Goal: Transaction & Acquisition: Purchase product/service

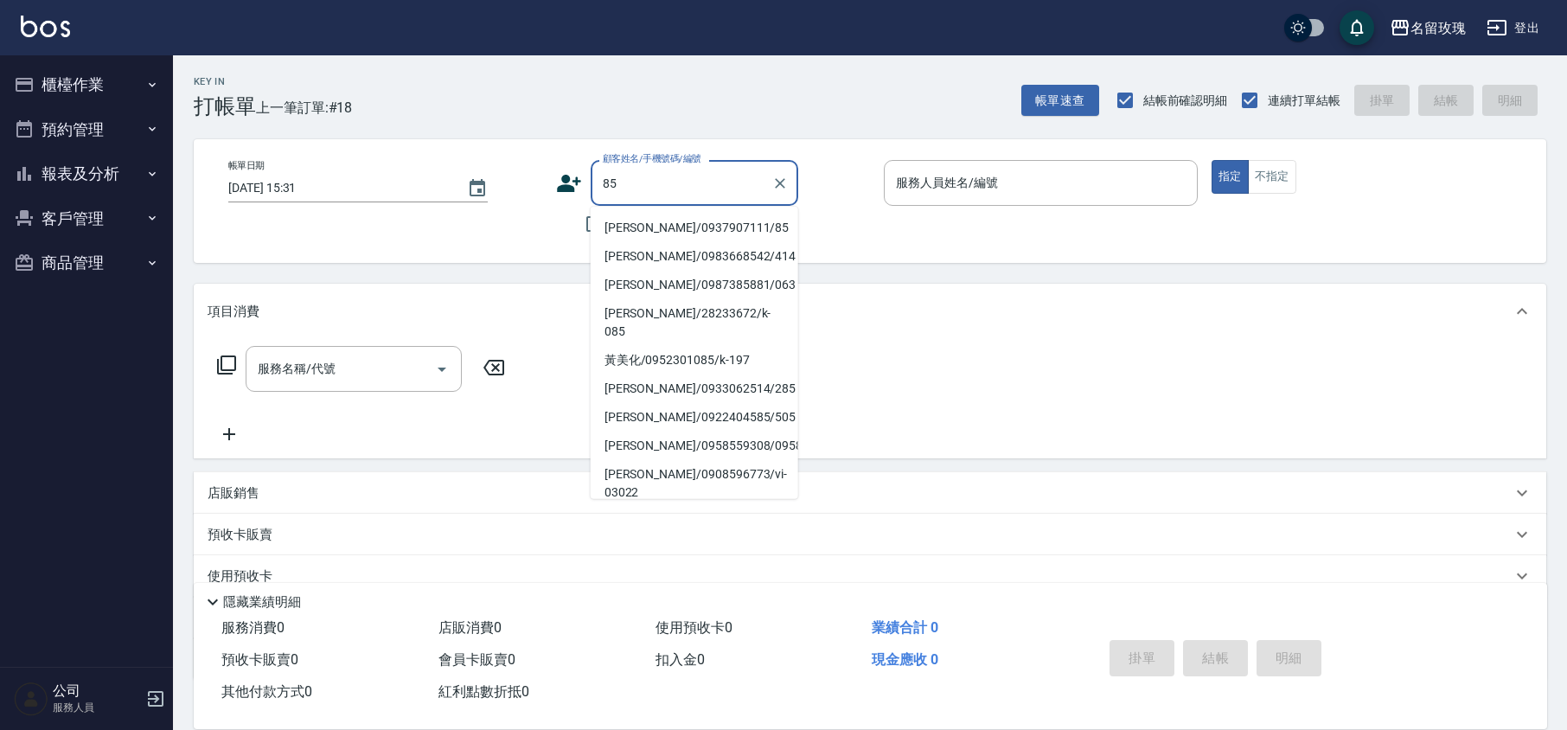
click at [756, 220] on li "[PERSON_NAME]/0937907111/85" at bounding box center [695, 228] width 208 height 29
type input "[PERSON_NAME]/0937907111/85"
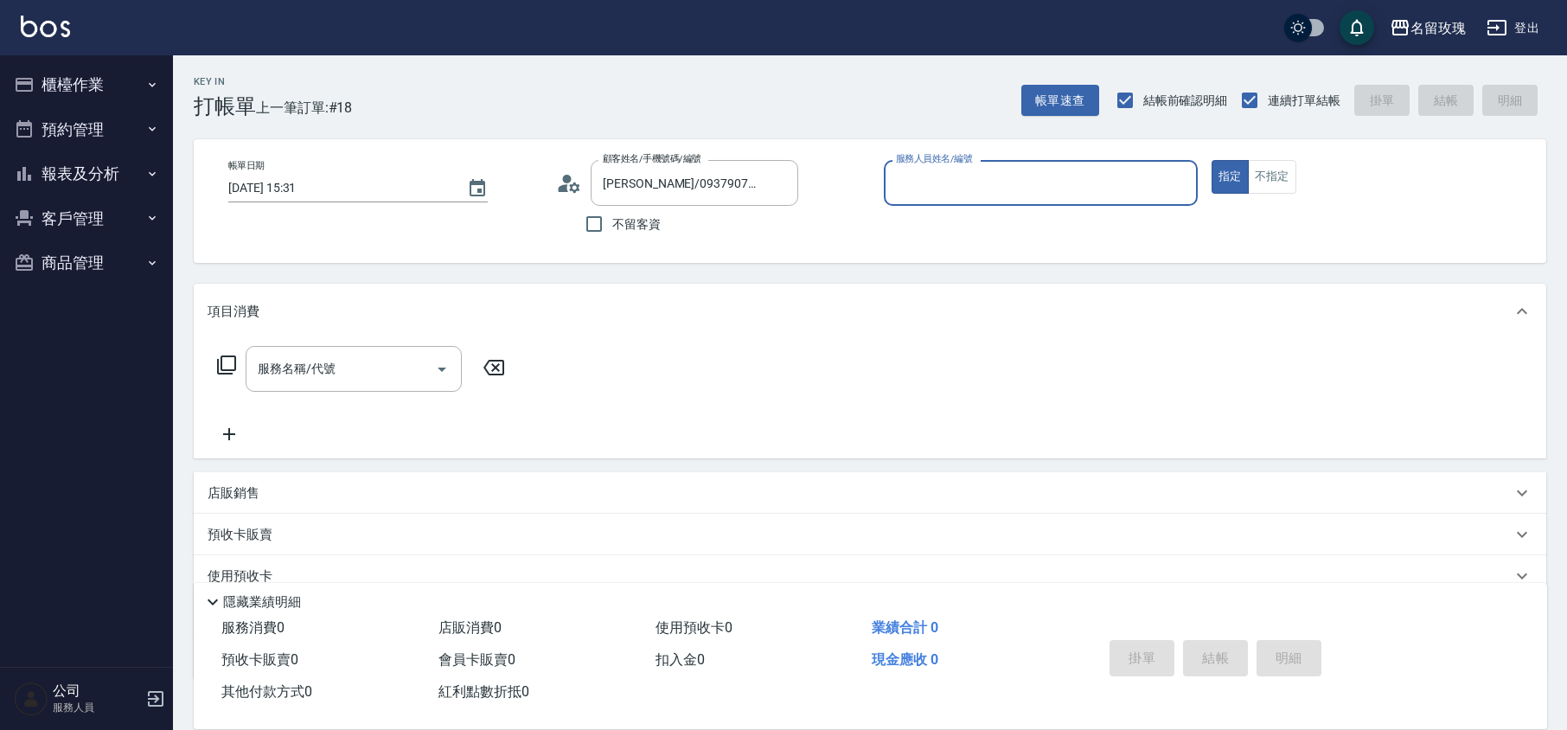
type input "[PERSON_NAME]-5"
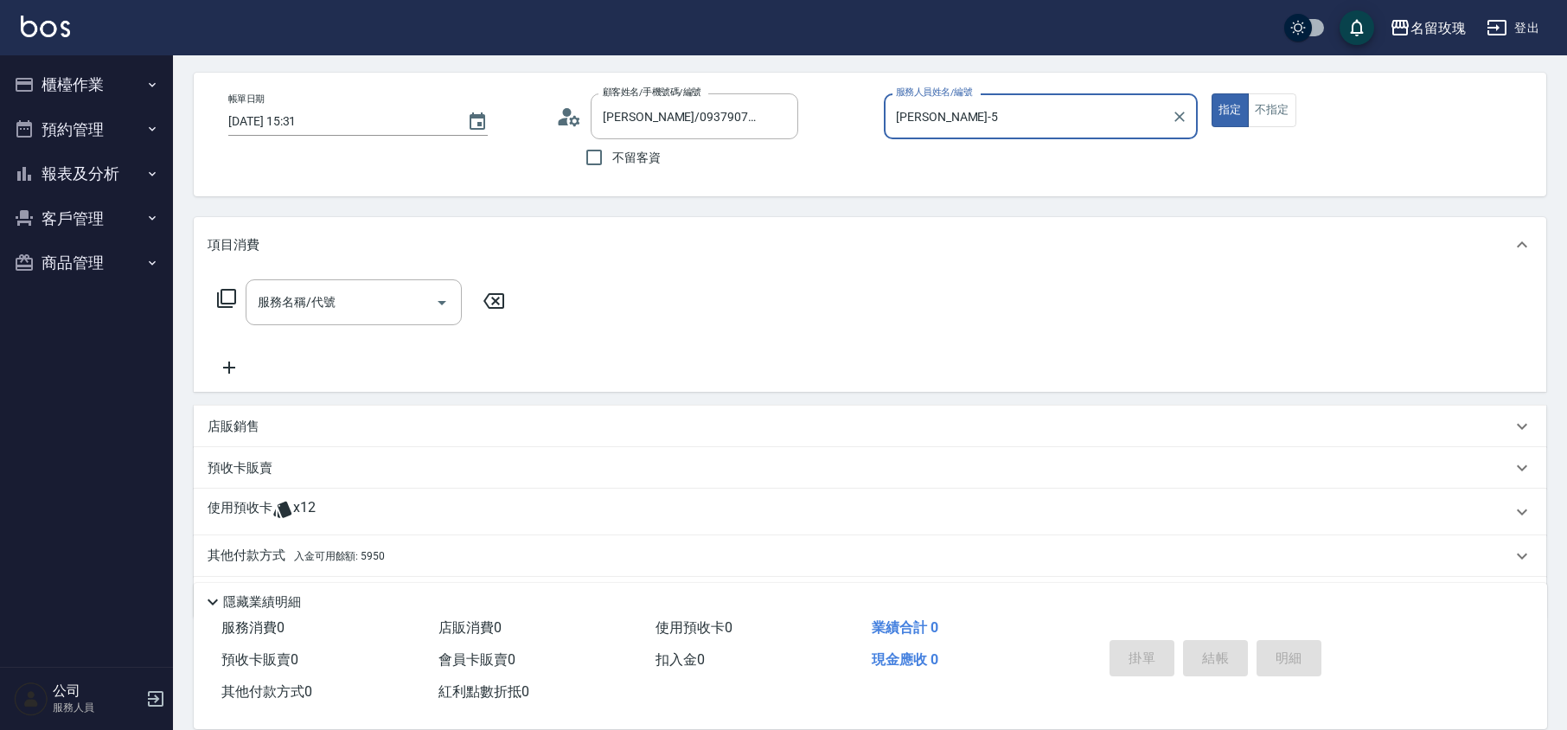
scroll to position [118, 0]
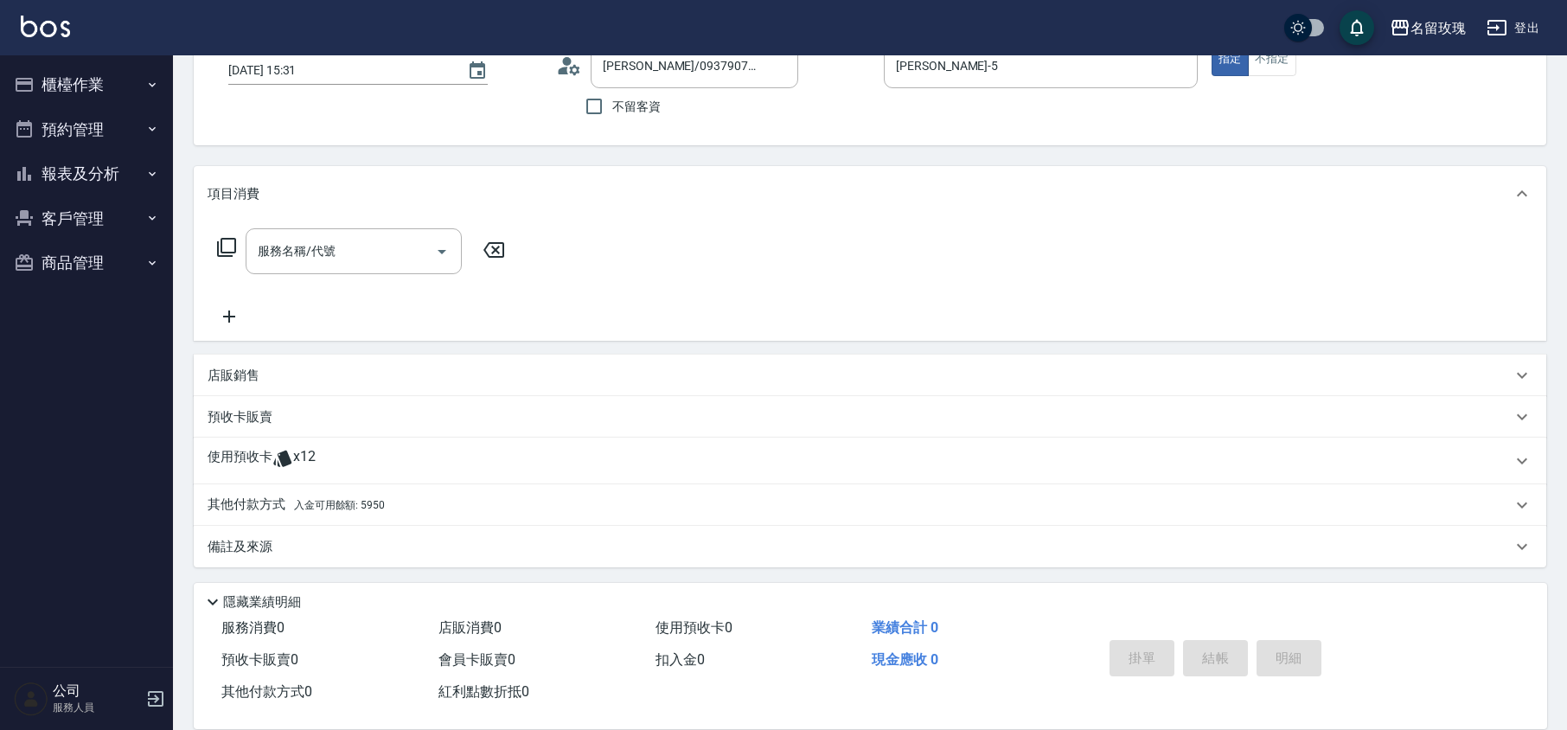
click at [259, 461] on p "使用預收卡" at bounding box center [240, 461] width 65 height 26
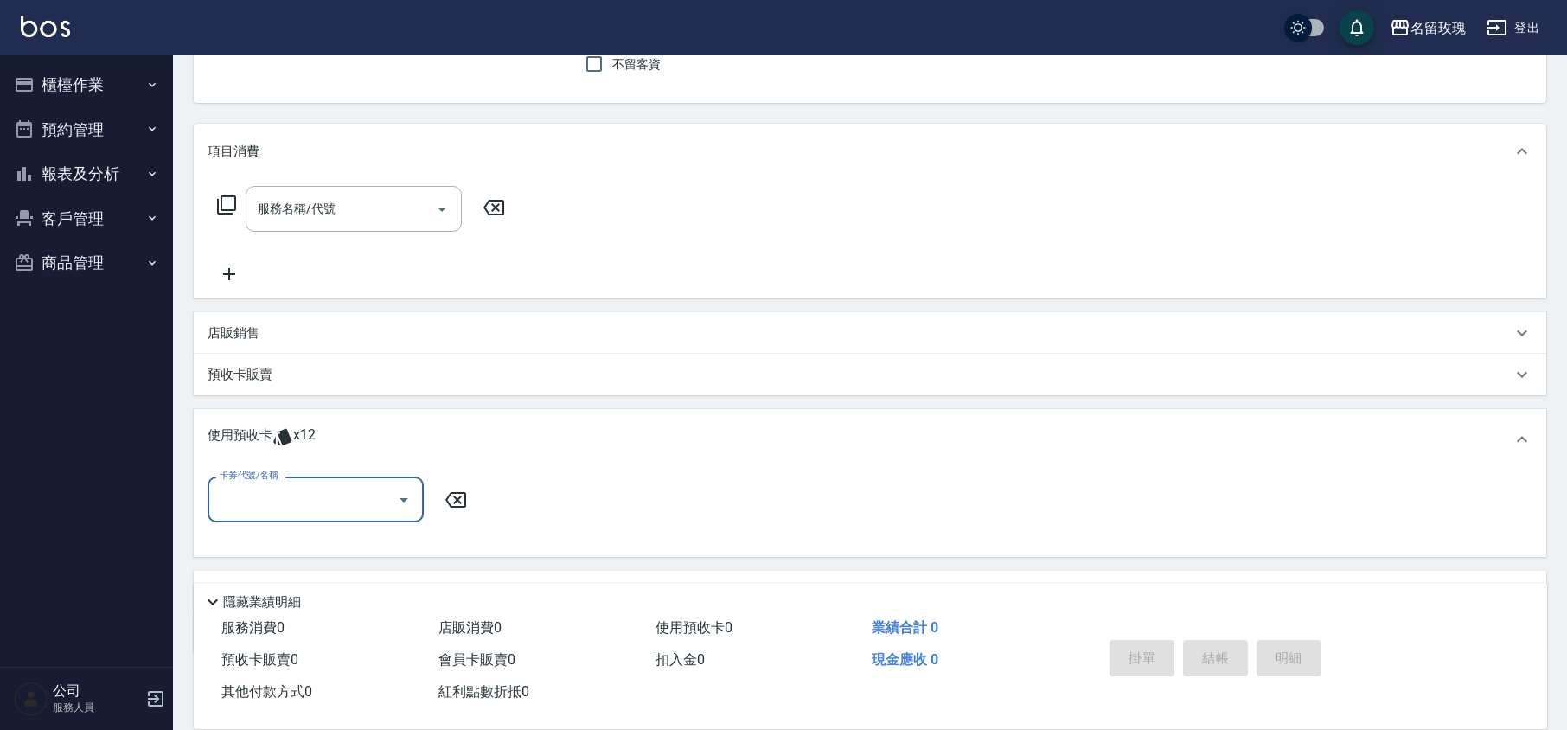
scroll to position [237, 0]
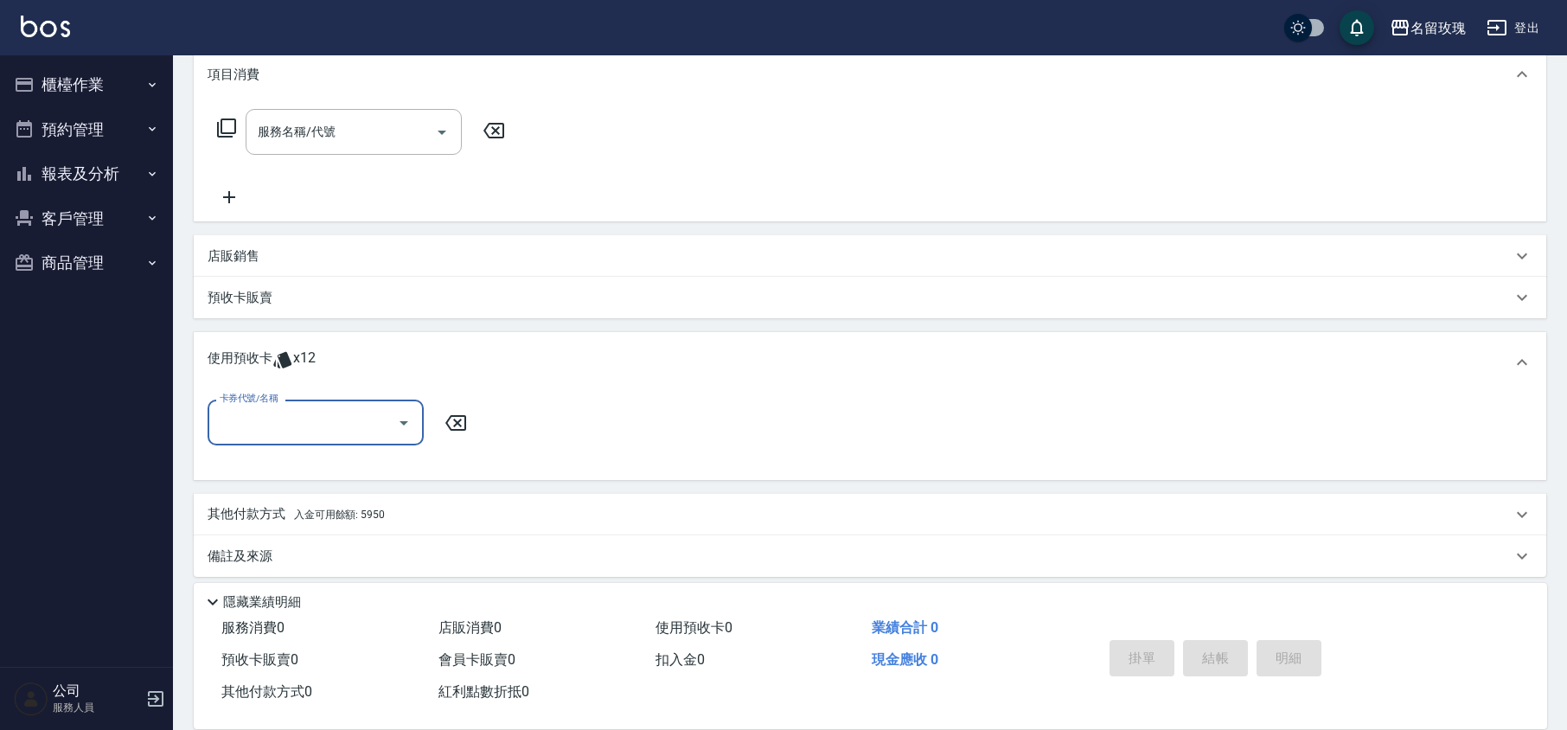
click at [378, 426] on input "卡券代號/名稱" at bounding box center [302, 422] width 175 height 30
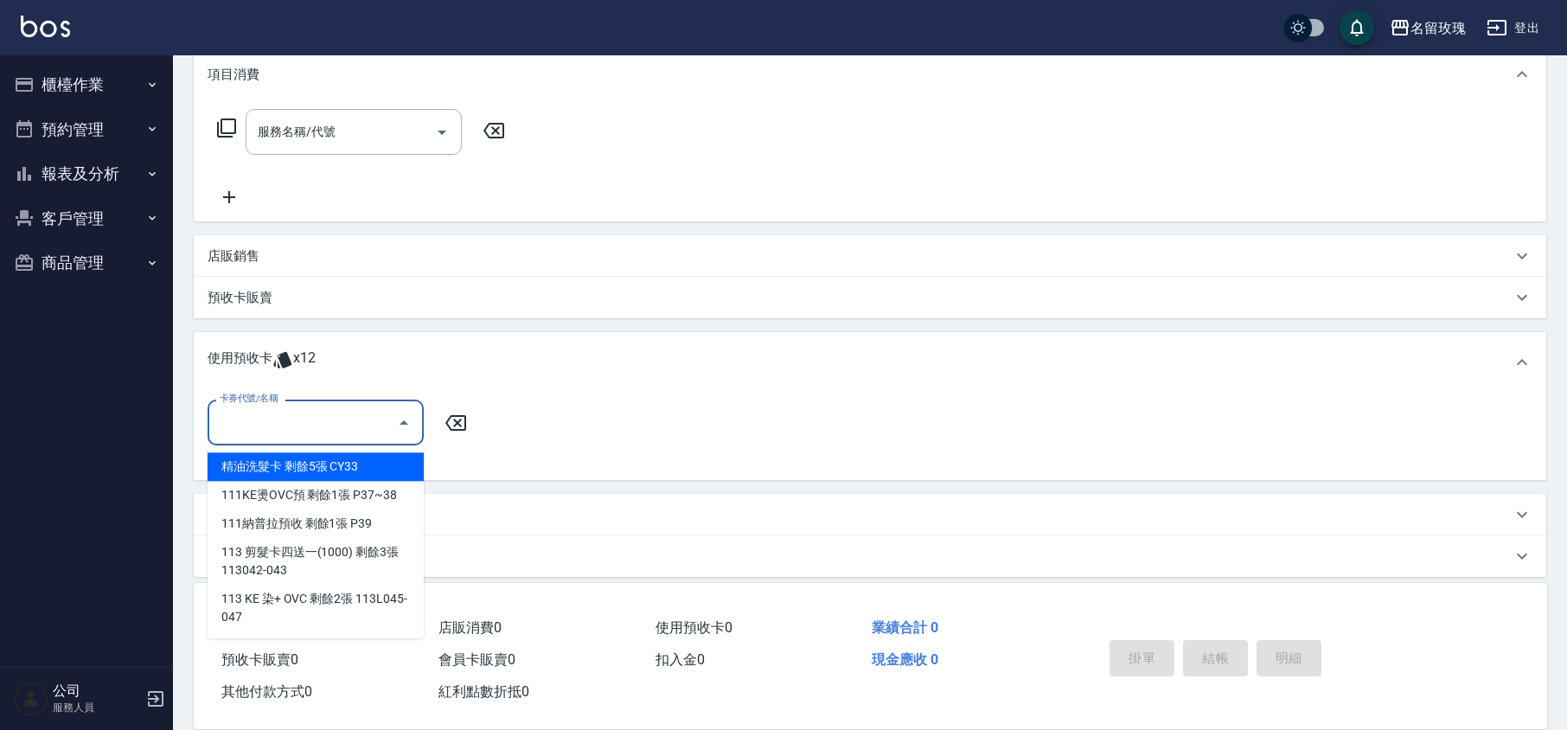
drag, startPoint x: 363, startPoint y: 457, endPoint x: 402, endPoint y: 444, distance: 41.0
click at [363, 457] on div "精油洗髮卡 剩餘5張 CY33" at bounding box center [316, 466] width 216 height 29
type input "精油洗髮卡 CY33"
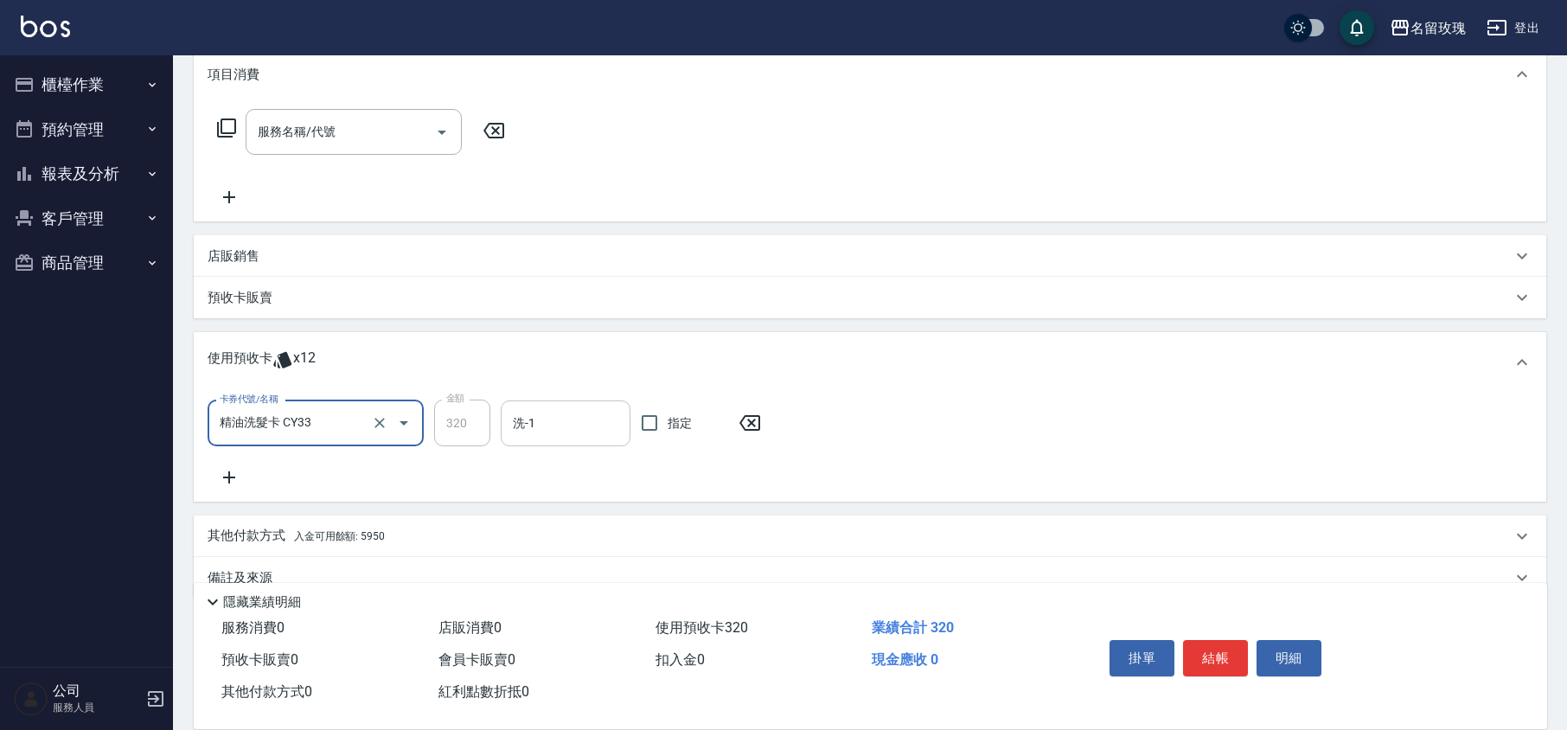
click at [557, 426] on input "洗-1" at bounding box center [565, 423] width 114 height 30
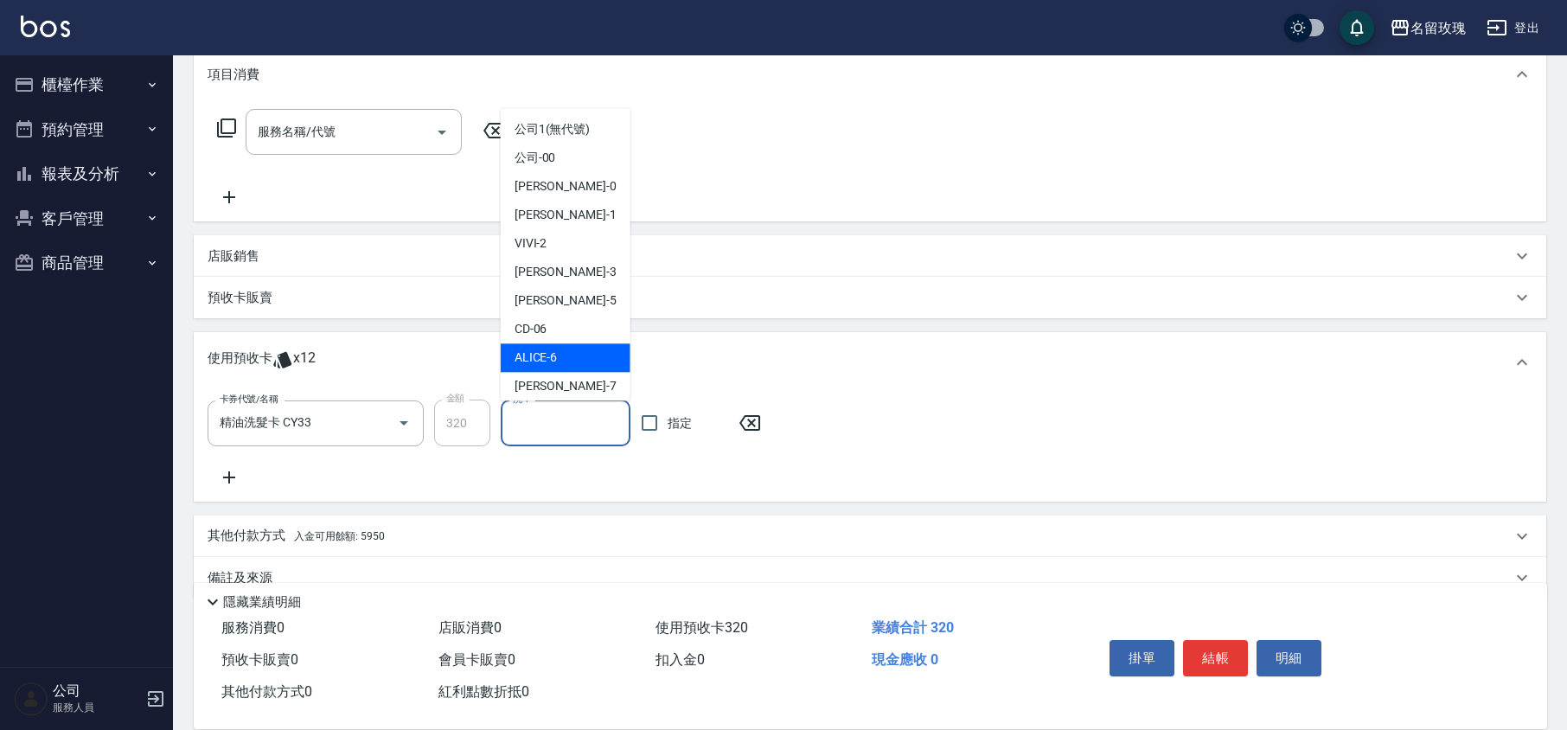
scroll to position [322, 0]
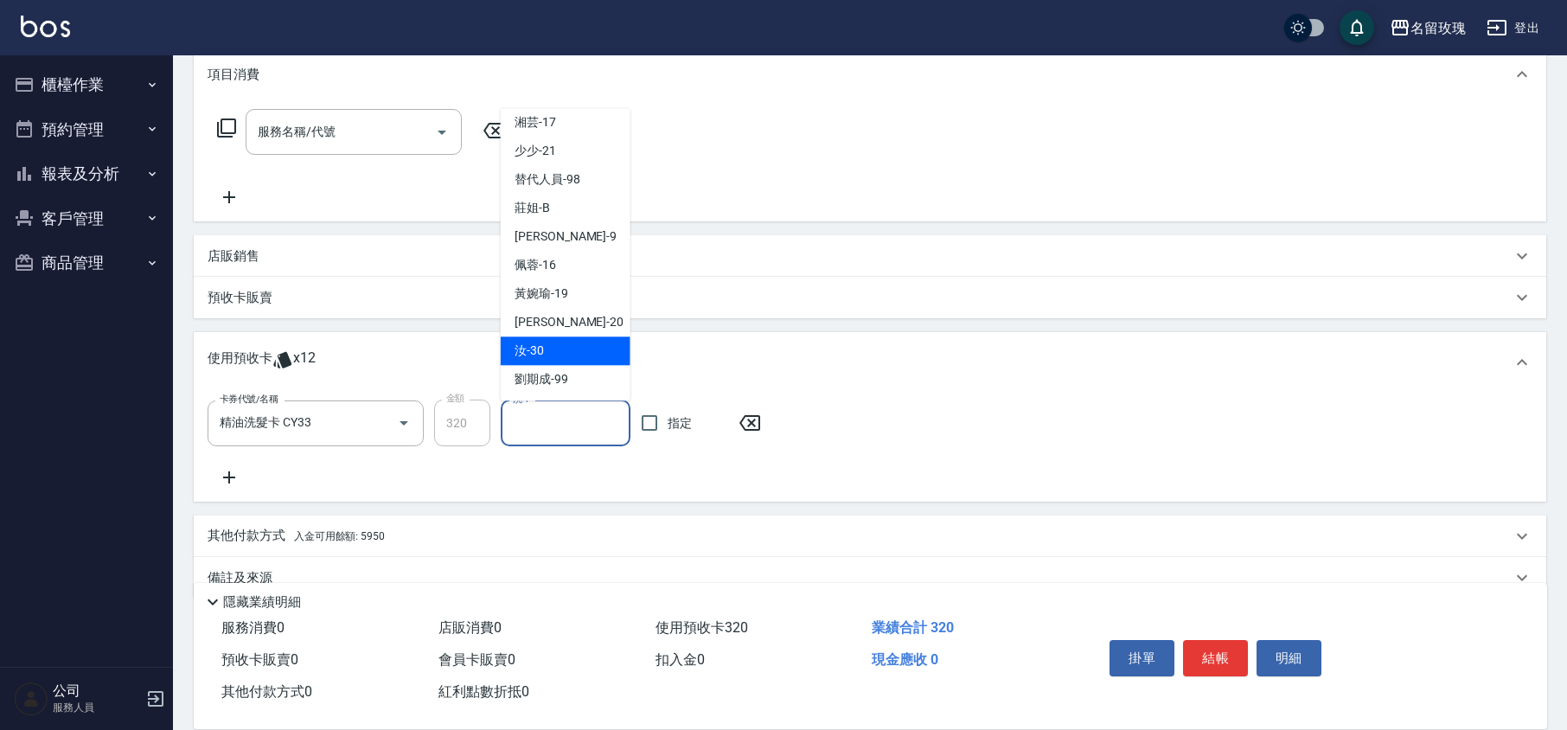
click at [546, 348] on div "汝 -30" at bounding box center [566, 351] width 130 height 29
type input "汝-30"
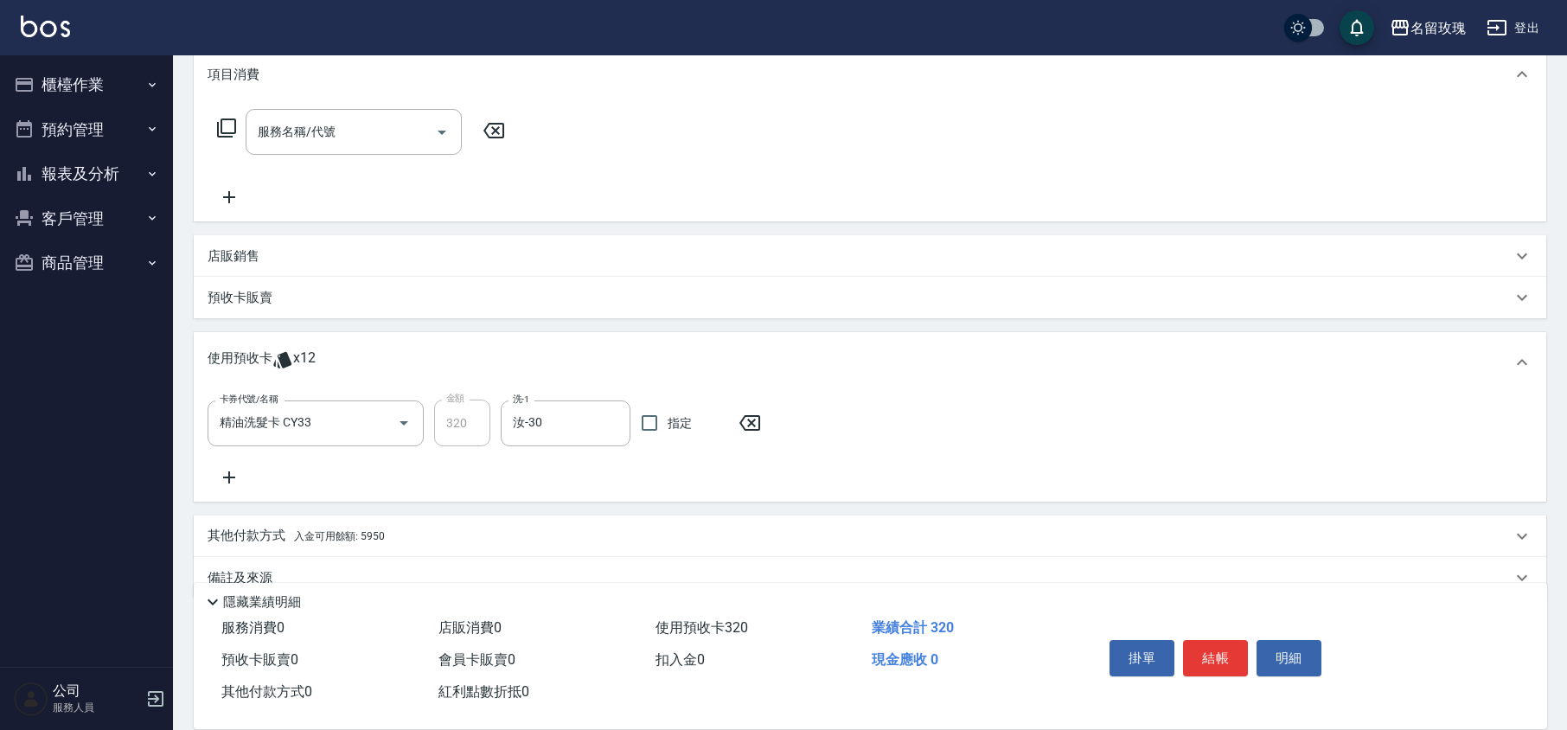
click at [223, 474] on icon at bounding box center [229, 477] width 43 height 21
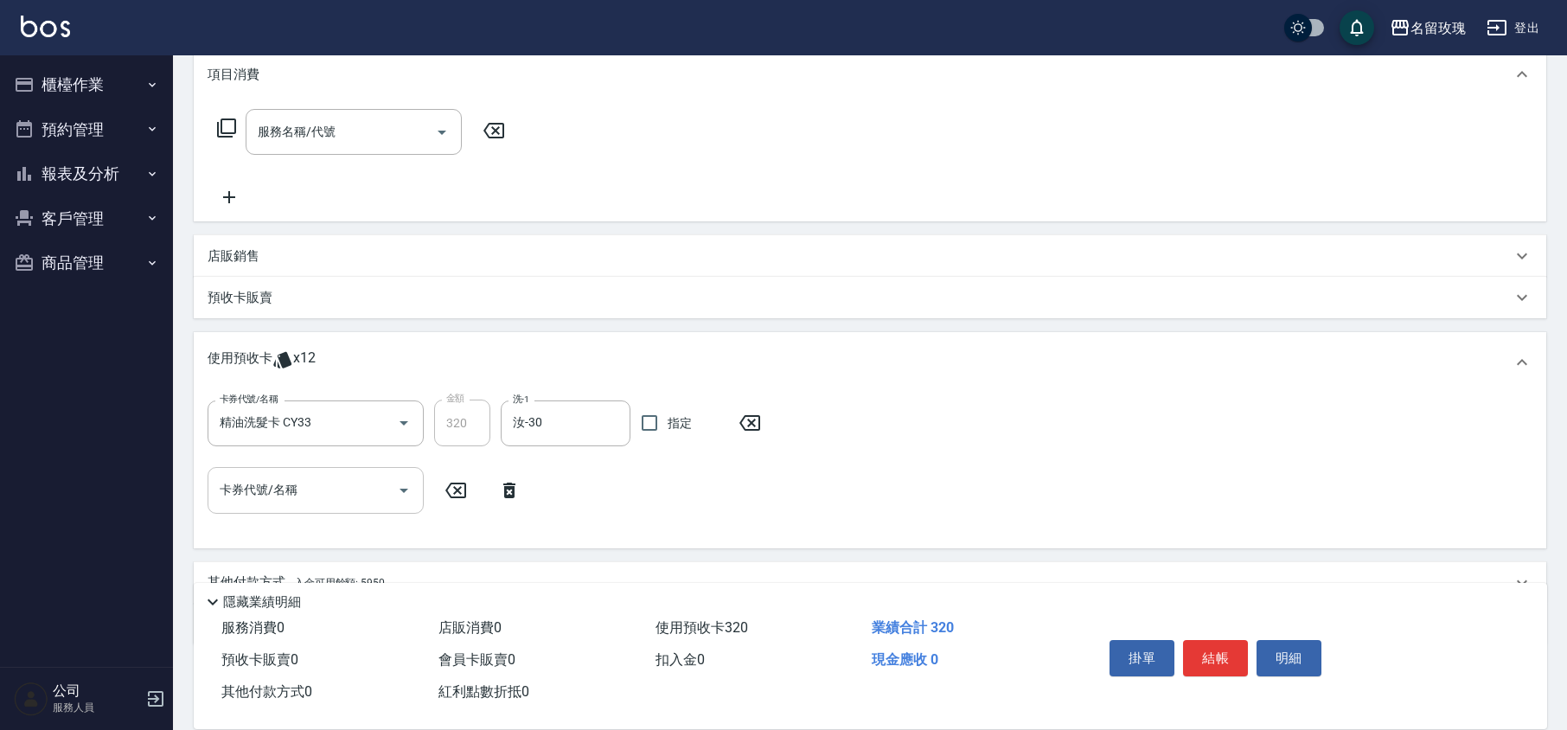
click at [393, 488] on icon "Open" at bounding box center [403, 490] width 21 height 21
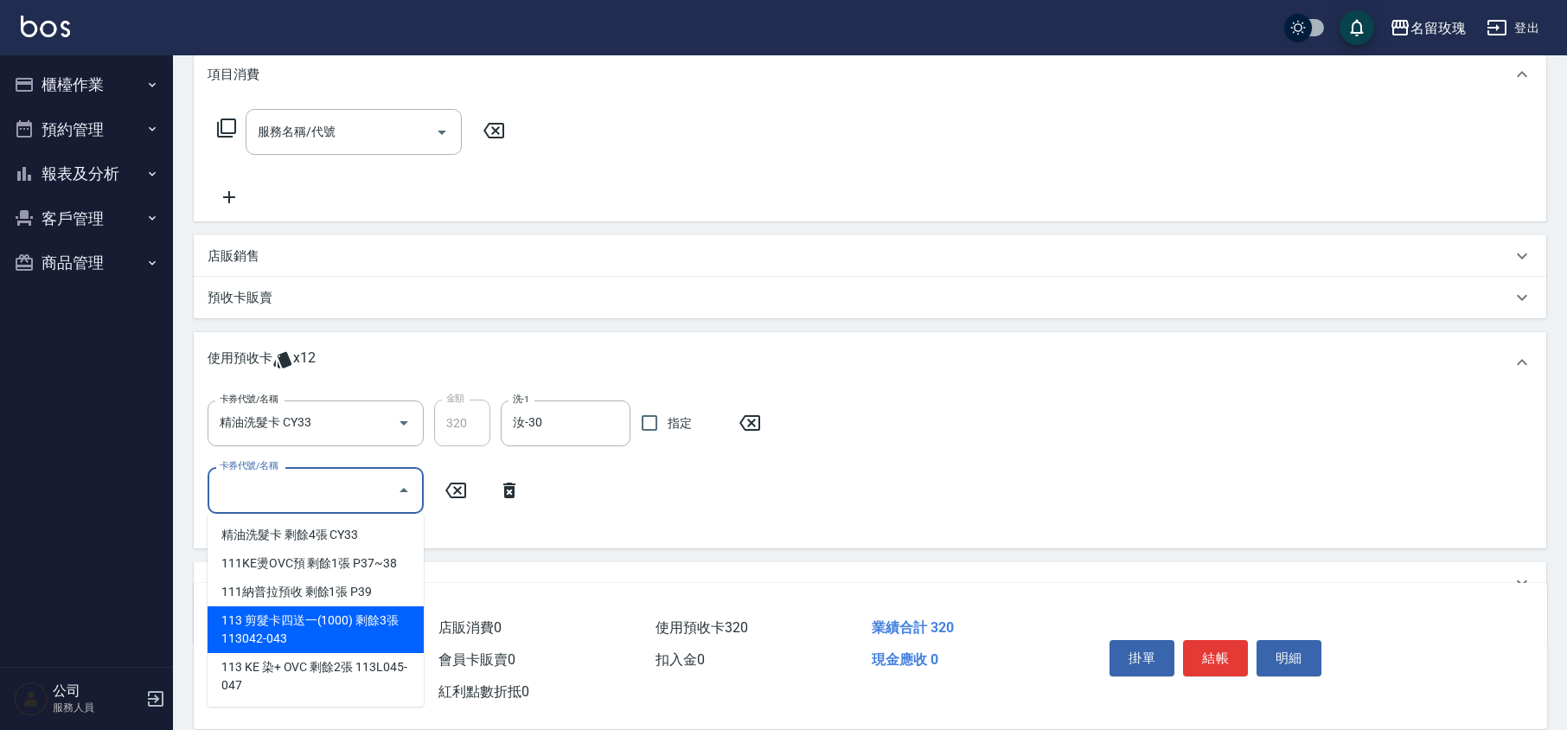
click at [350, 635] on div "113 剪髮卡四送一(1000) 剩餘3張 113042-043" at bounding box center [316, 629] width 216 height 47
type input "113 剪髮卡四送一[PHONE_NUMBER]"
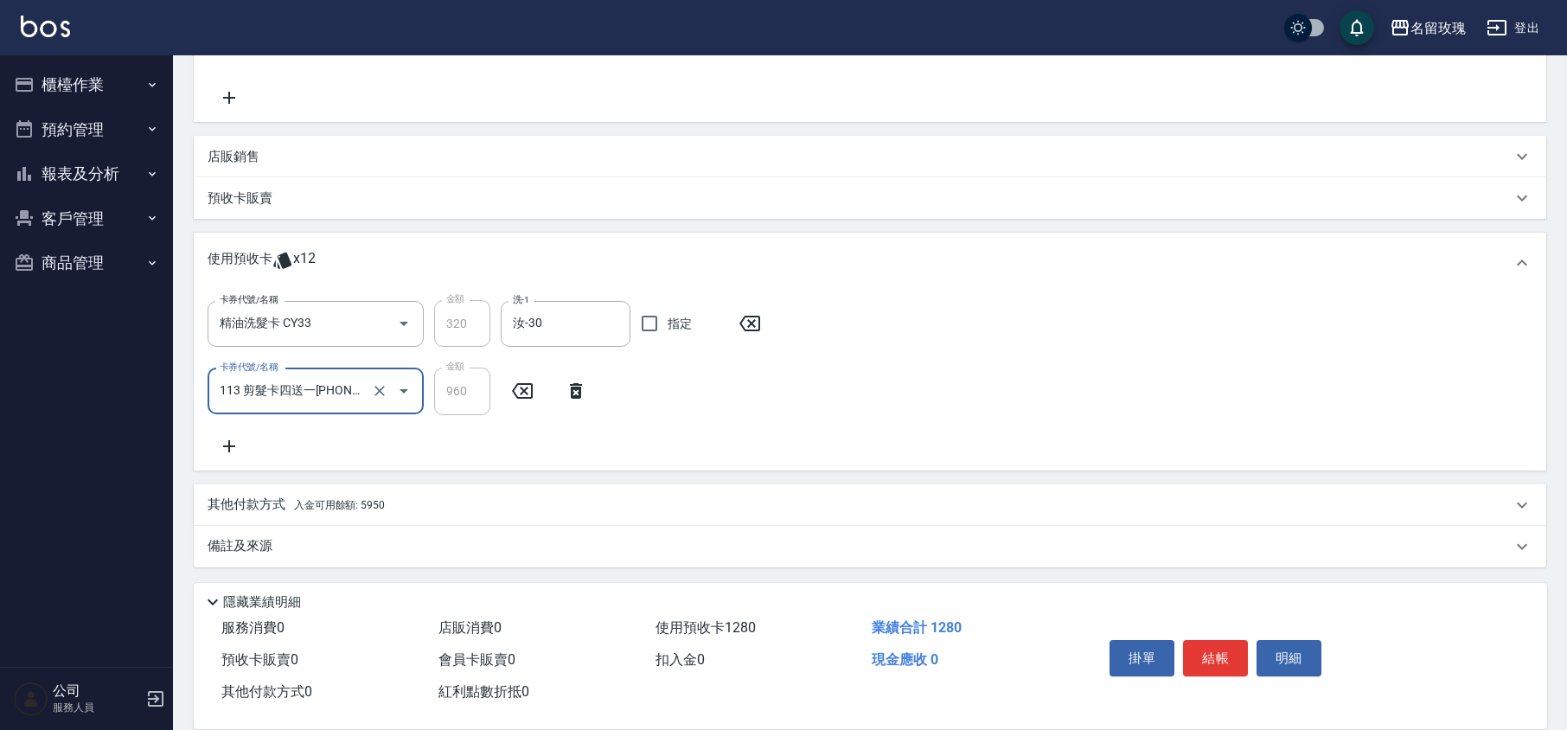
click at [247, 533] on div "備註及來源" at bounding box center [870, 547] width 1352 height 42
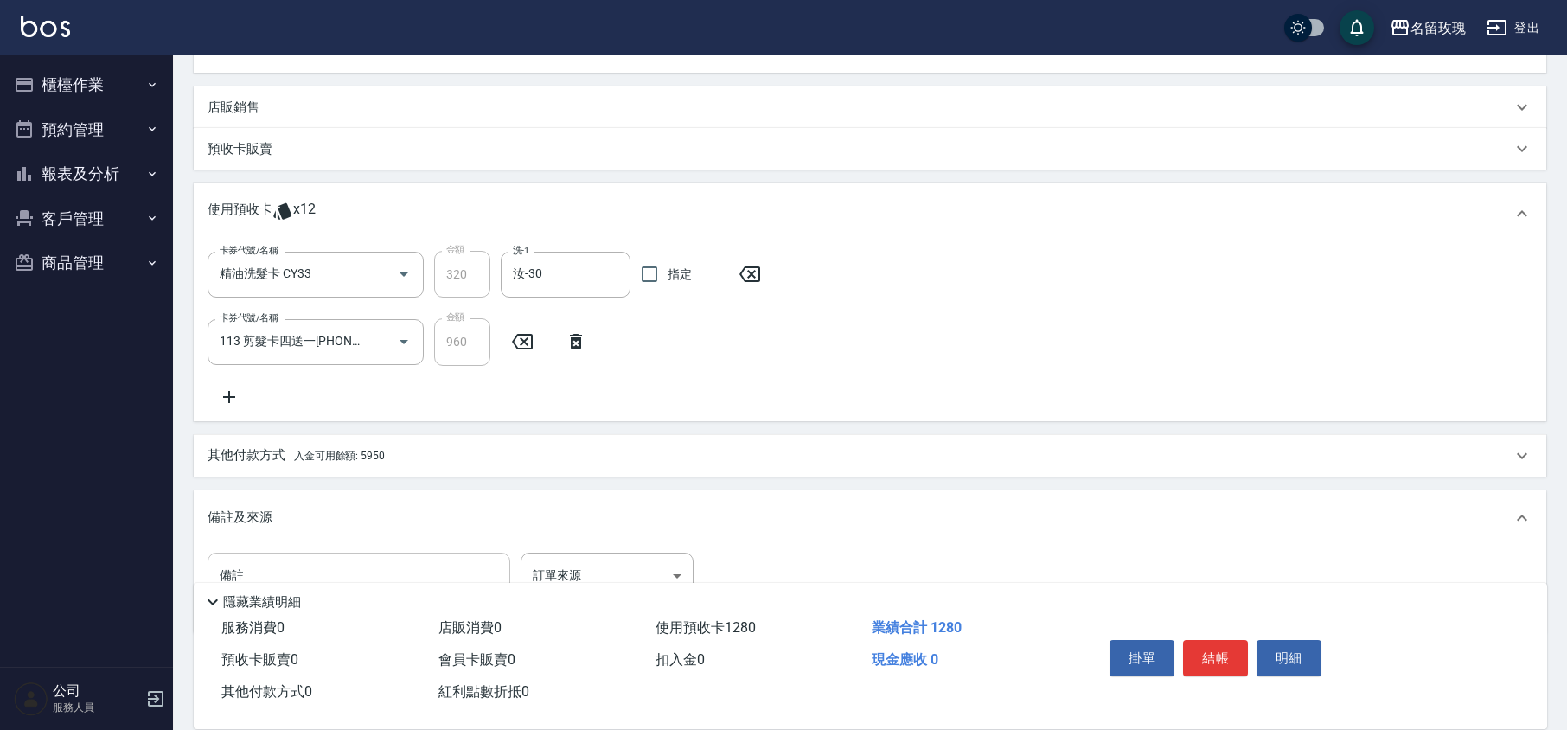
scroll to position [437, 0]
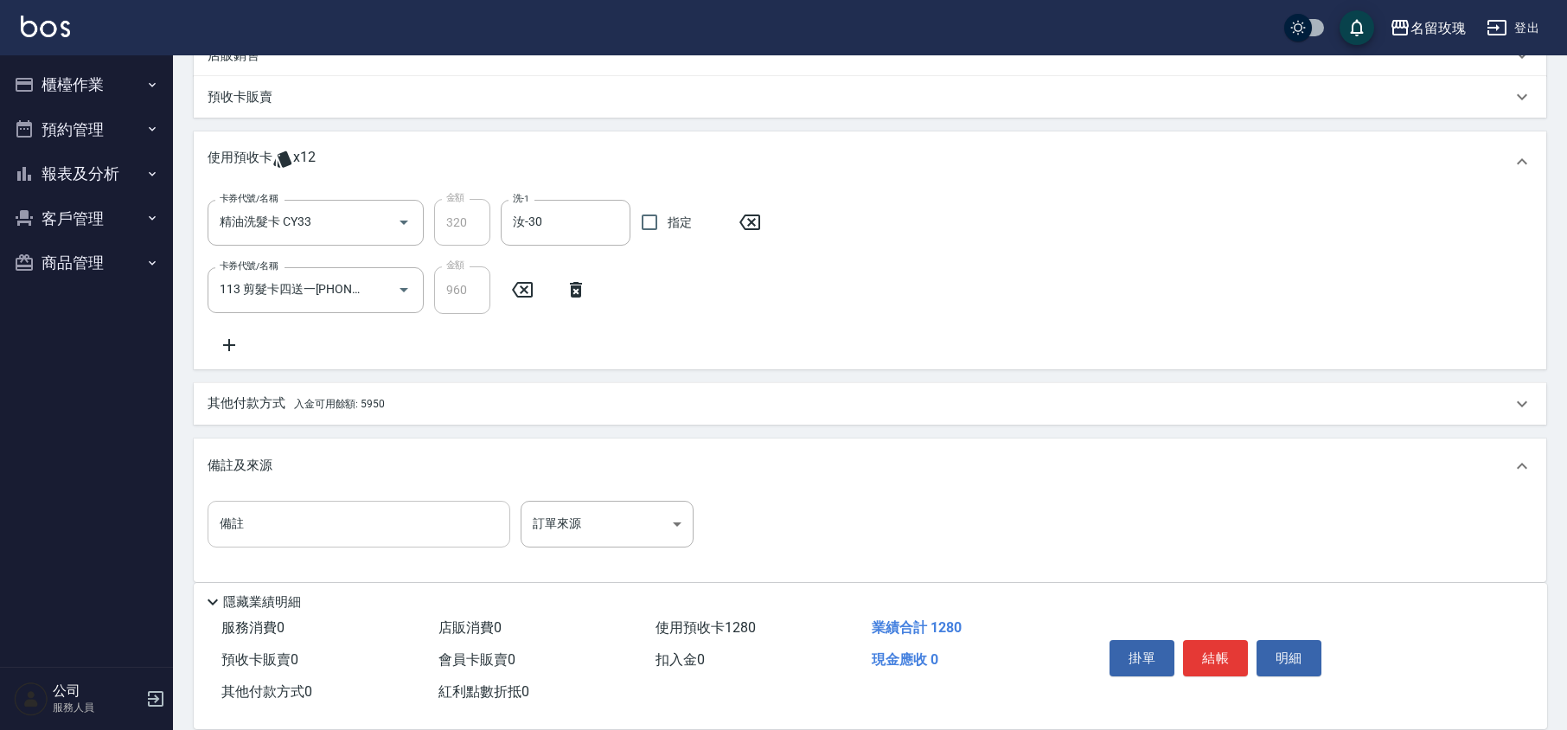
click at [304, 501] on input "備註" at bounding box center [359, 524] width 303 height 47
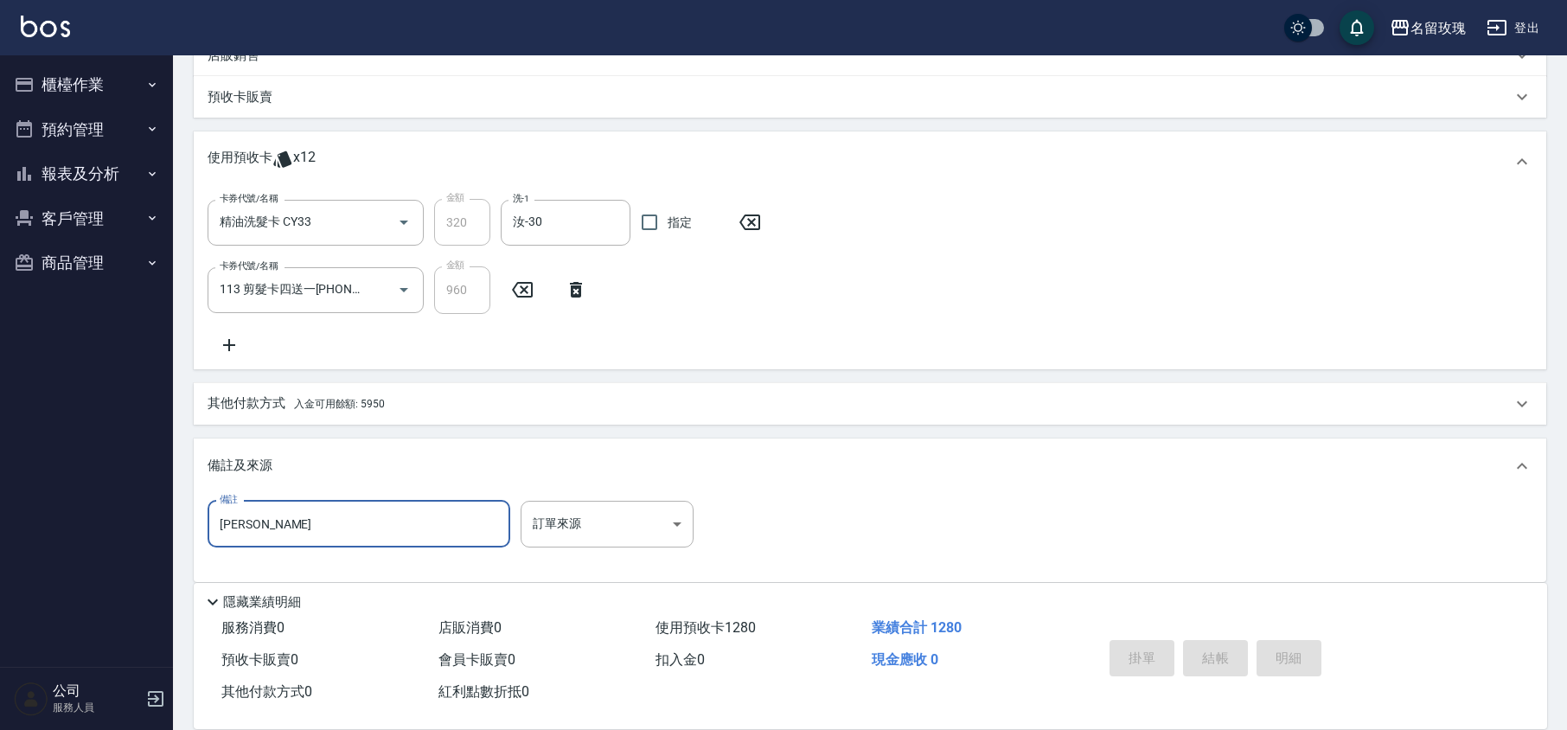
type input "[PERSON_NAME]"
type input "[DATE] 16:05"
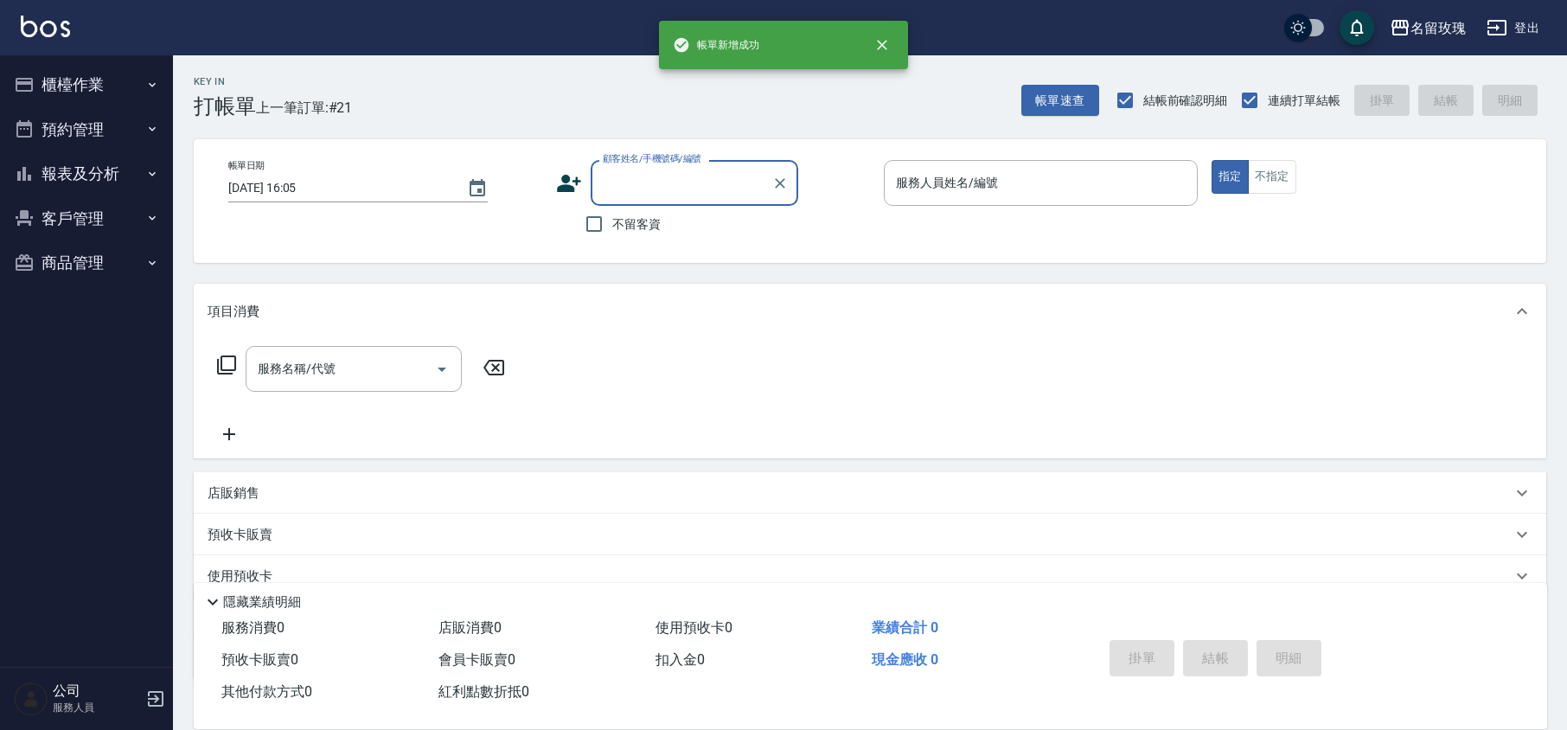
scroll to position [0, 0]
click at [62, 160] on button "報表及分析" at bounding box center [86, 173] width 159 height 45
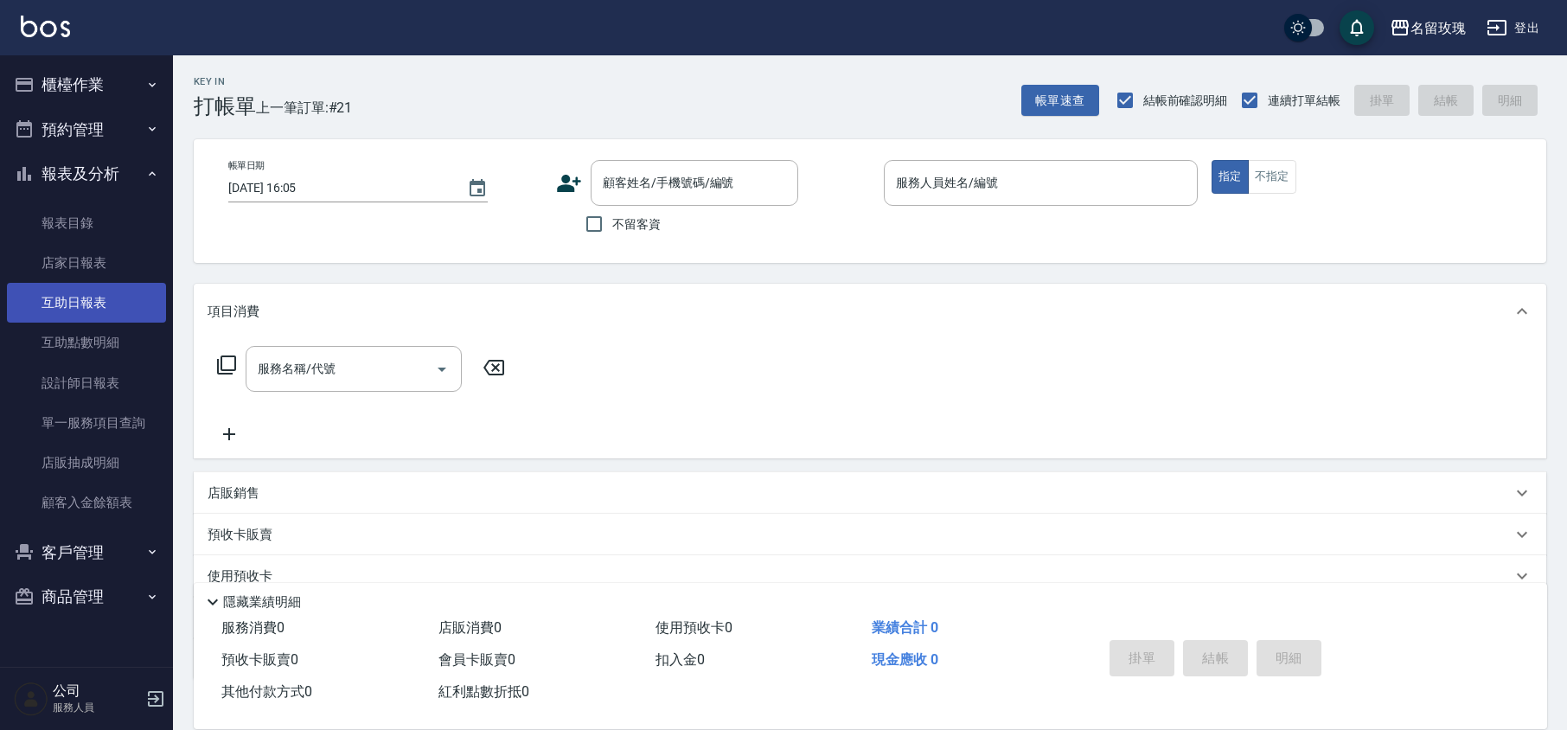
drag, startPoint x: 83, startPoint y: 303, endPoint x: 102, endPoint y: 292, distance: 21.7
click at [83, 303] on link "互助日報表" at bounding box center [86, 303] width 159 height 40
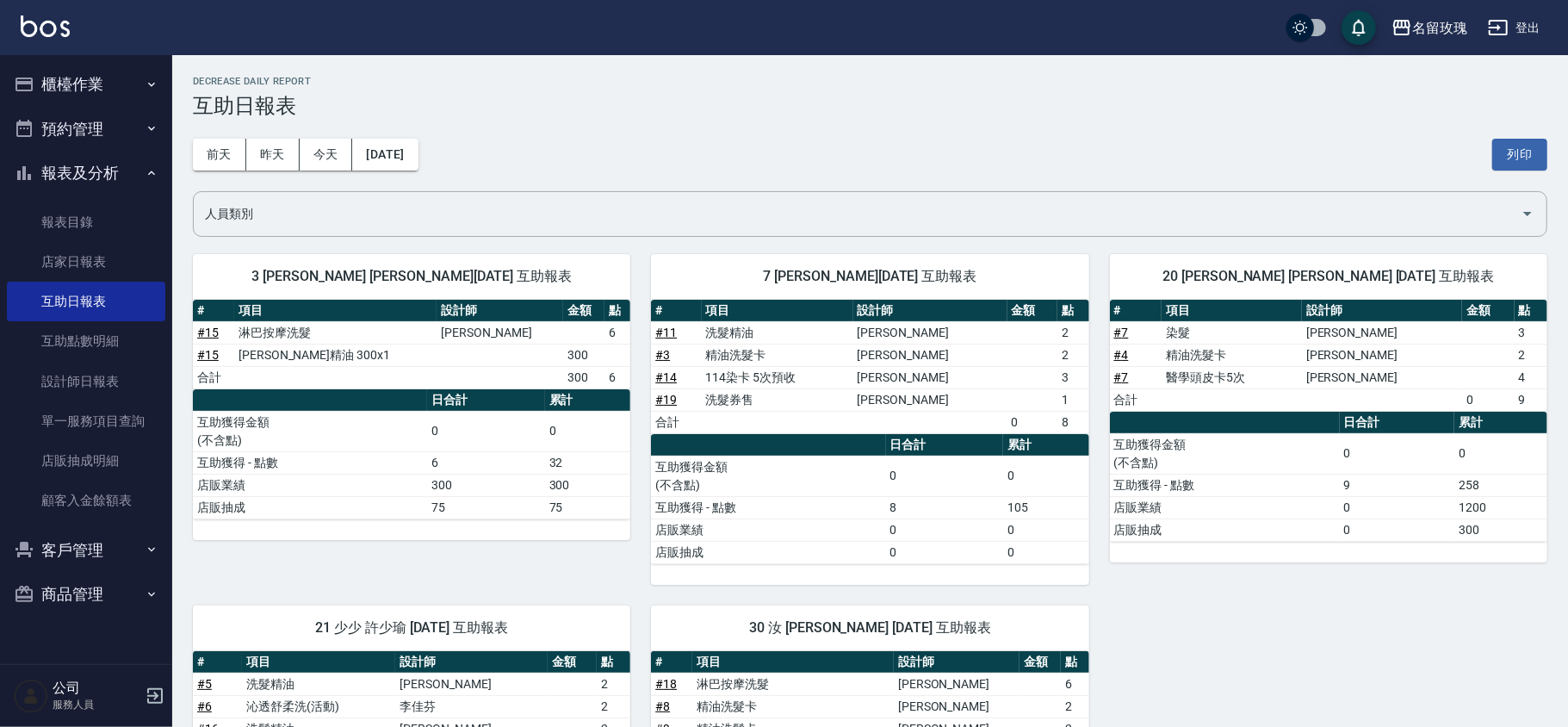
click at [570, 135] on div "[DATE] [DATE] [DATE] [DATE] 列印" at bounding box center [871, 153] width 1355 height 73
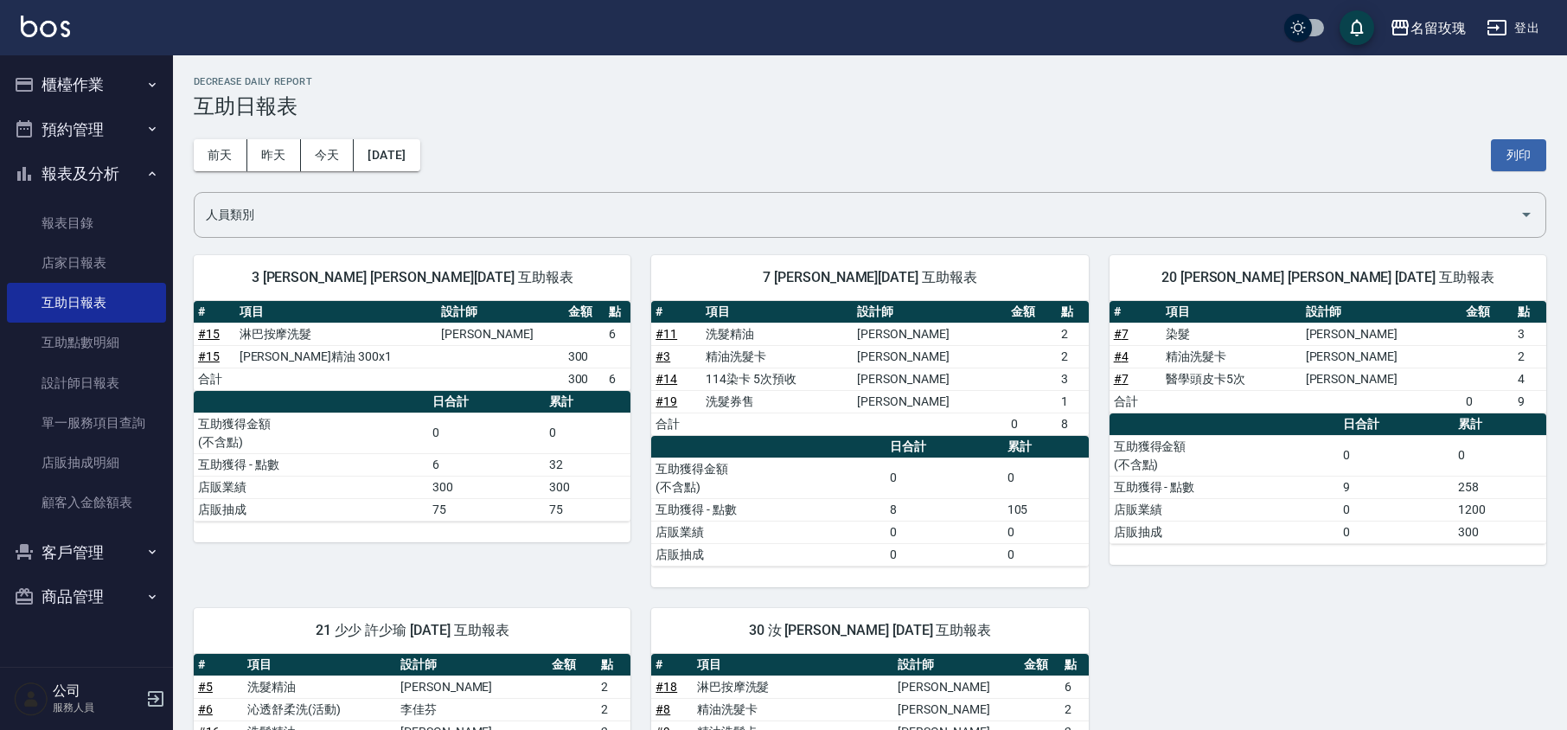
click at [598, 131] on div "[DATE] [DATE] [DATE] [DATE] 列印" at bounding box center [870, 154] width 1352 height 73
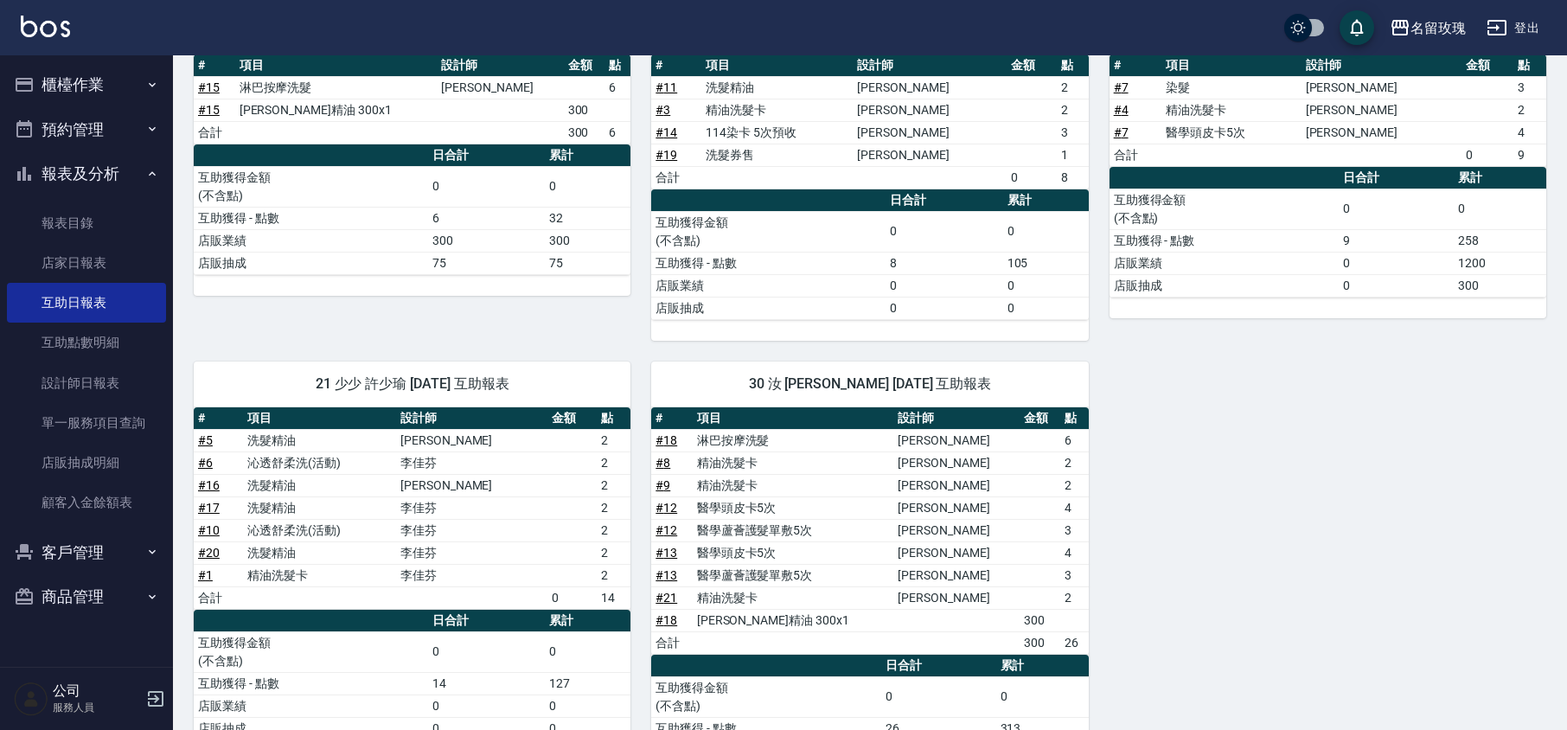
scroll to position [351, 0]
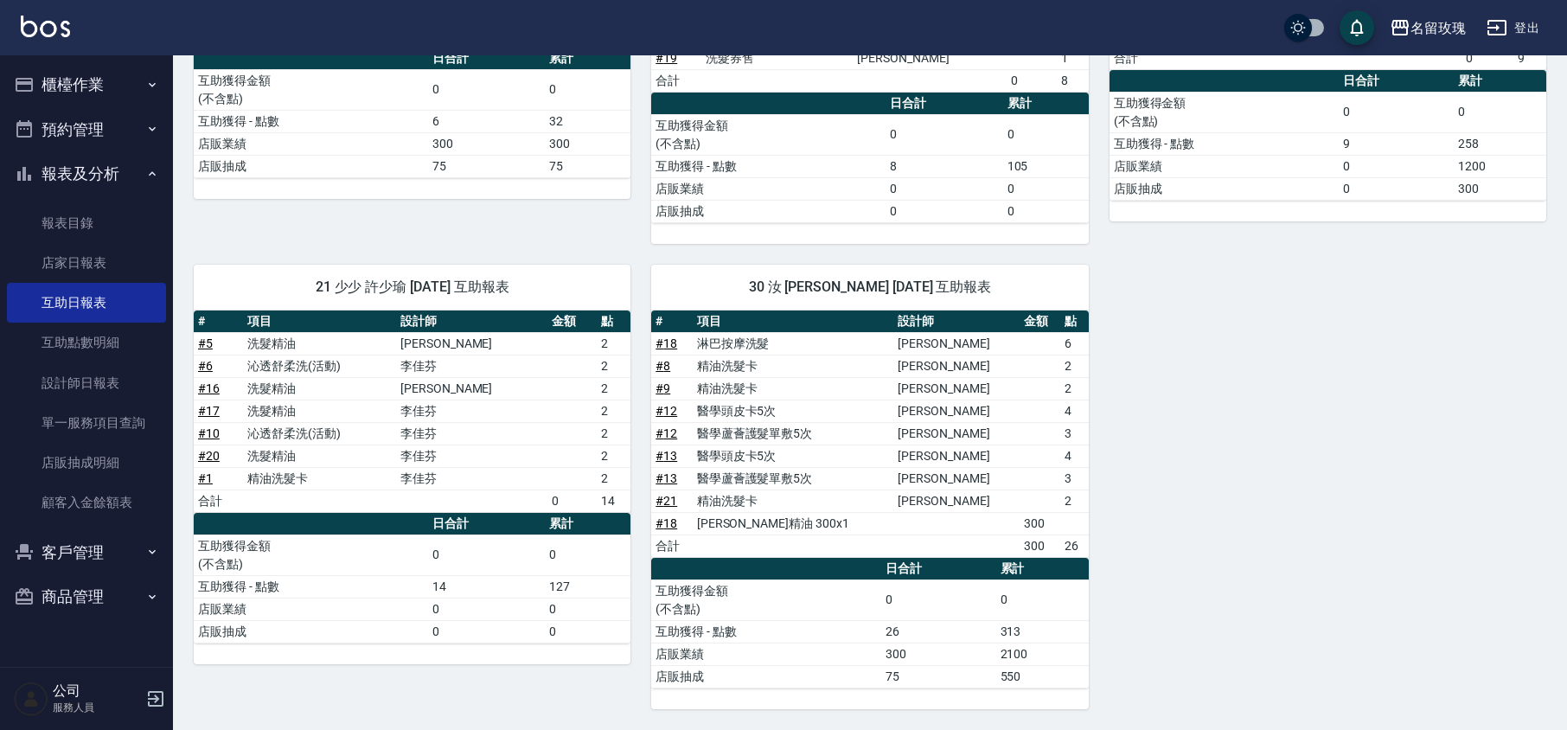
drag, startPoint x: 53, startPoint y: 160, endPoint x: 64, endPoint y: 143, distance: 20.6
click at [53, 160] on button "報表及分析" at bounding box center [86, 173] width 159 height 45
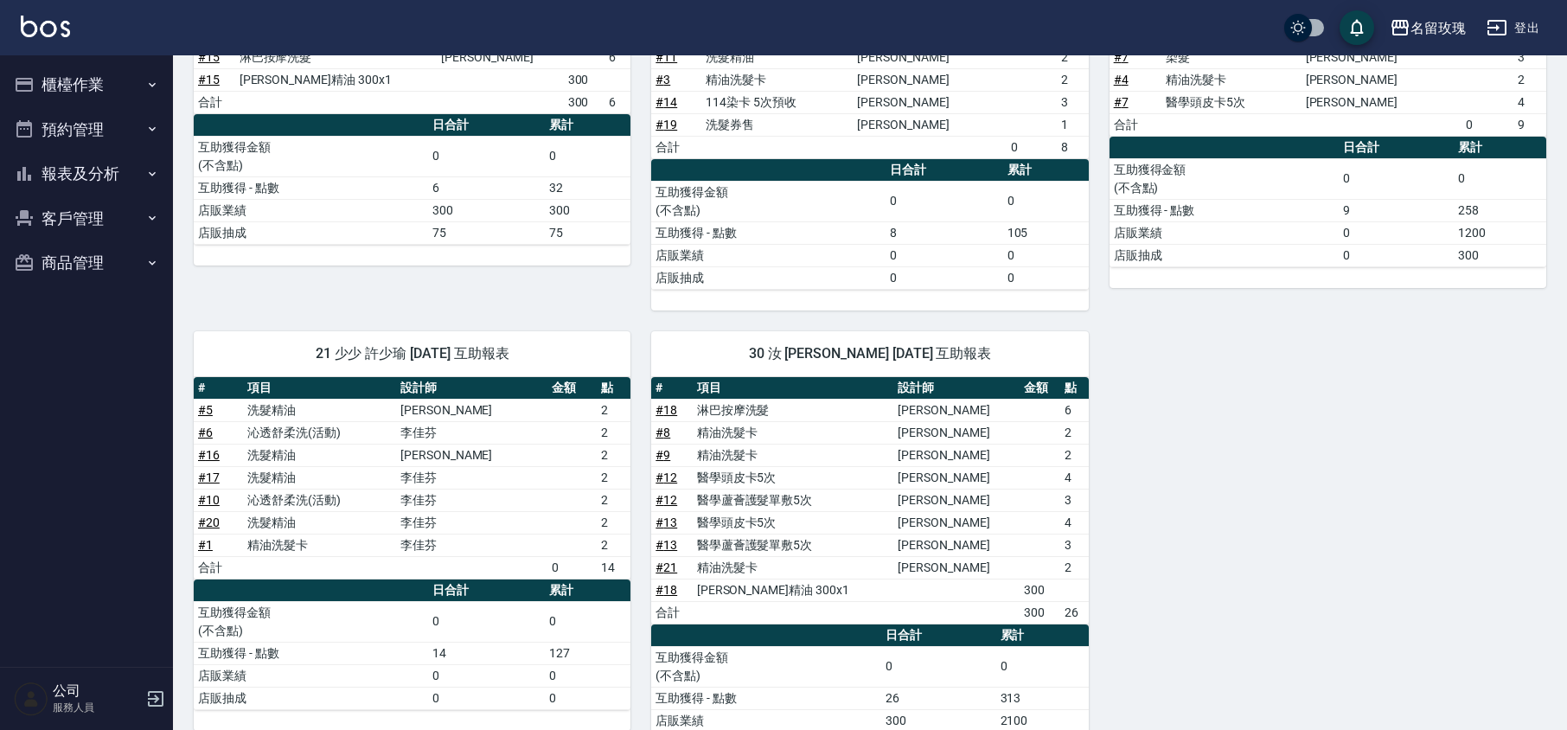
scroll to position [236, 0]
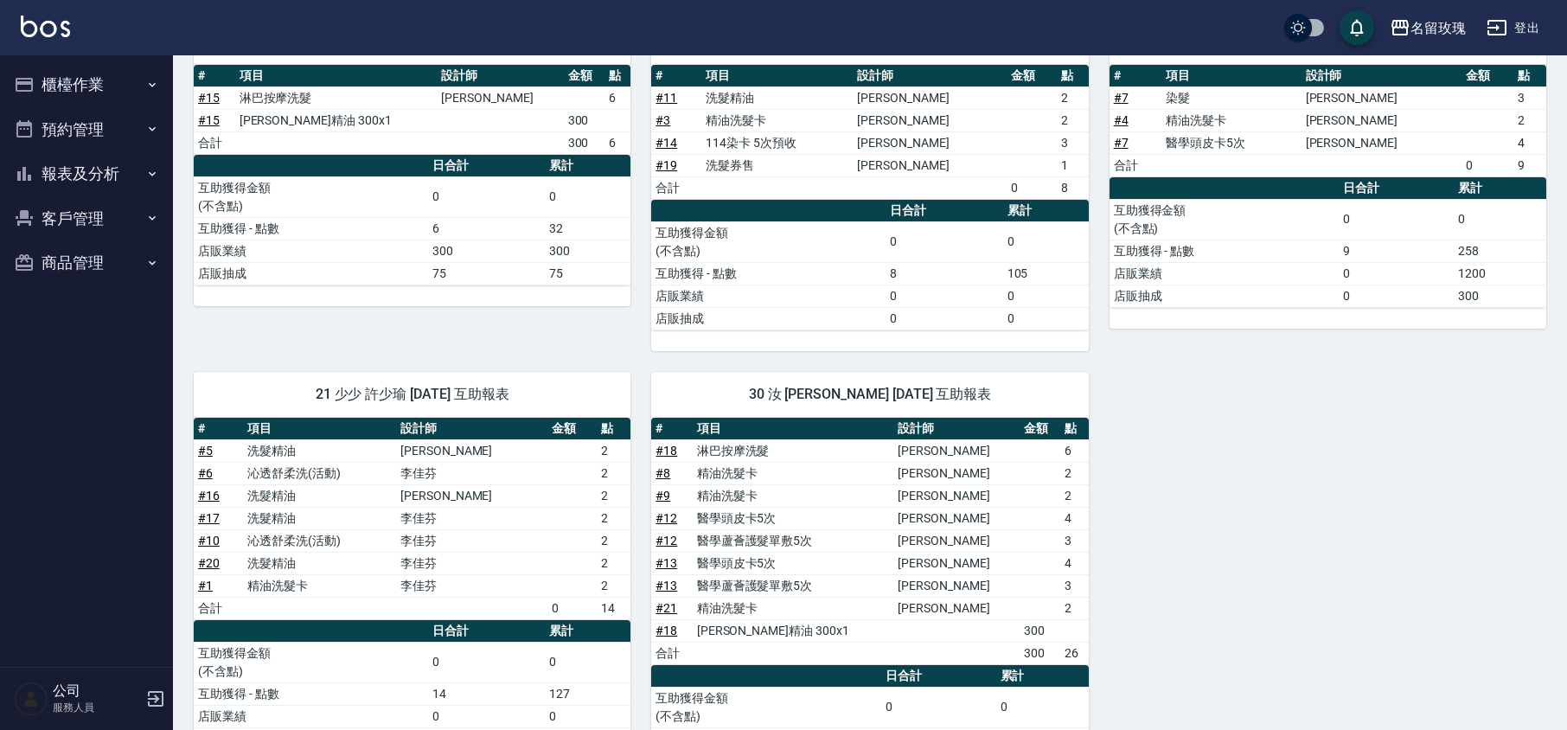
drag, startPoint x: 76, startPoint y: 83, endPoint x: 52, endPoint y: 109, distance: 35.5
click at [78, 83] on button "櫃檯作業" at bounding box center [86, 84] width 159 height 45
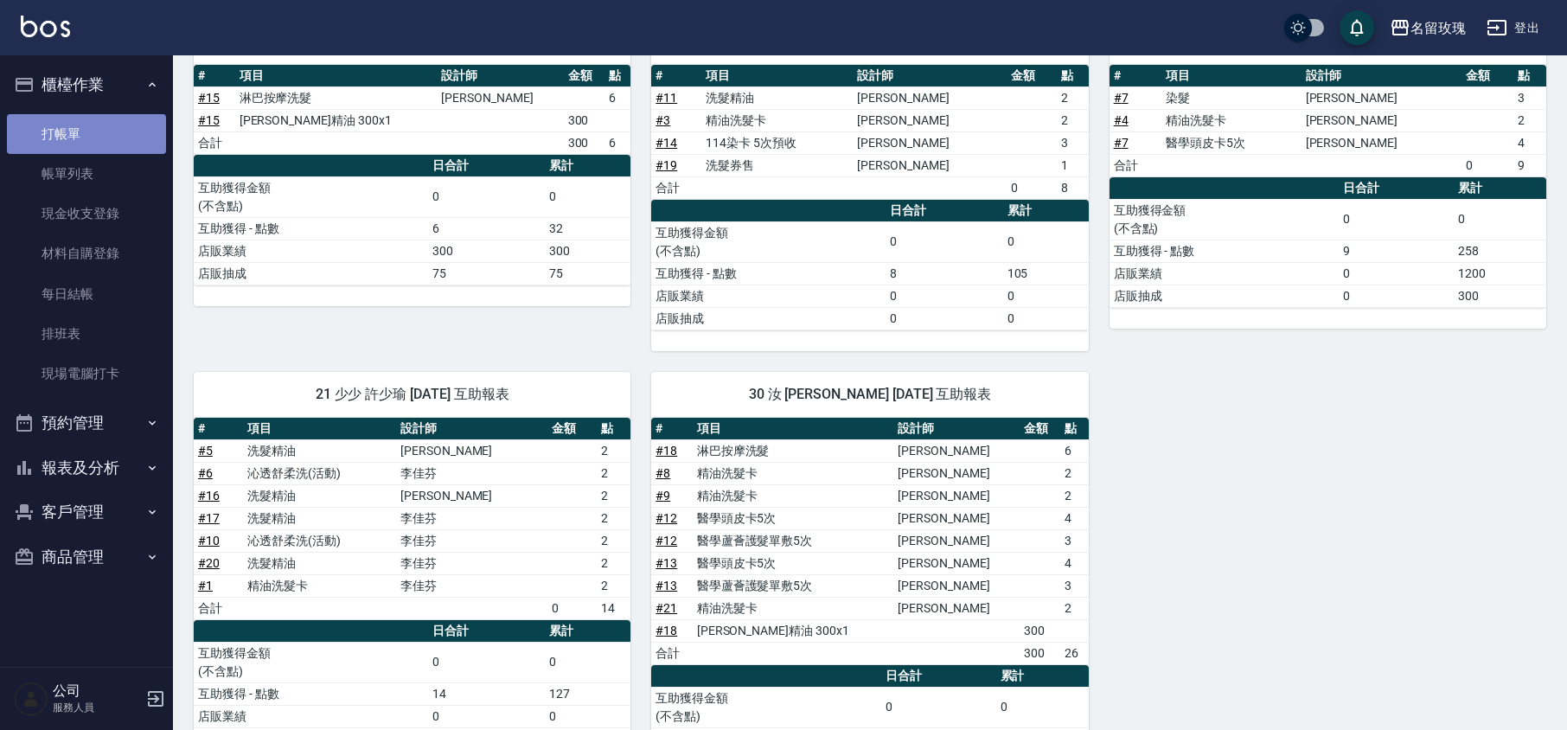
click at [39, 133] on link "打帳單" at bounding box center [86, 134] width 159 height 40
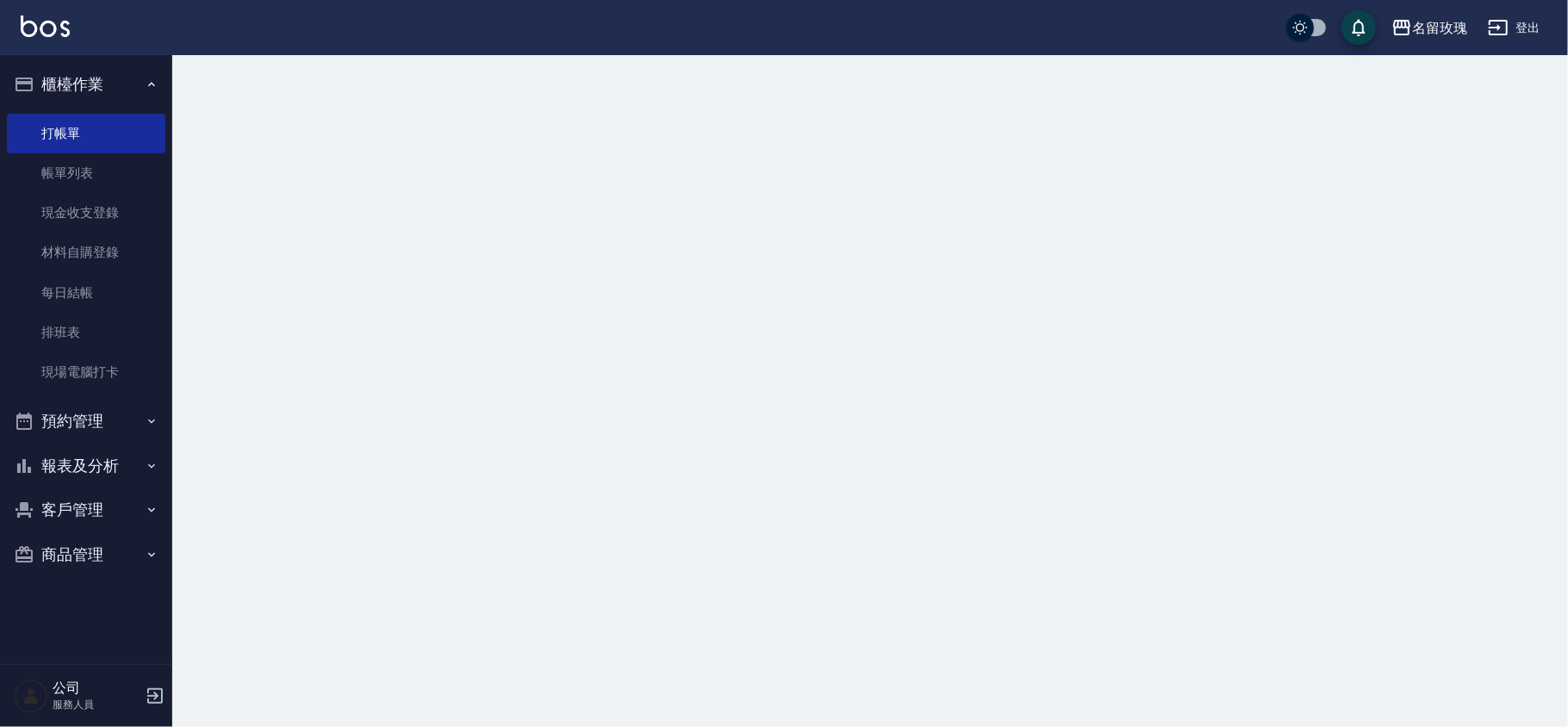
click at [77, 90] on button "櫃檯作業" at bounding box center [86, 84] width 158 height 45
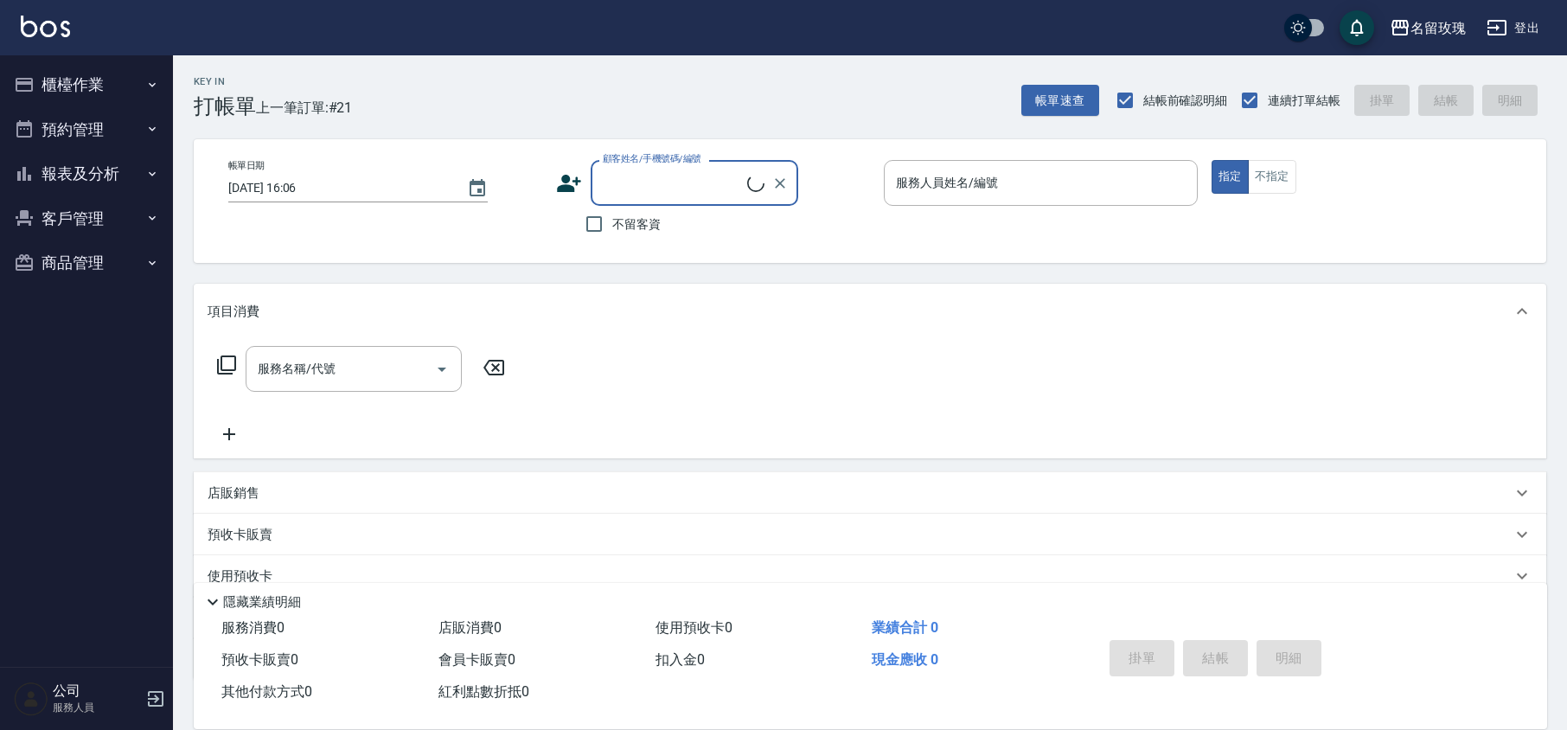
click at [351, 88] on div "Key In 打帳單 上一筆訂單:#21" at bounding box center [262, 86] width 179 height 63
click at [620, 177] on input "顧客姓名/手機號碼/編號" at bounding box center [681, 183] width 166 height 30
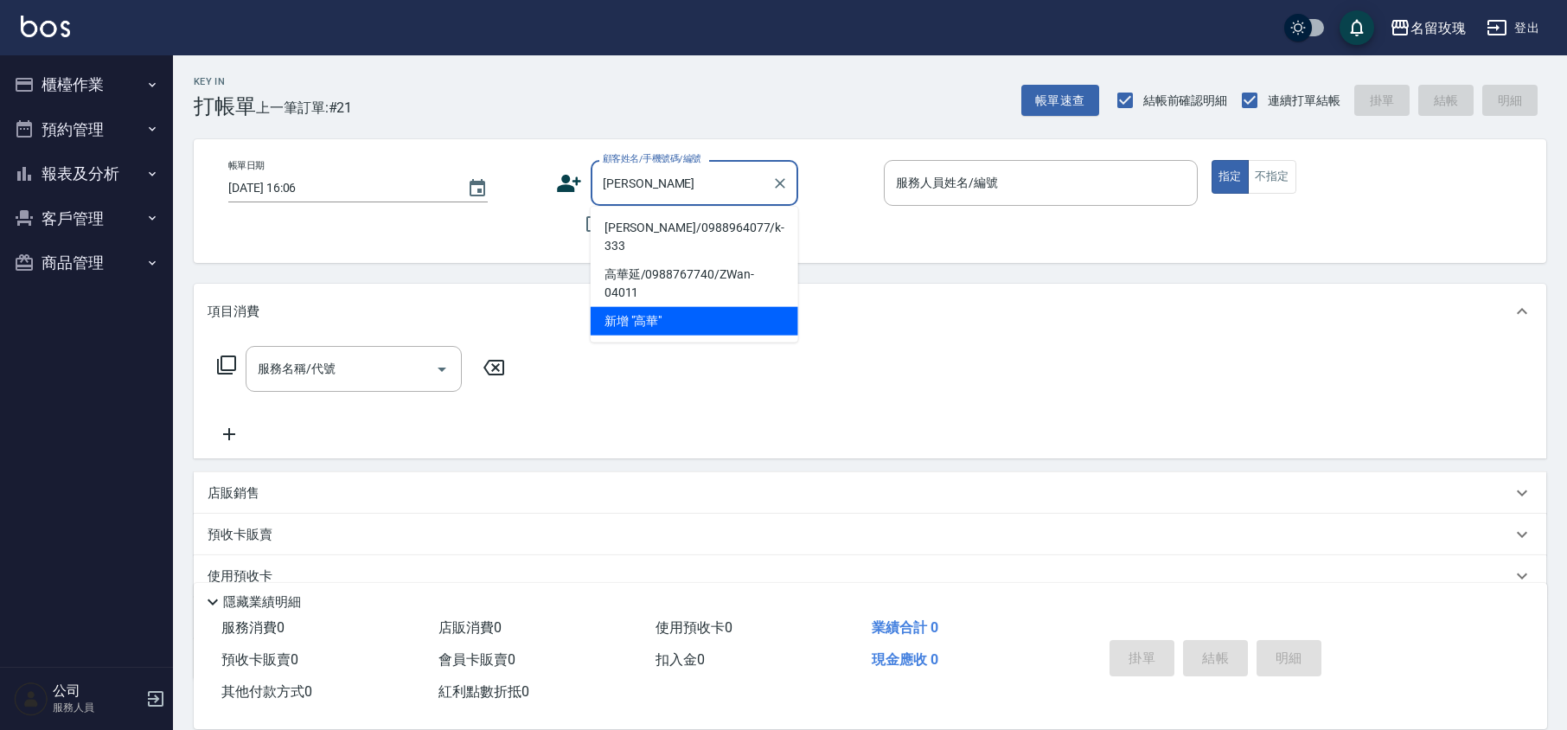
click at [709, 228] on li "[PERSON_NAME]/0988964077/k-333" at bounding box center [695, 237] width 208 height 47
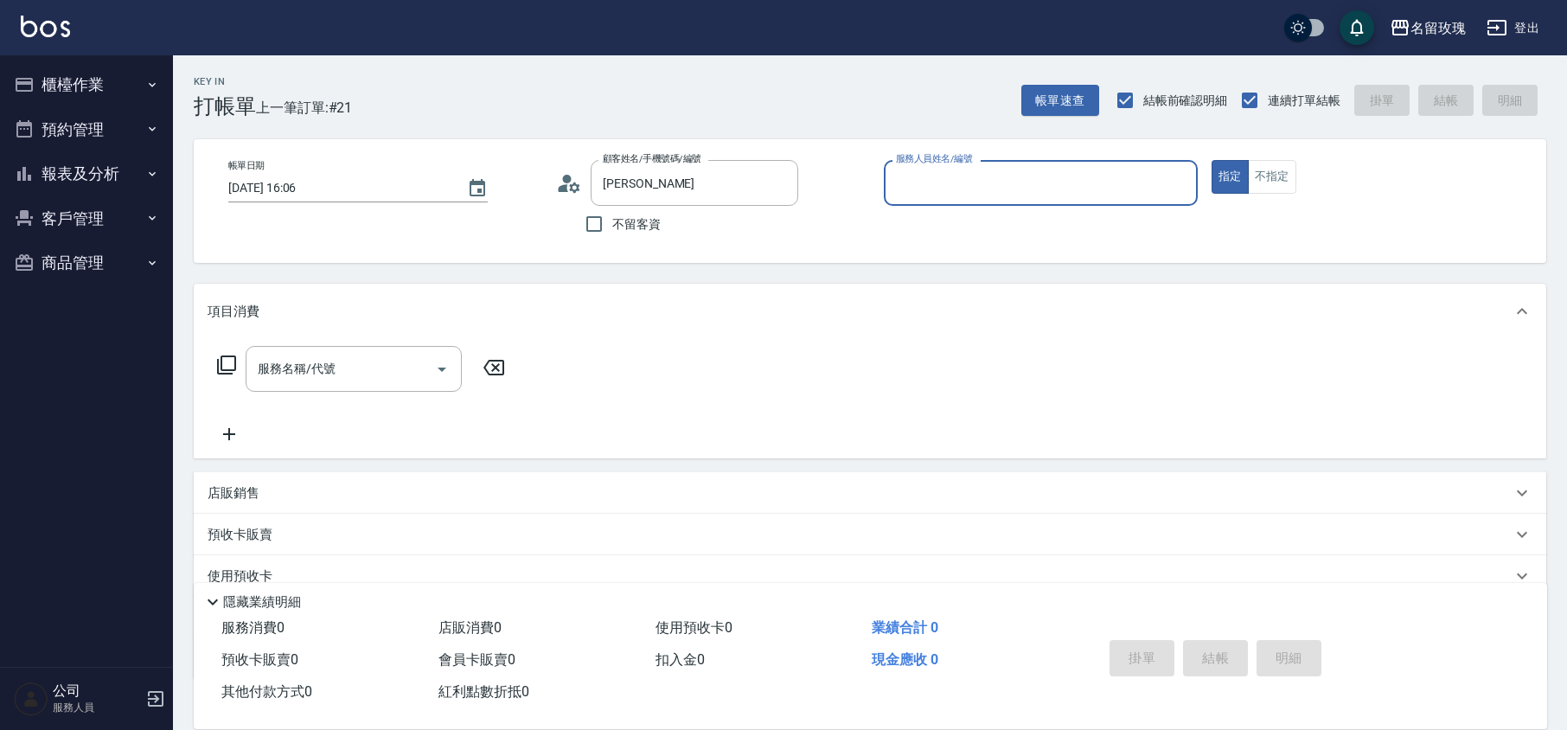
type input "[PERSON_NAME]/0988964077/k-333"
type input "[PERSON_NAME]-5"
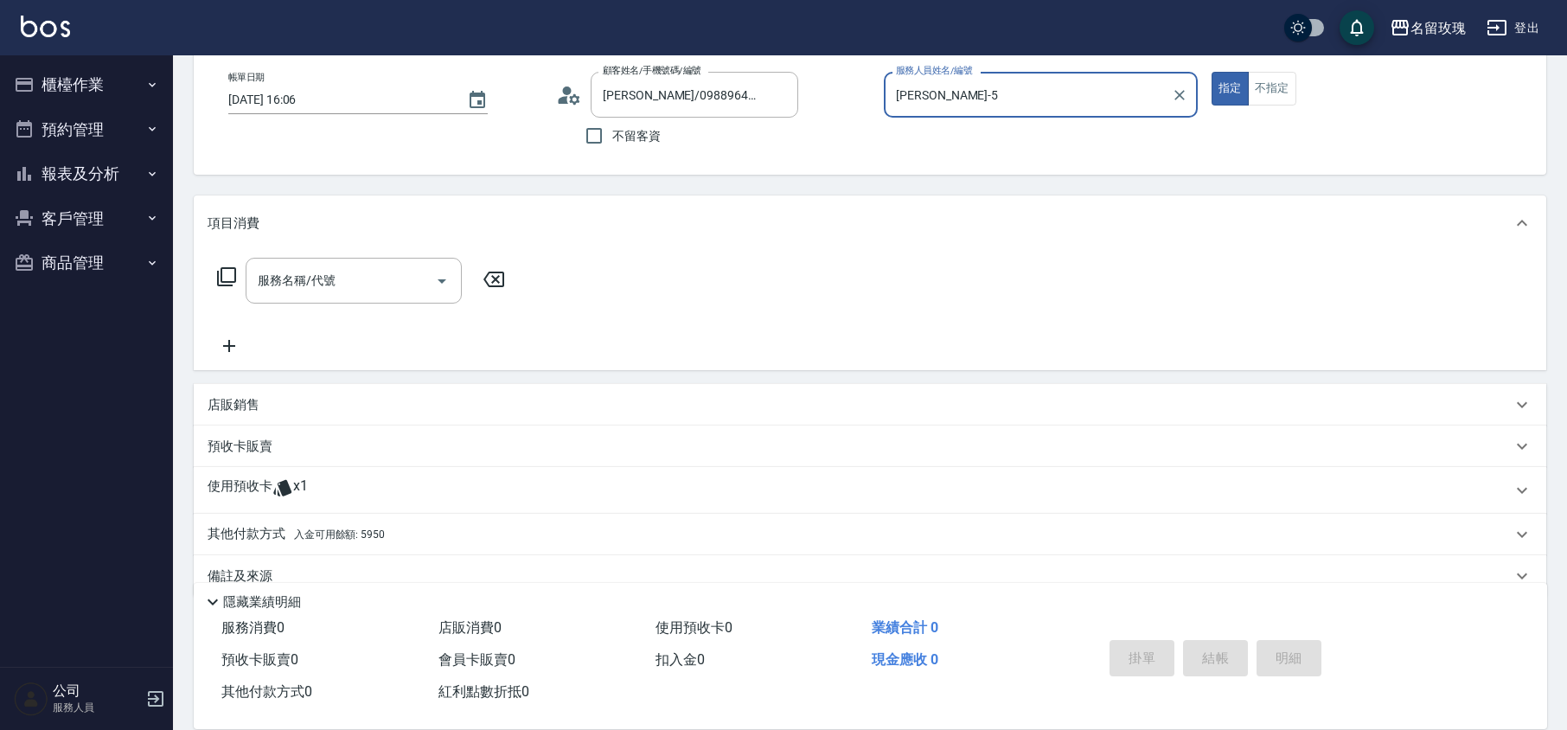
scroll to position [118, 0]
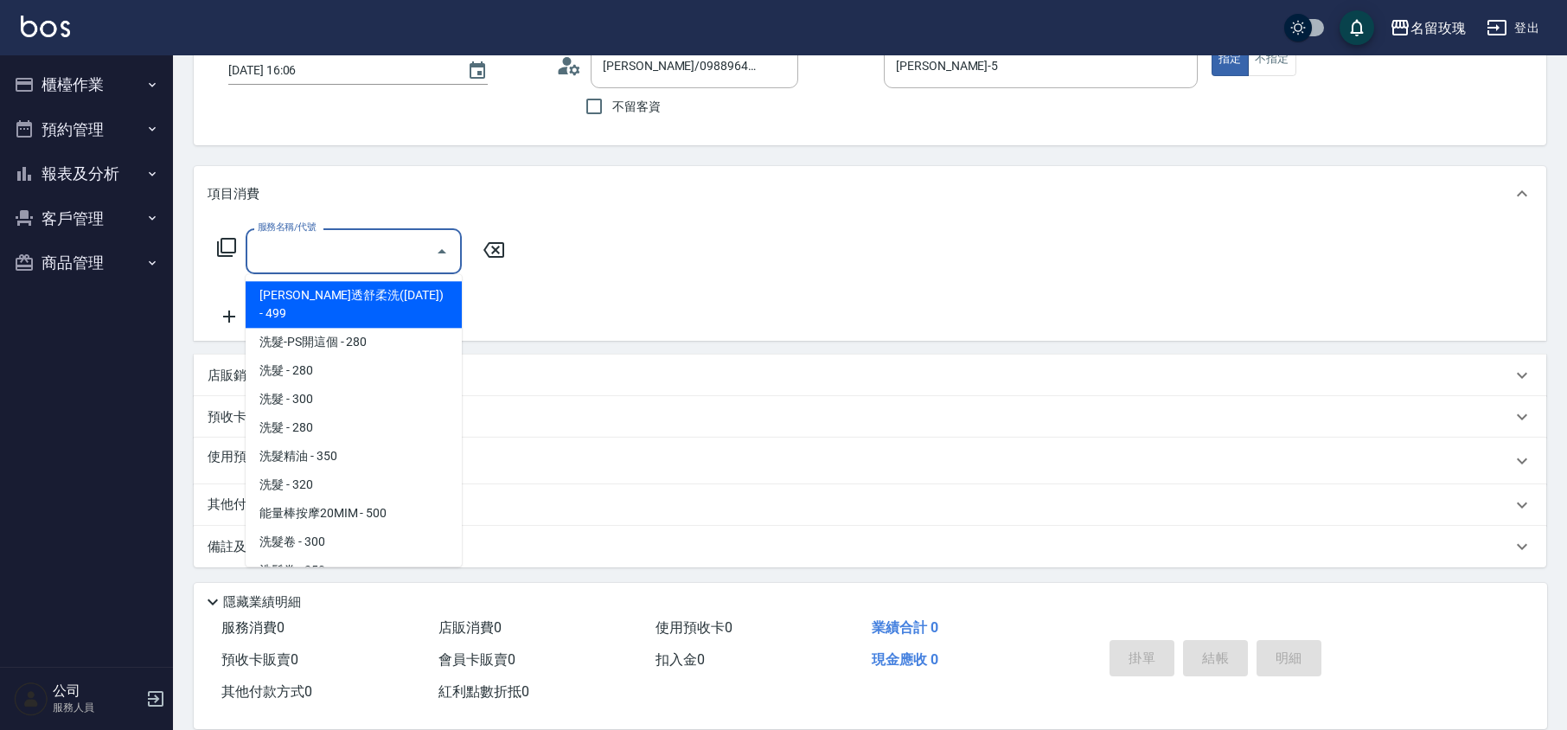
click at [361, 264] on input "服務名稱/代號" at bounding box center [340, 251] width 175 height 30
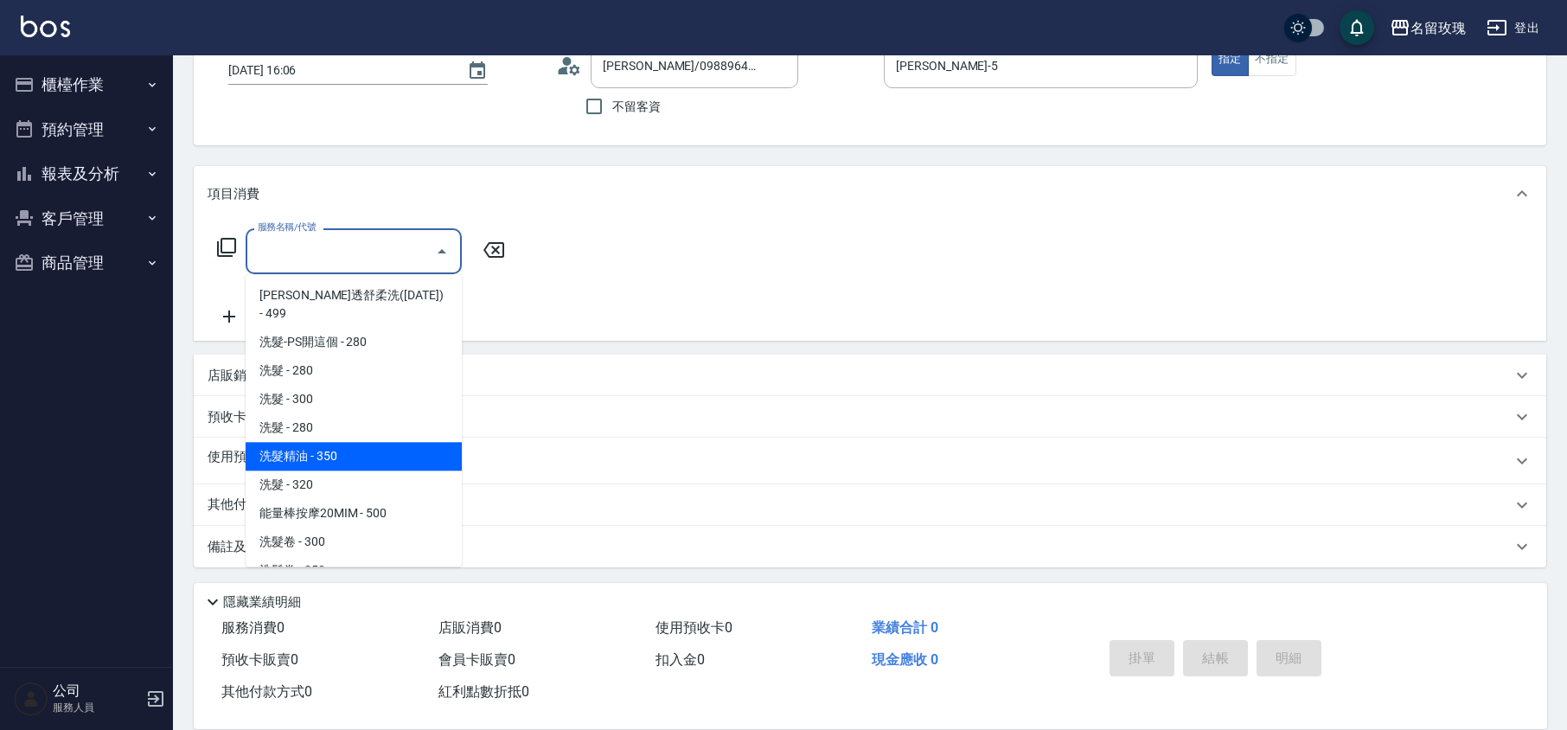
drag, startPoint x: 351, startPoint y: 440, endPoint x: 386, endPoint y: 416, distance: 42.2
click at [351, 443] on span "洗髮精油 - 350" at bounding box center [354, 456] width 216 height 29
type input "洗髮精油(206)"
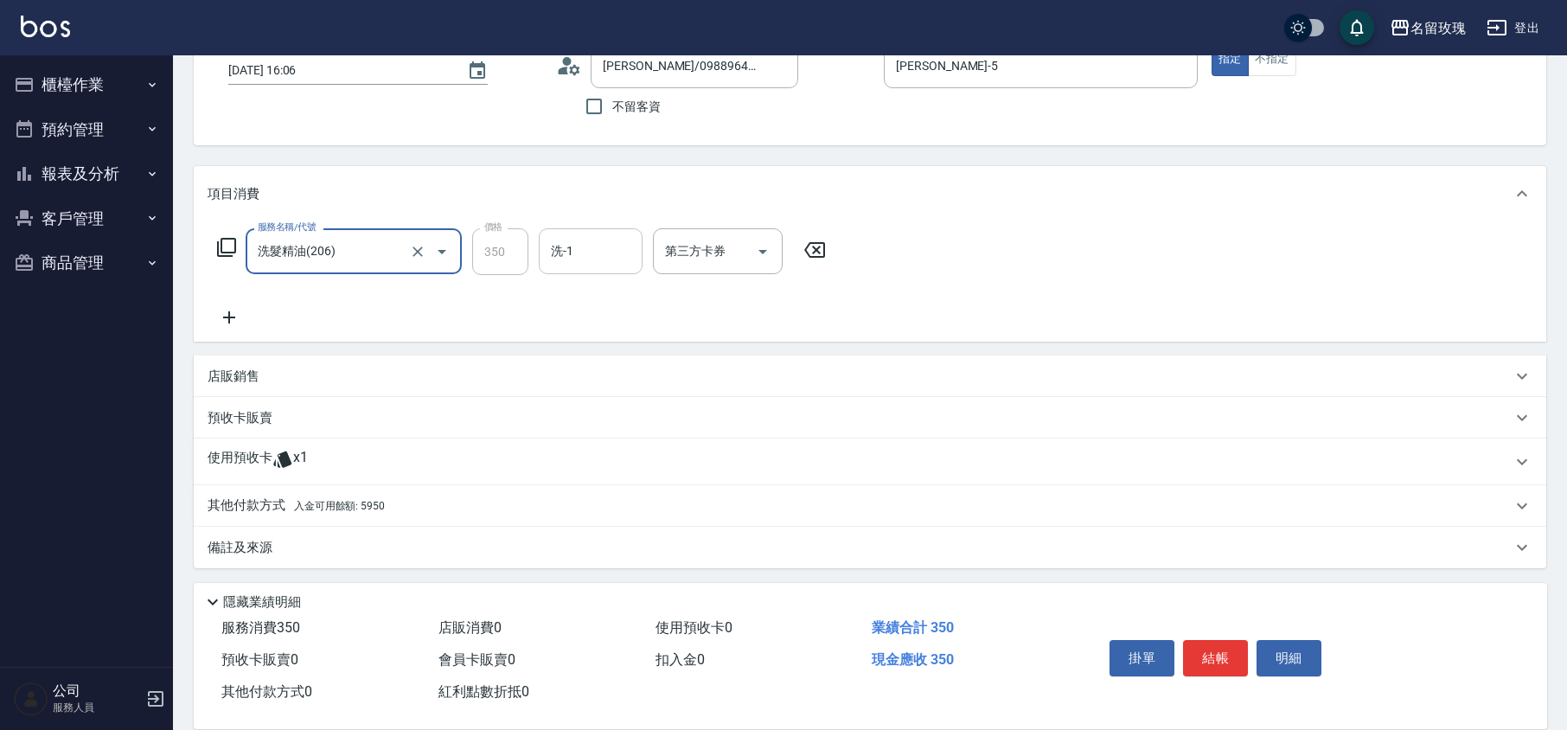
click at [575, 246] on input "洗-1" at bounding box center [590, 251] width 88 height 30
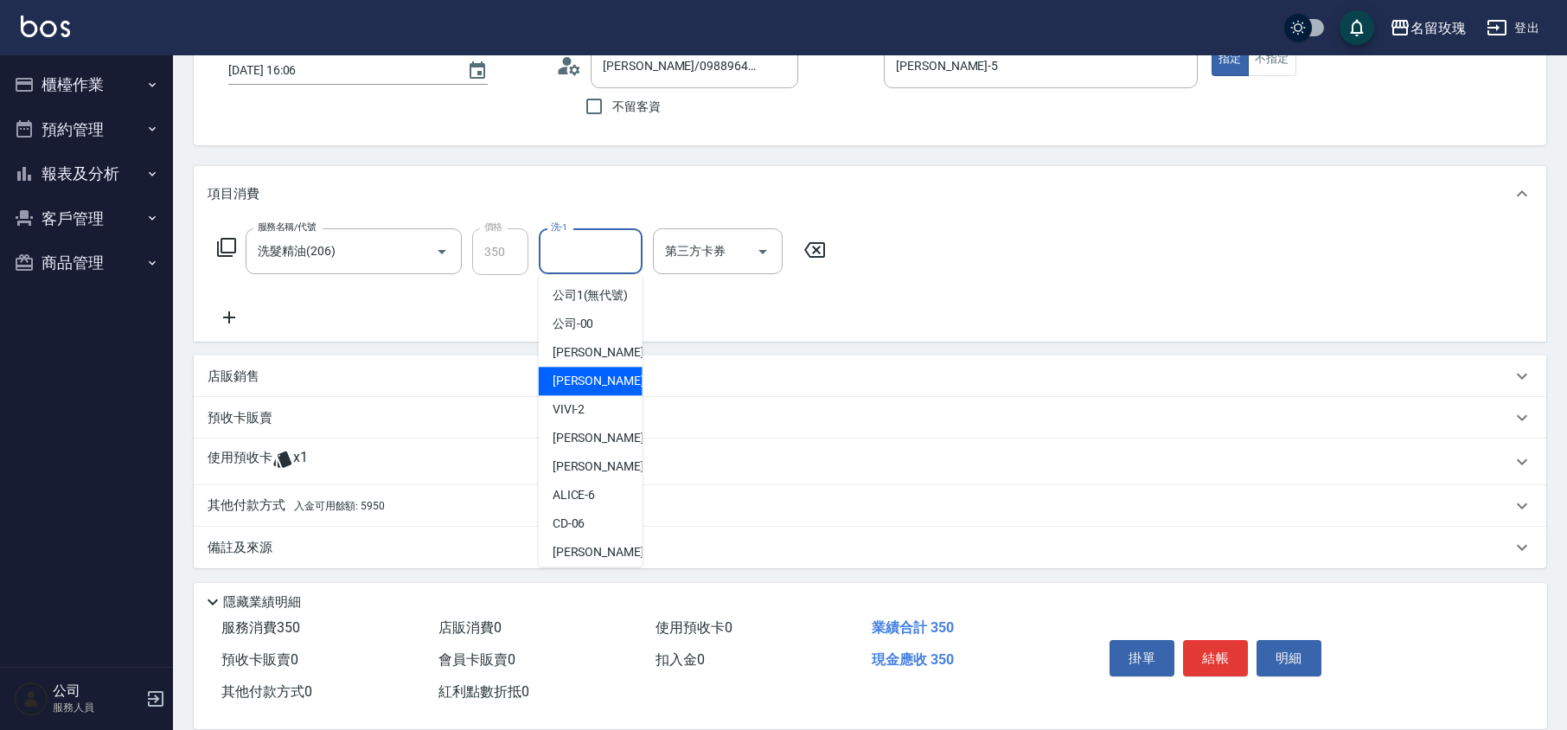
scroll to position [340, 0]
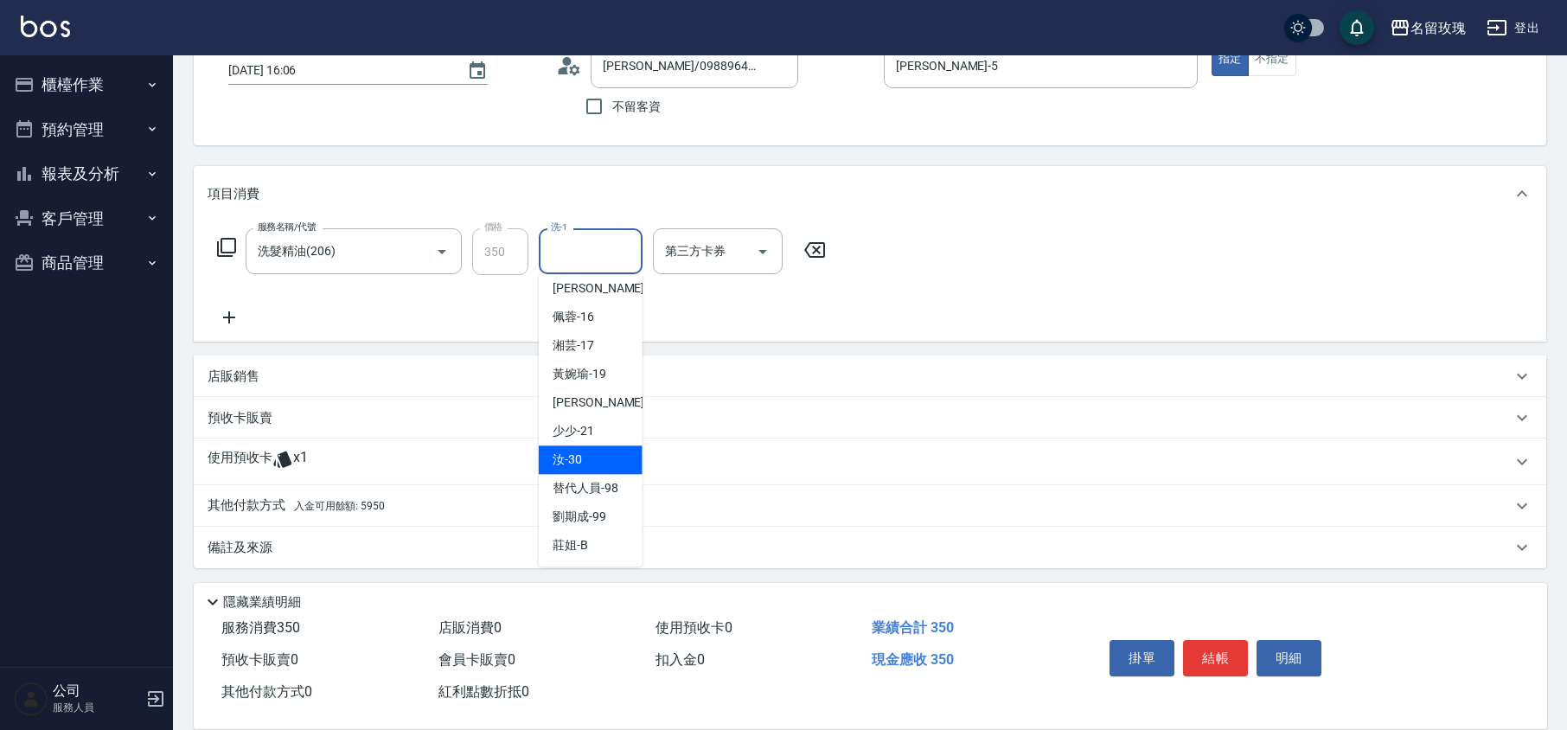
click at [579, 453] on span "汝 -30" at bounding box center [566, 459] width 29 height 18
type input "汝-30"
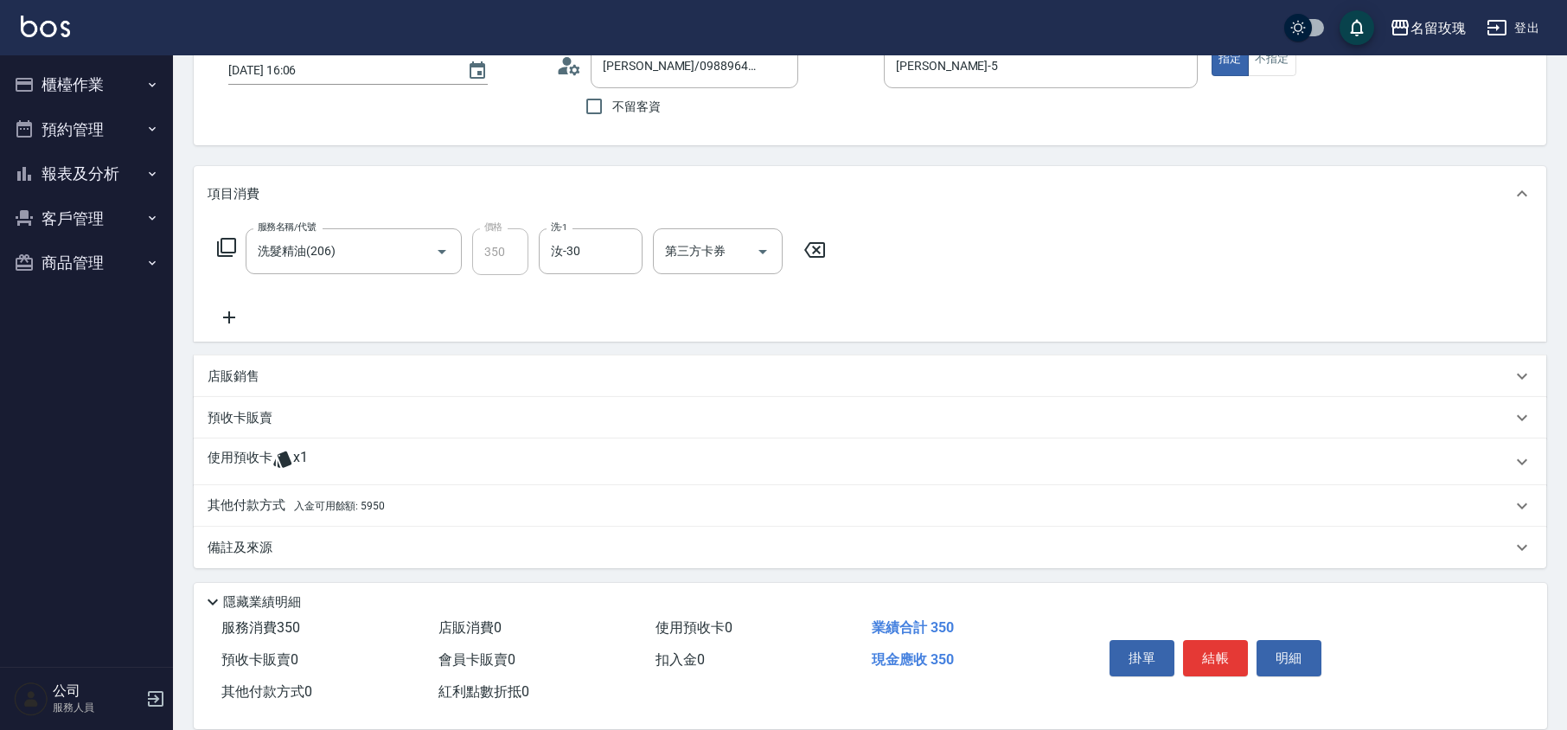
click at [360, 469] on div "使用預收卡 x1" at bounding box center [860, 462] width 1304 height 26
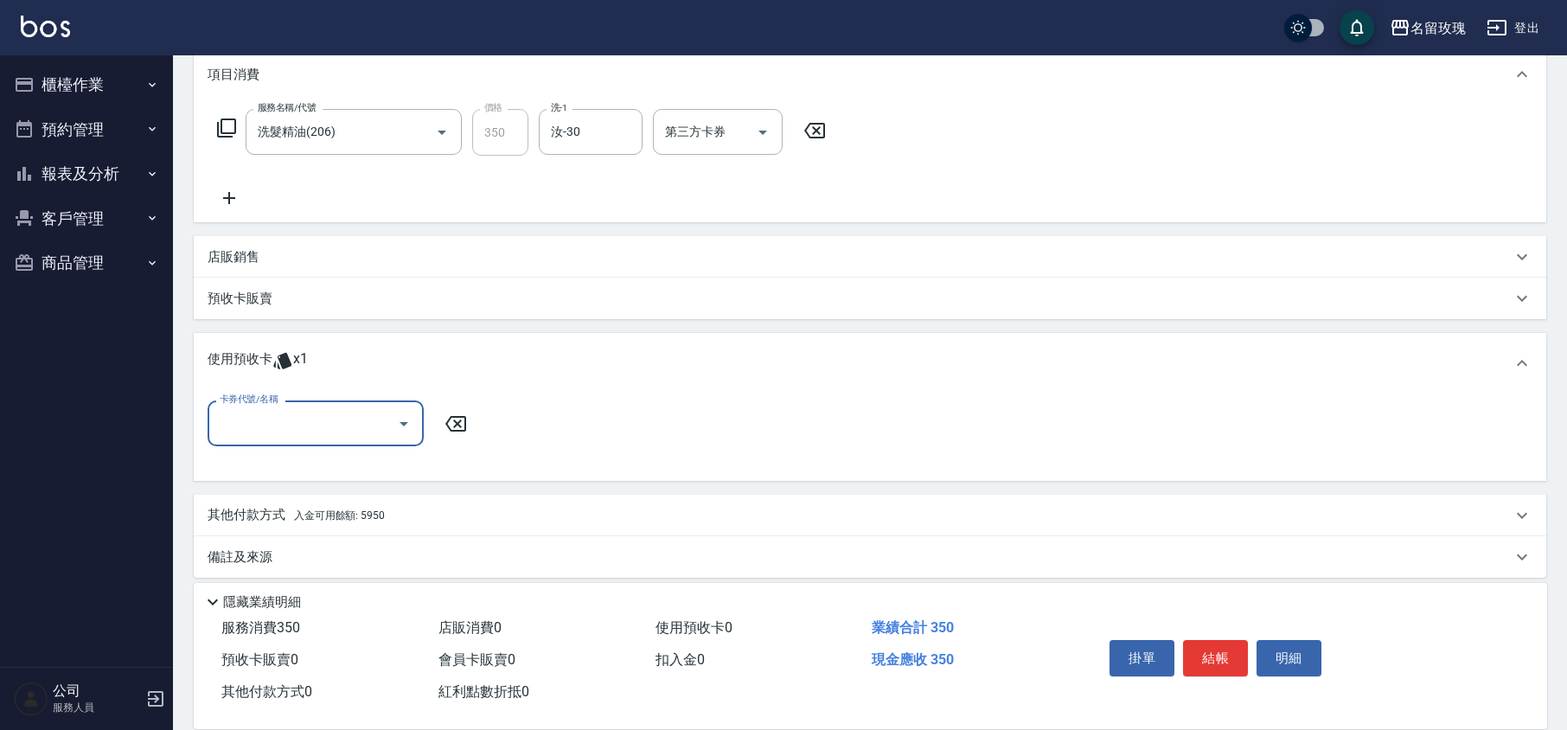
scroll to position [246, 0]
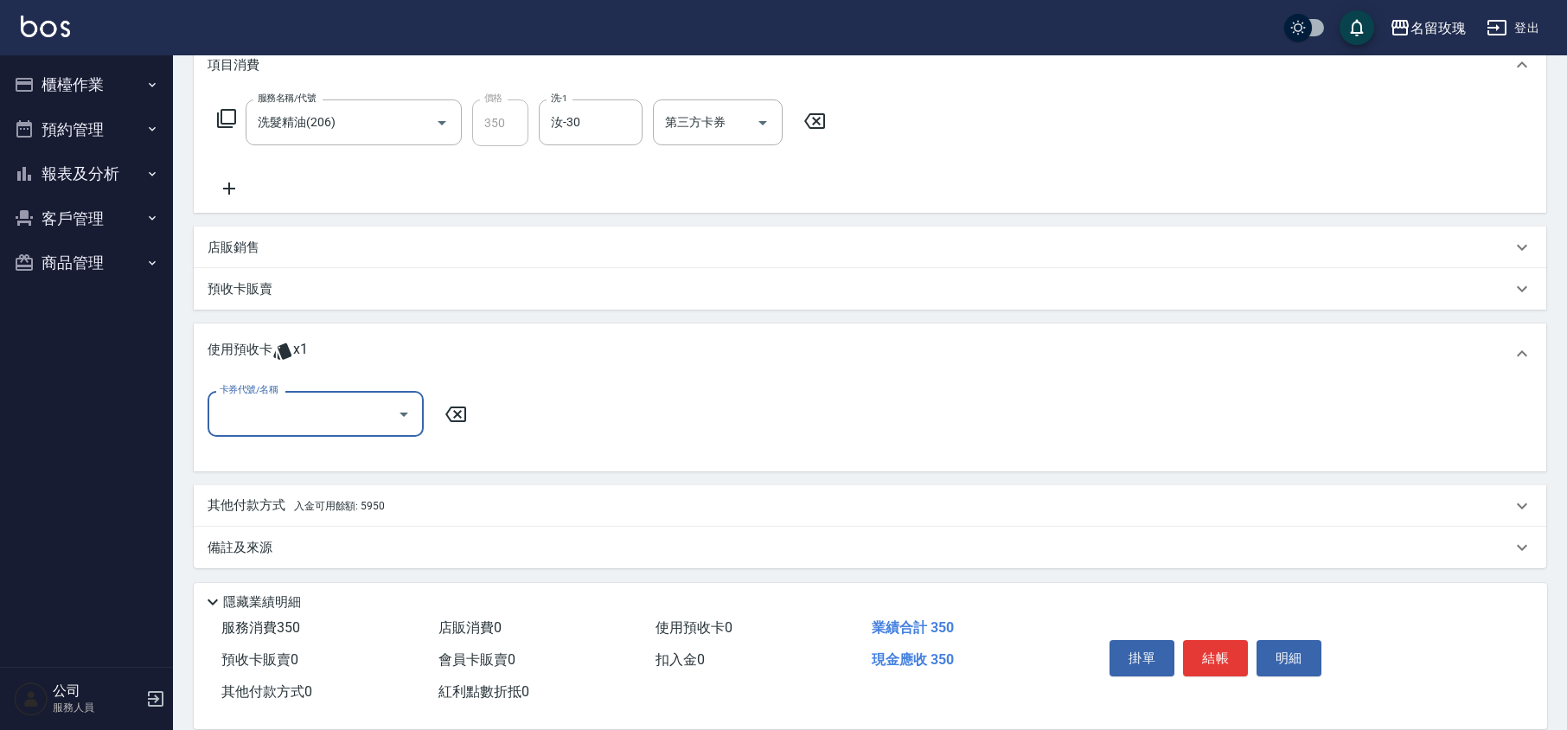
click at [395, 398] on div at bounding box center [403, 414] width 26 height 46
click at [371, 423] on input "卡券代號/名稱" at bounding box center [302, 414] width 175 height 30
click at [354, 457] on div "112 剪髮卡四送一(1000) 剩餘1張 112229" at bounding box center [316, 467] width 216 height 47
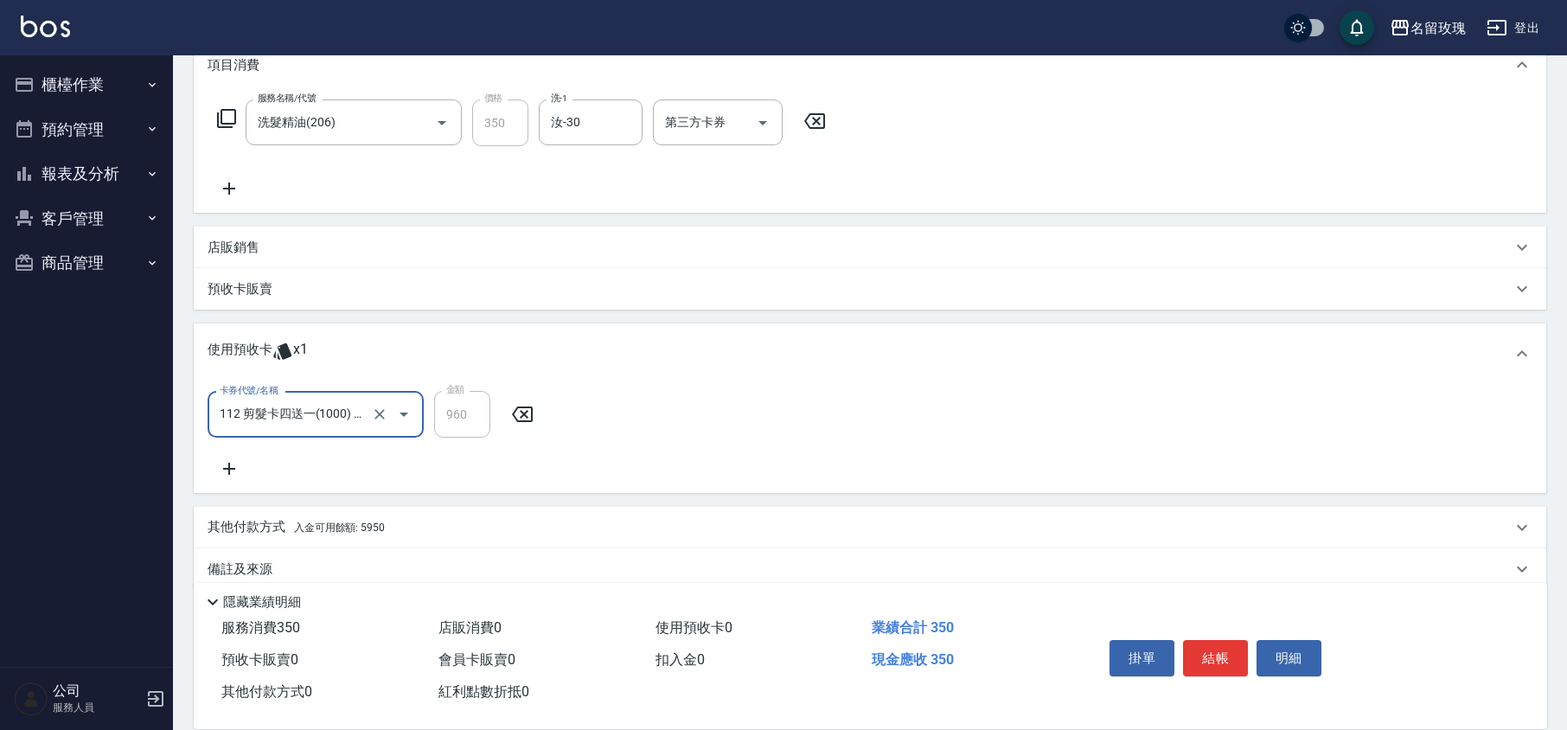
type input "112 剪髮卡四送一(1000) 112229"
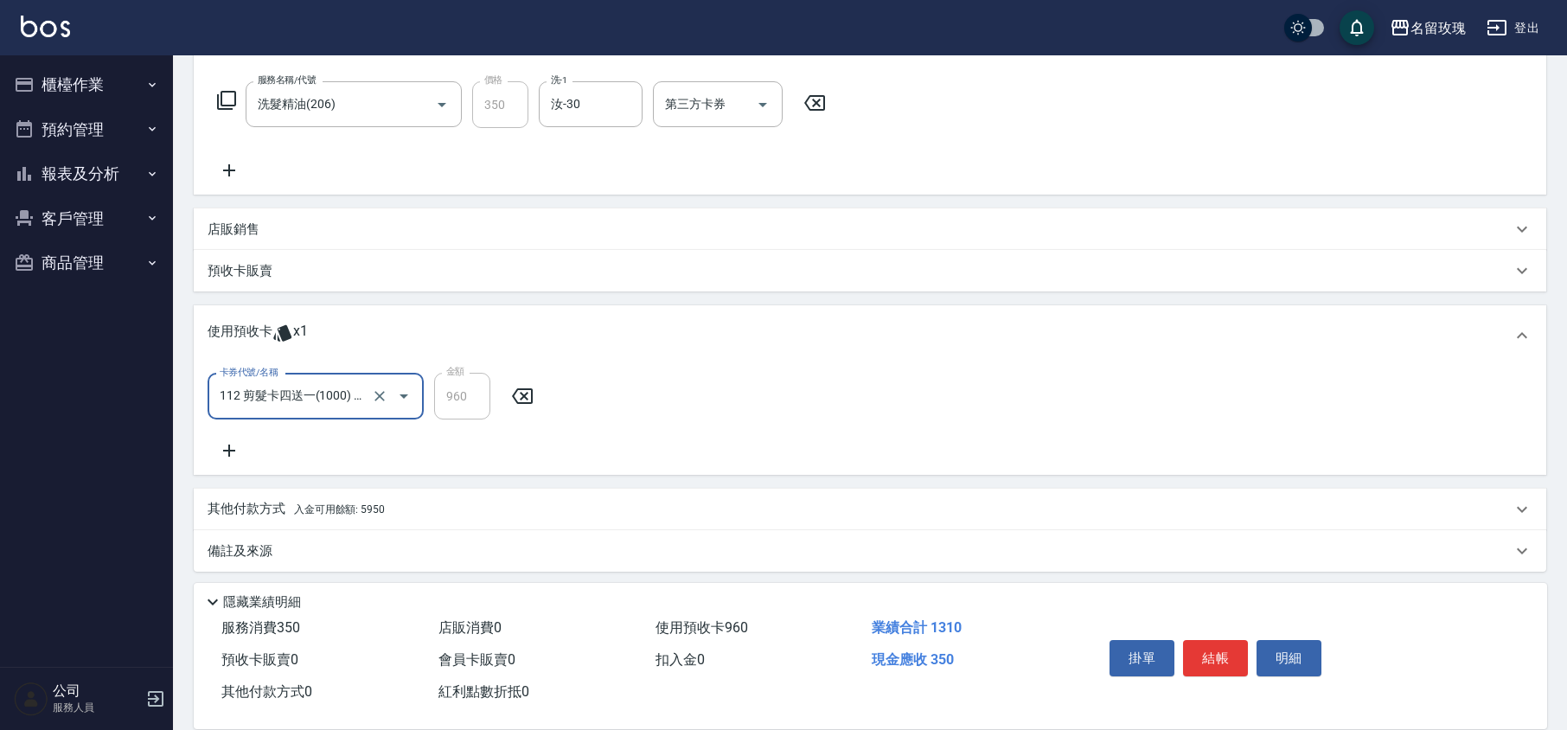
scroll to position [270, 0]
click at [232, 513] on p "其他付款方式 入金可用餘額: 5950" at bounding box center [296, 504] width 177 height 19
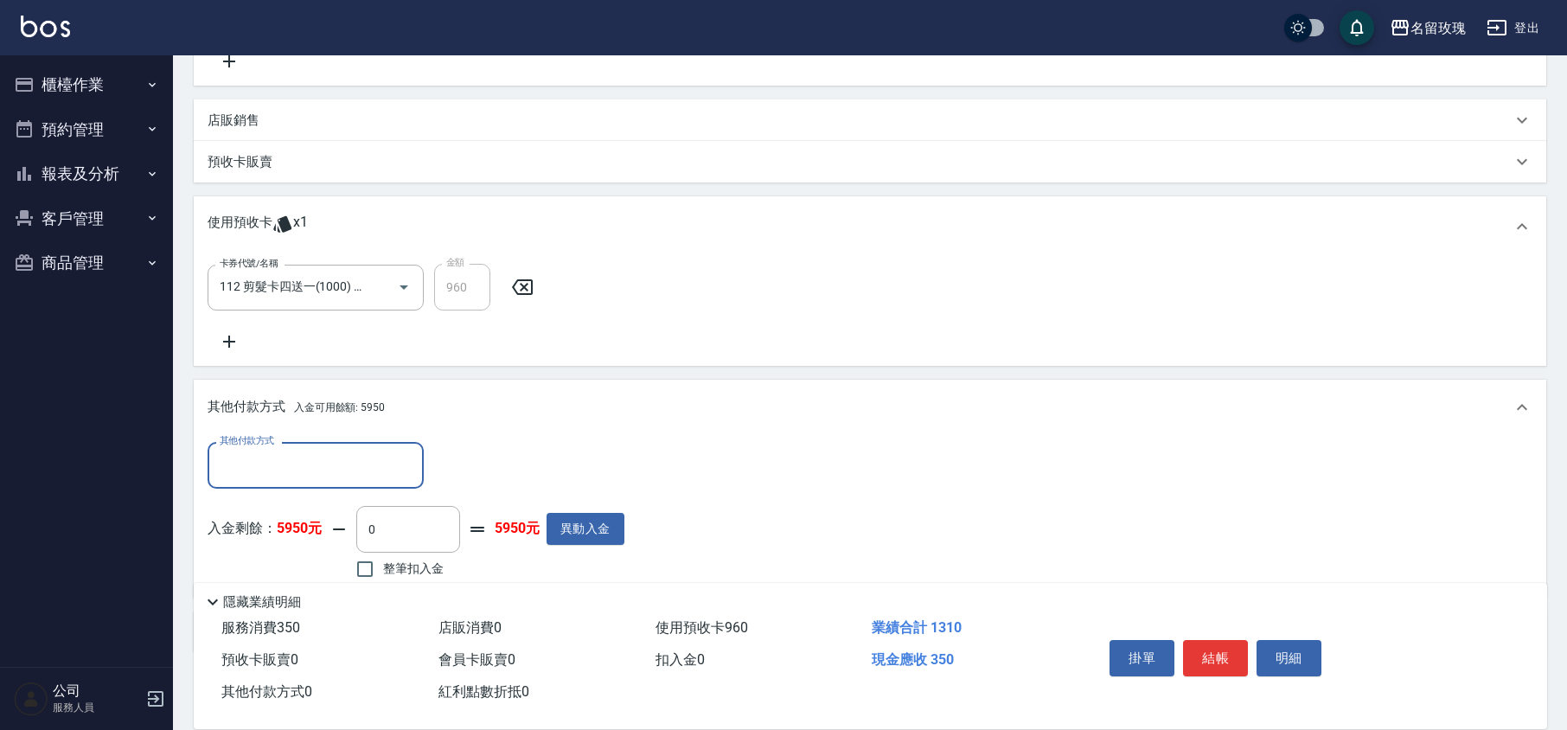
scroll to position [0, 0]
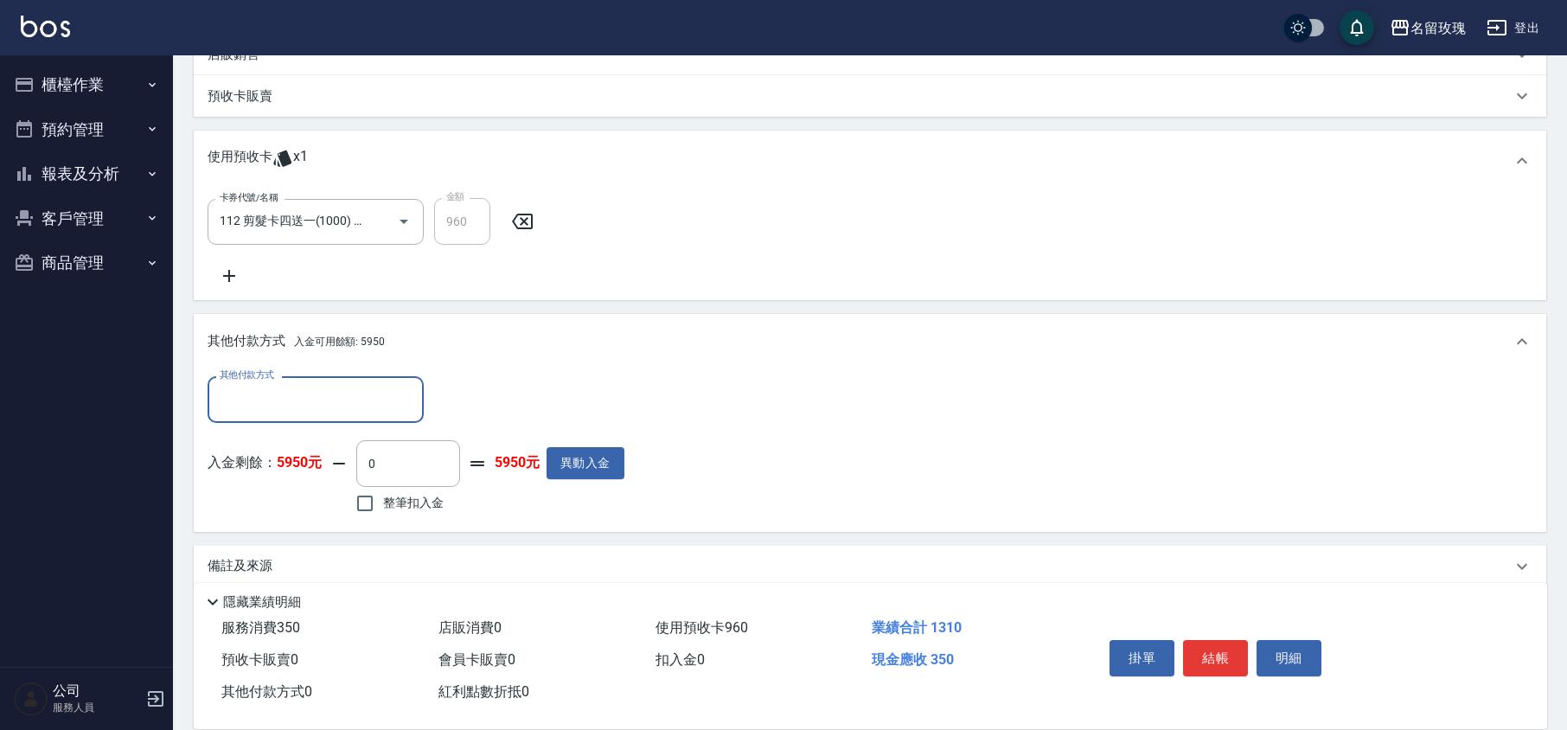
click at [353, 482] on div "入金剩餘： 5950元 0 ​ 整筆扣入金 5950元 異動入金" at bounding box center [416, 479] width 417 height 78
click at [388, 499] on span "整筆扣入金" at bounding box center [413, 503] width 61 height 18
click at [383, 499] on input "整筆扣入金" at bounding box center [365, 503] width 36 height 36
checkbox input "true"
type input "350"
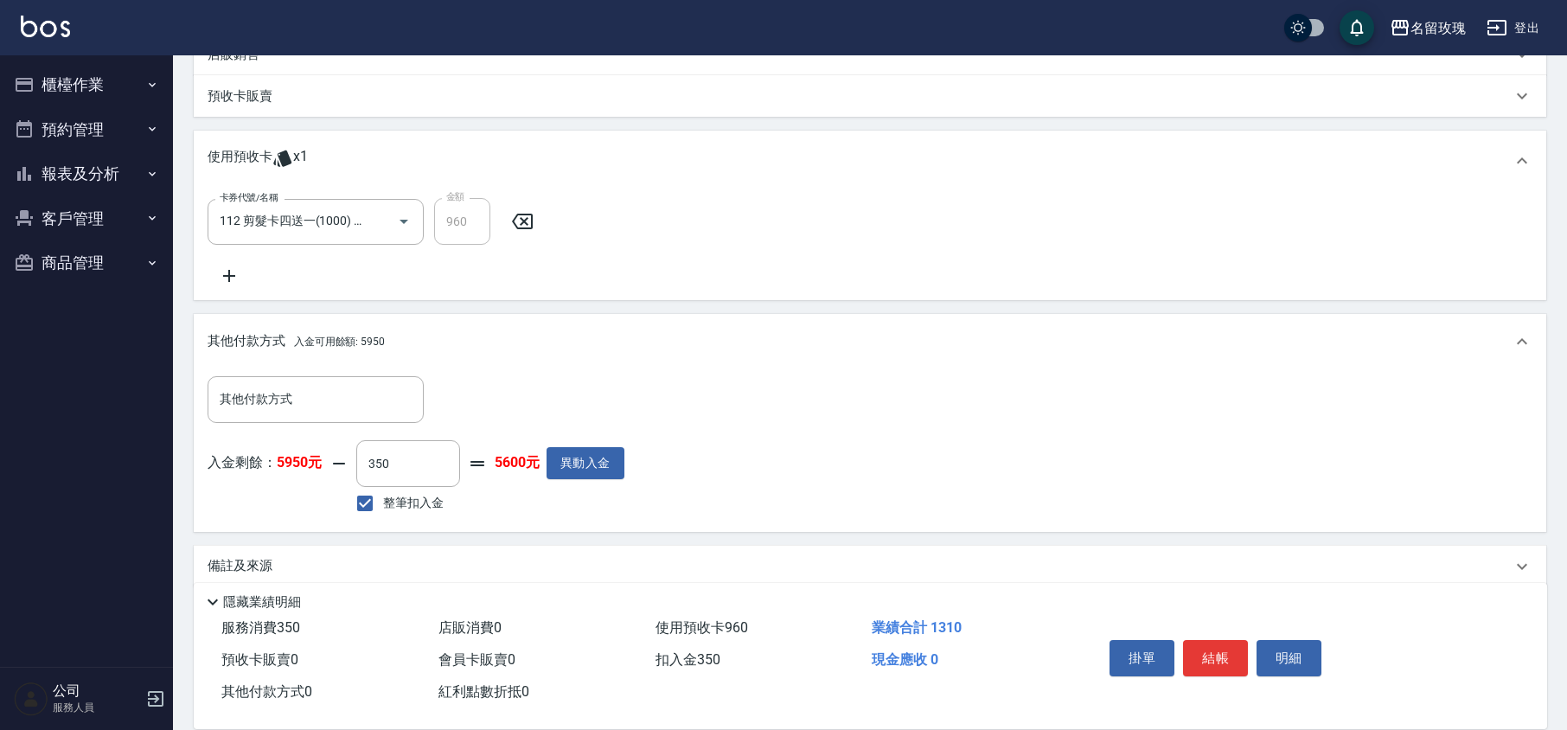
click at [510, 520] on div "其他付款方式 其他付款方式 入金剩餘： 5950元 350 ​ 整筆扣入金 5600元 異動入金" at bounding box center [870, 450] width 1352 height 162
type input "[DATE] 16:30"
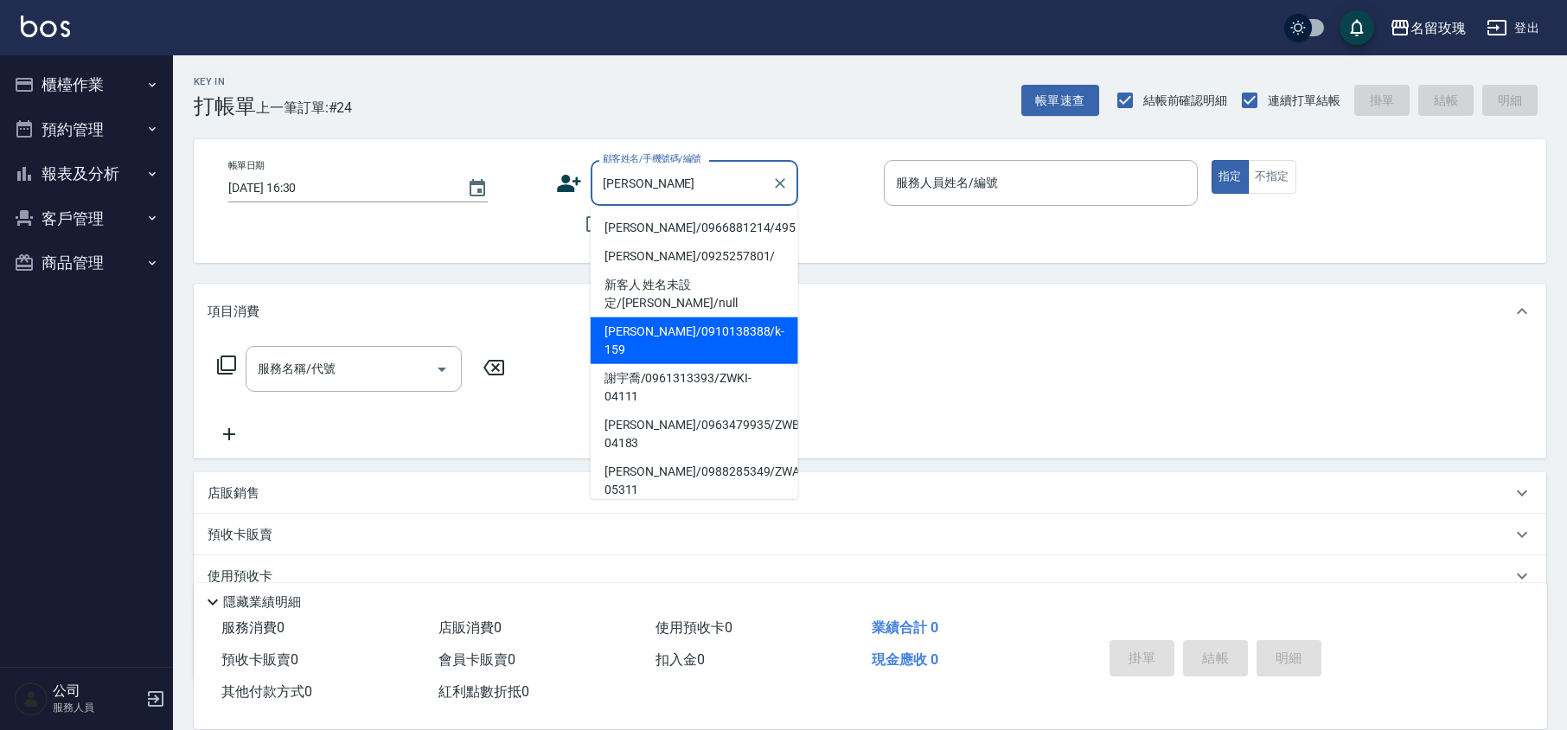
click at [689, 317] on li "[PERSON_NAME]/0910138388/k-159" at bounding box center [695, 340] width 208 height 47
type input "[PERSON_NAME]/0910138388/k-159"
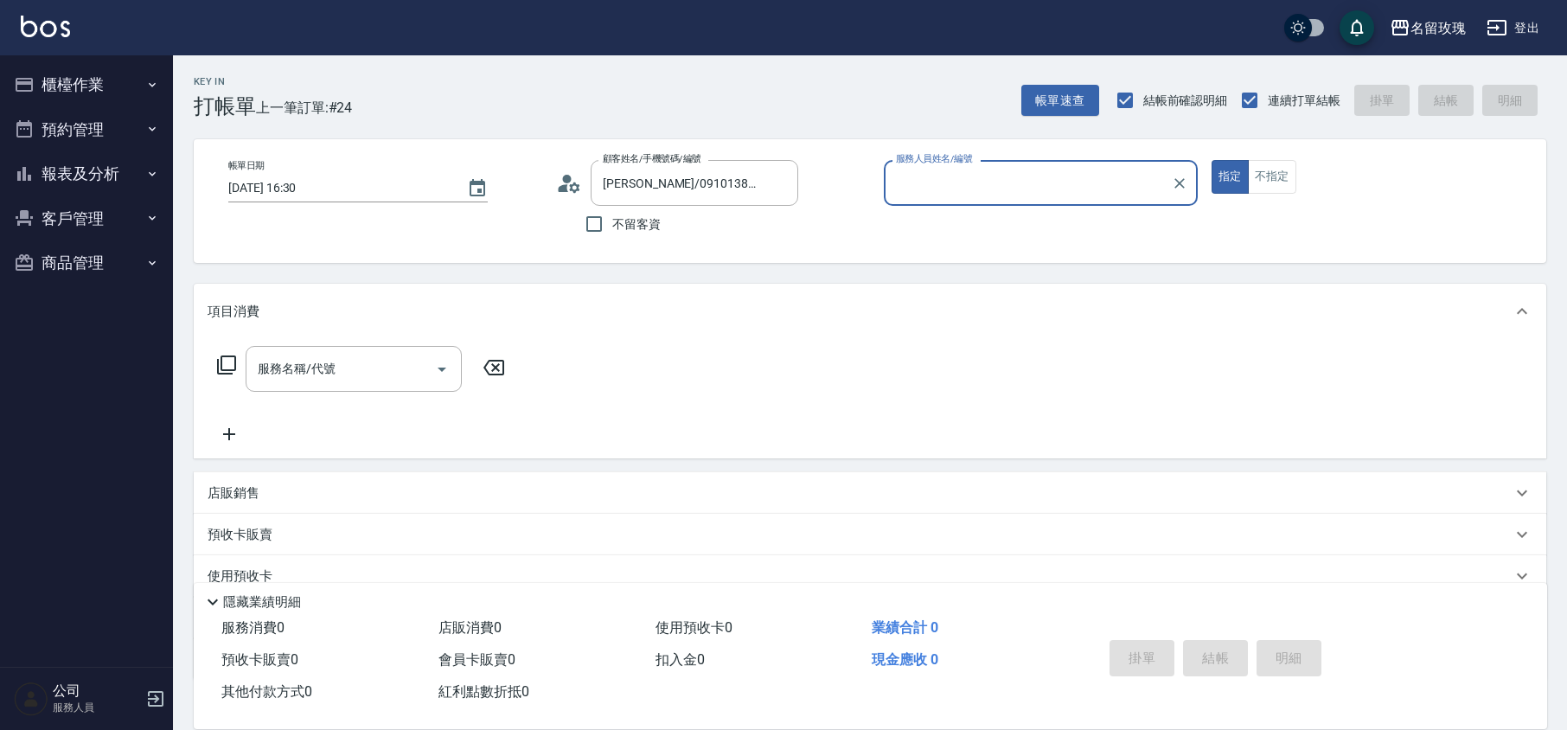
type input "[PERSON_NAME]-5"
click at [568, 190] on icon at bounding box center [569, 183] width 26 height 26
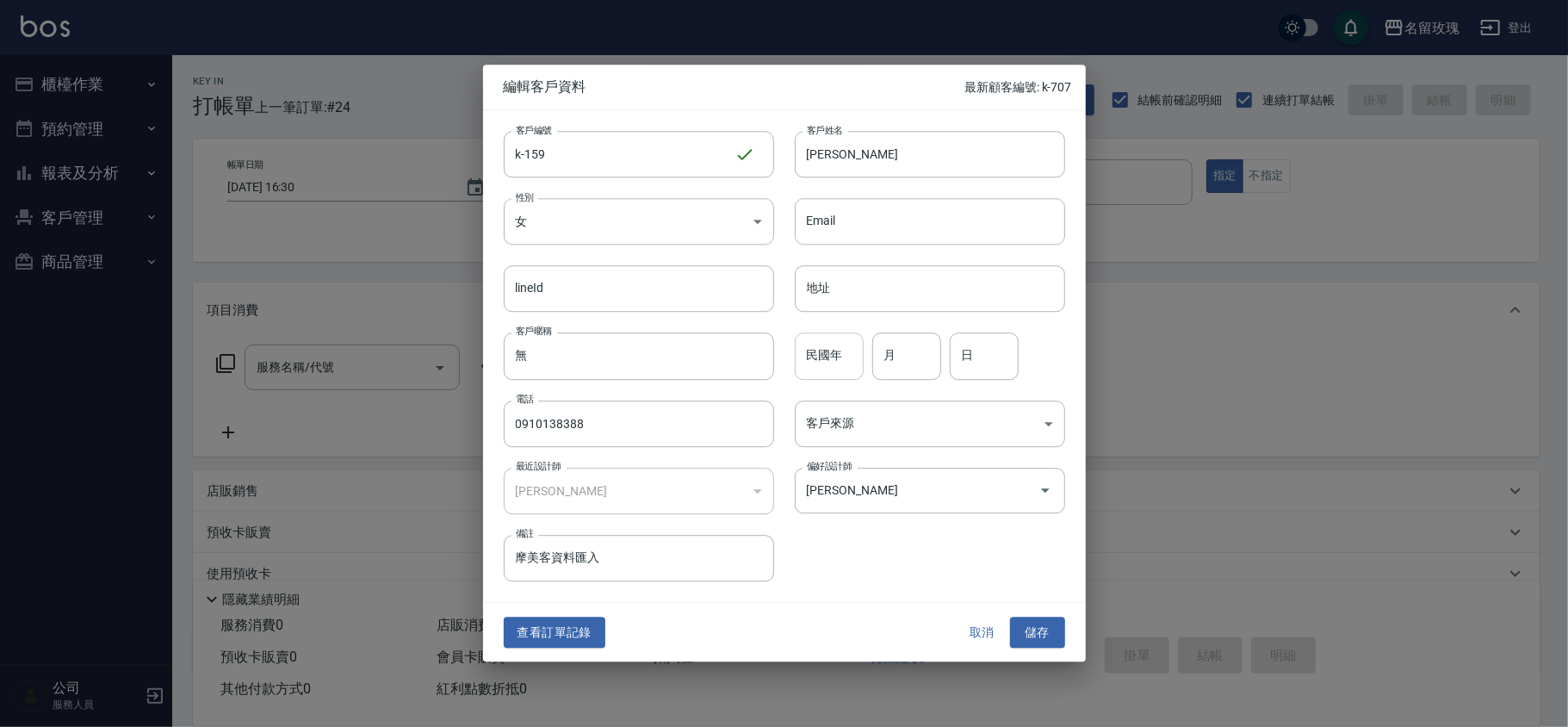
click at [825, 365] on input "民國年" at bounding box center [829, 357] width 69 height 47
type input "69"
type input "11"
click at [893, 587] on div "客戶編號 k-159 ​ 客戶編號 客戶姓名 [PERSON_NAME] 客戶姓名 性別 女 [DEMOGRAPHIC_DATA] 性別 Email Emai…" at bounding box center [784, 357] width 603 height 492
click at [1045, 628] on button "儲存" at bounding box center [1037, 632] width 55 height 32
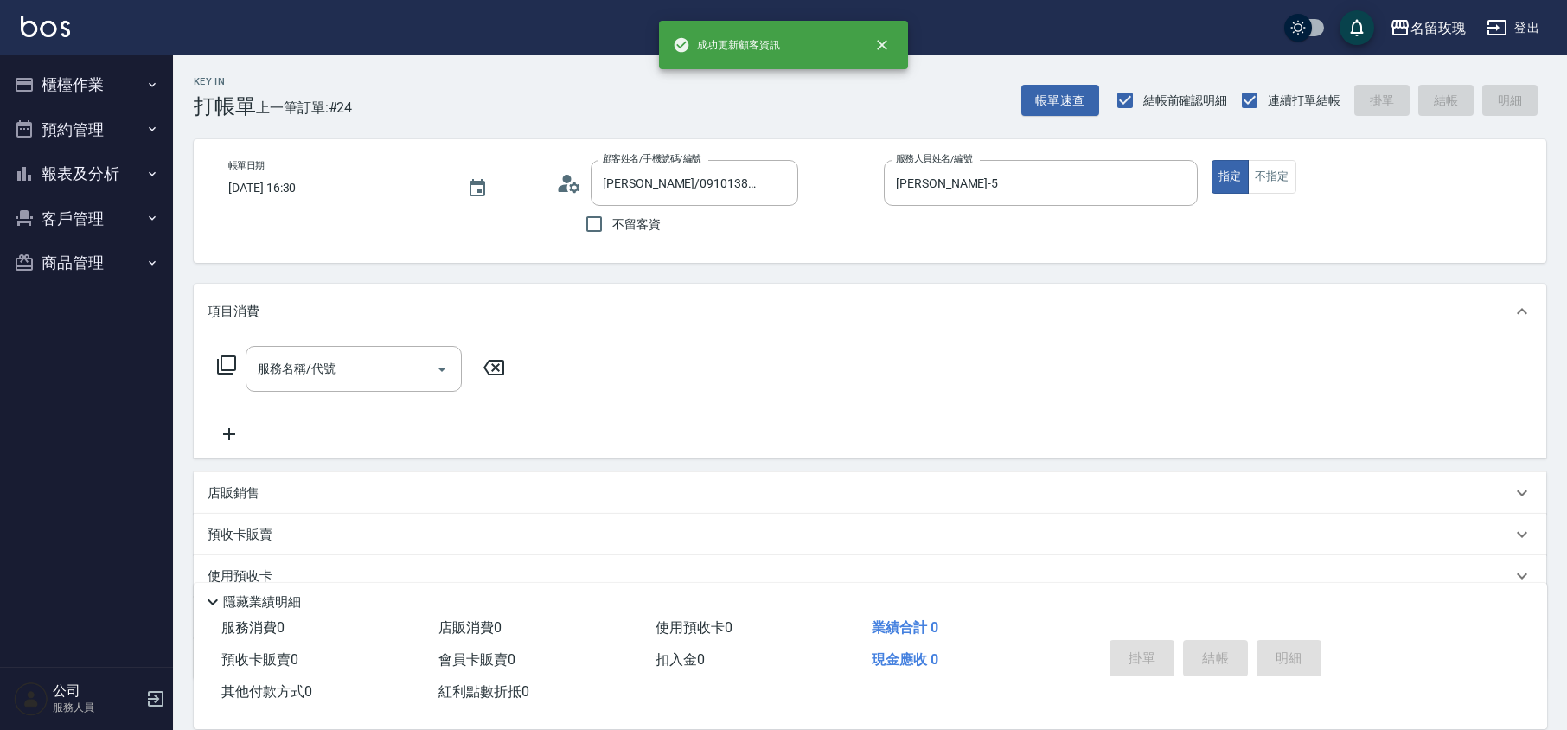
drag, startPoint x: 787, startPoint y: 182, endPoint x: 763, endPoint y: 150, distance: 40.1
click at [787, 182] on icon "Clear" at bounding box center [779, 183] width 17 height 17
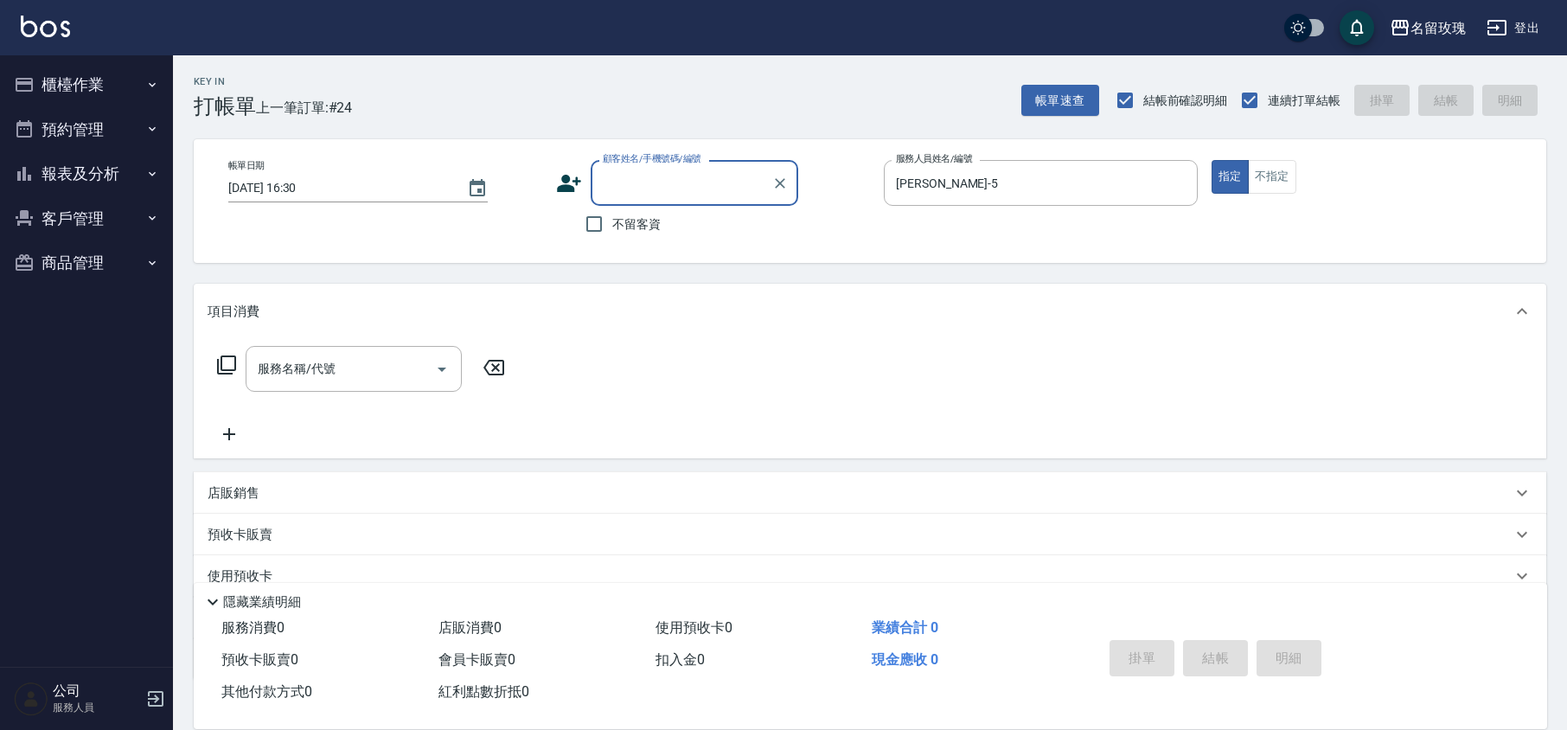
click at [654, 100] on div "Key In 打帳單 上一筆訂單:#24 帳單速查 結帳前確認明細 連續打單結帳 掛單 結帳 明細" at bounding box center [859, 86] width 1373 height 63
click at [474, 48] on div "名留玫瑰 登出" at bounding box center [783, 27] width 1567 height 55
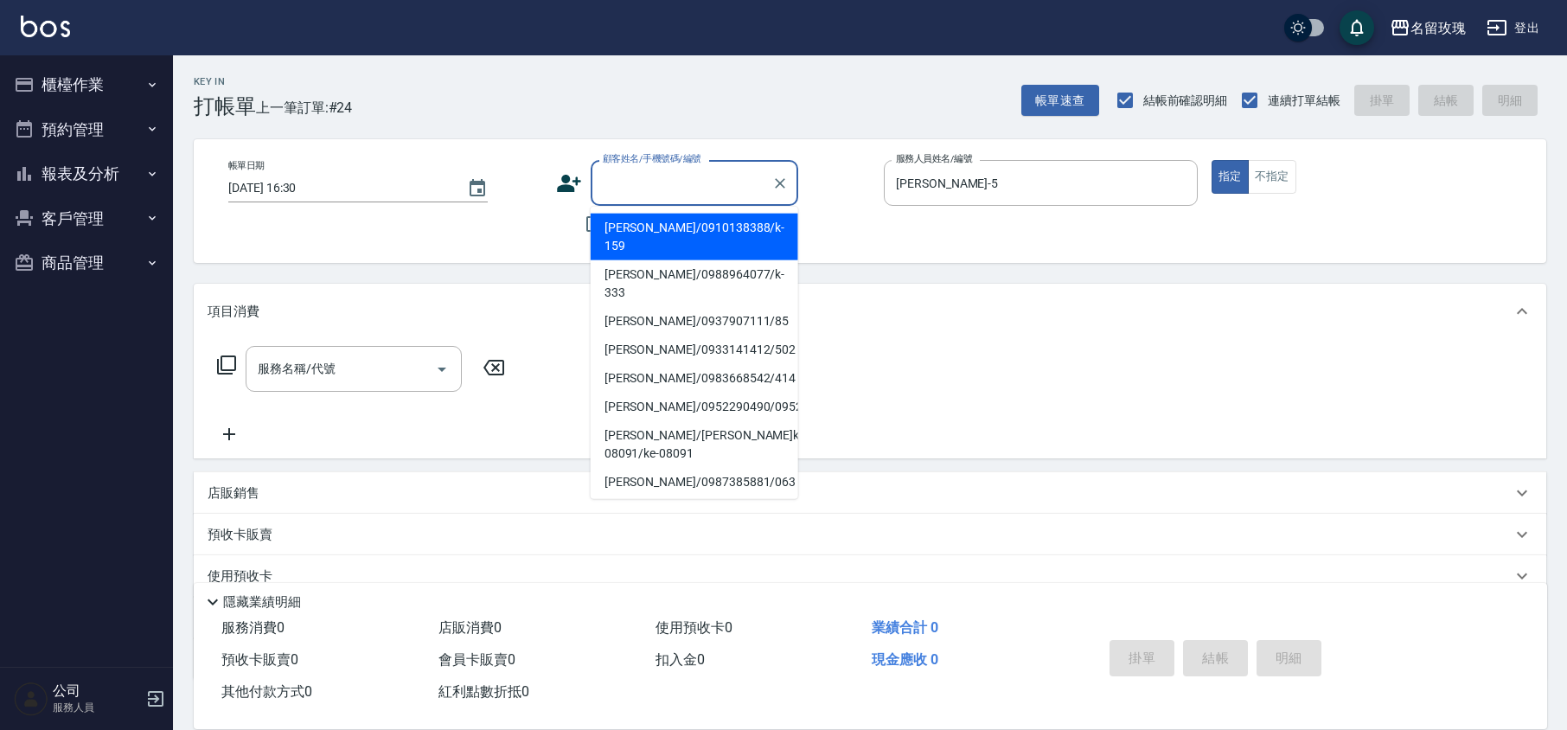
click at [695, 184] on input "顧客姓名/手機號碼/編號" at bounding box center [681, 183] width 166 height 30
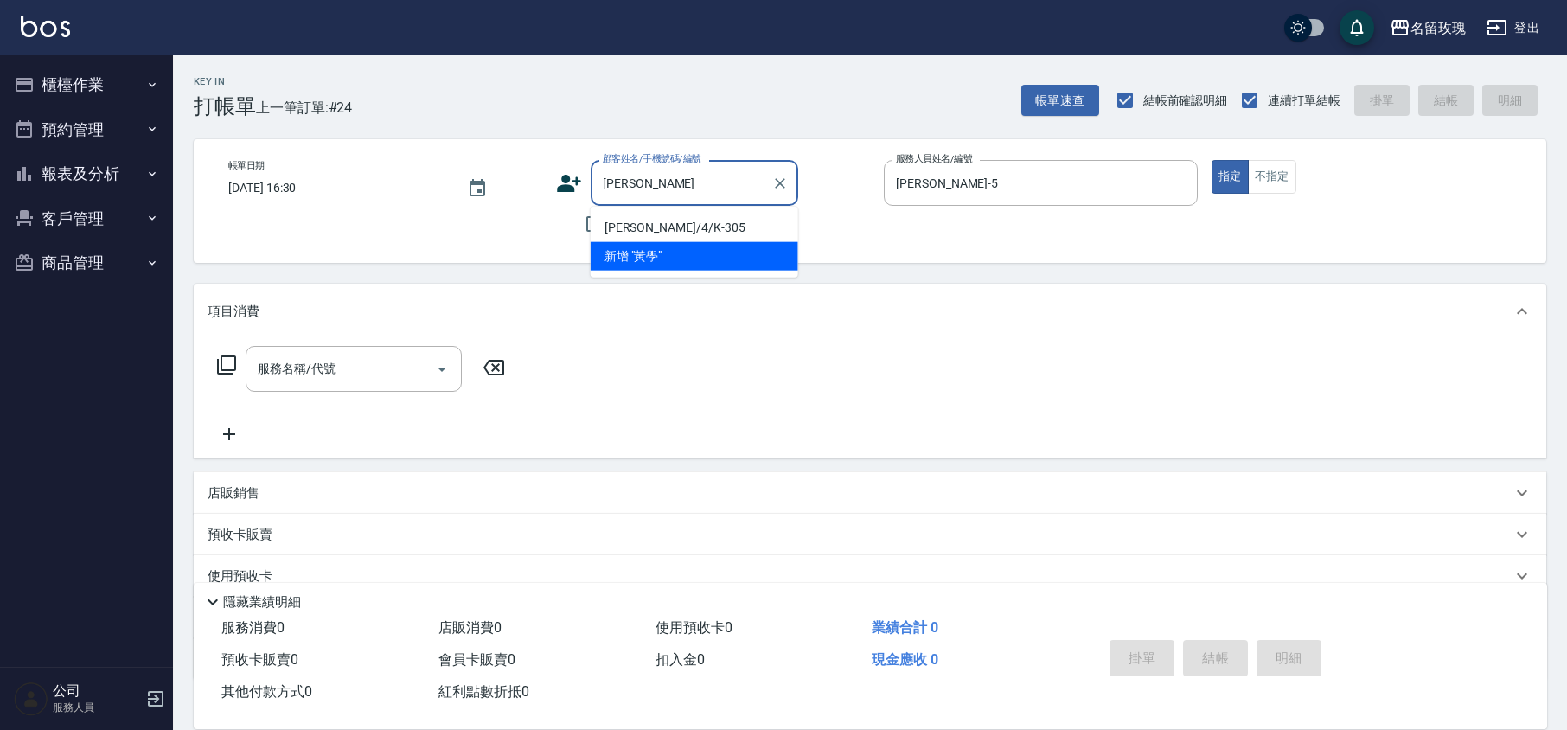
click at [668, 222] on li "[PERSON_NAME]/4/K-305" at bounding box center [695, 228] width 208 height 29
type input "[PERSON_NAME]/4/K-305"
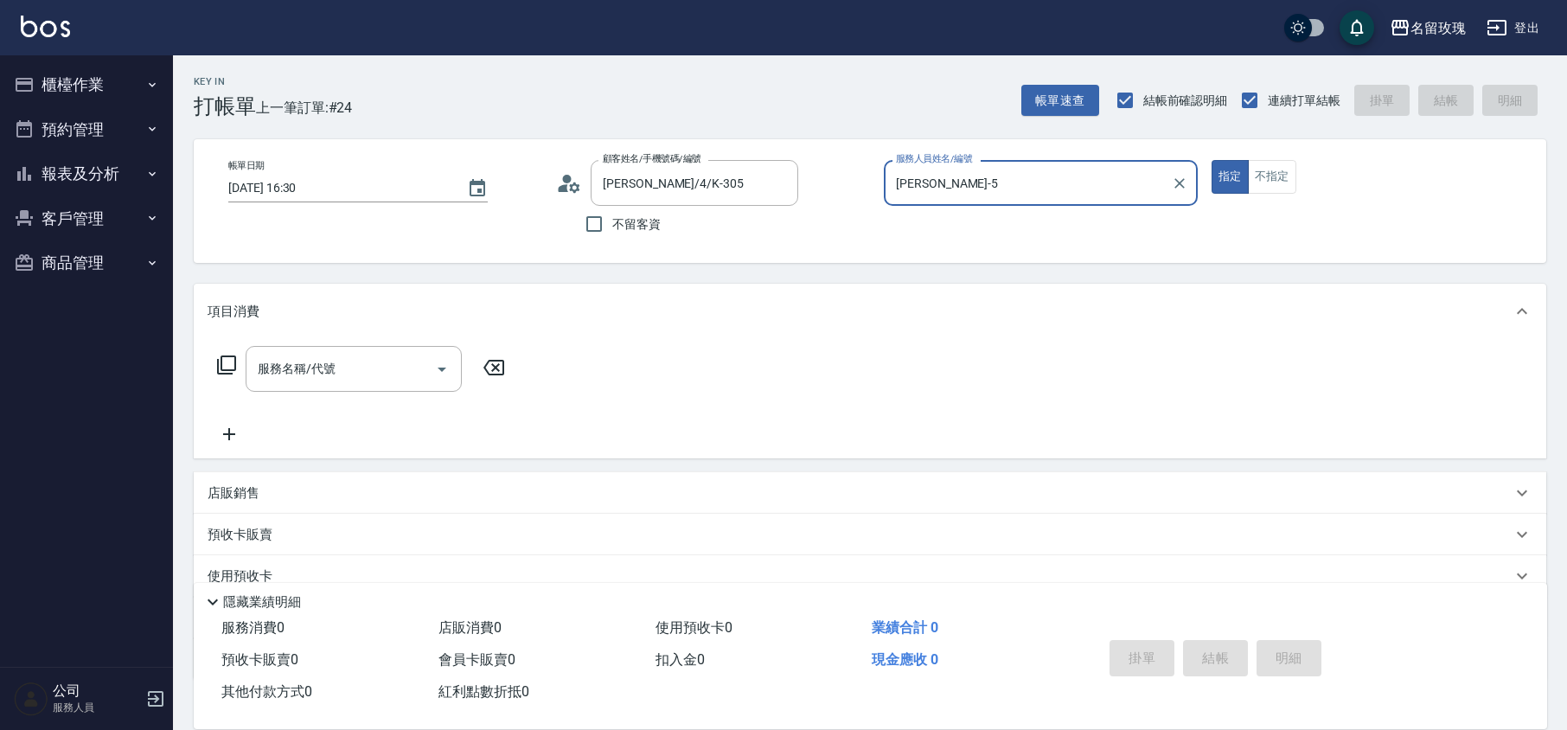
click at [565, 174] on icon at bounding box center [569, 183] width 26 height 26
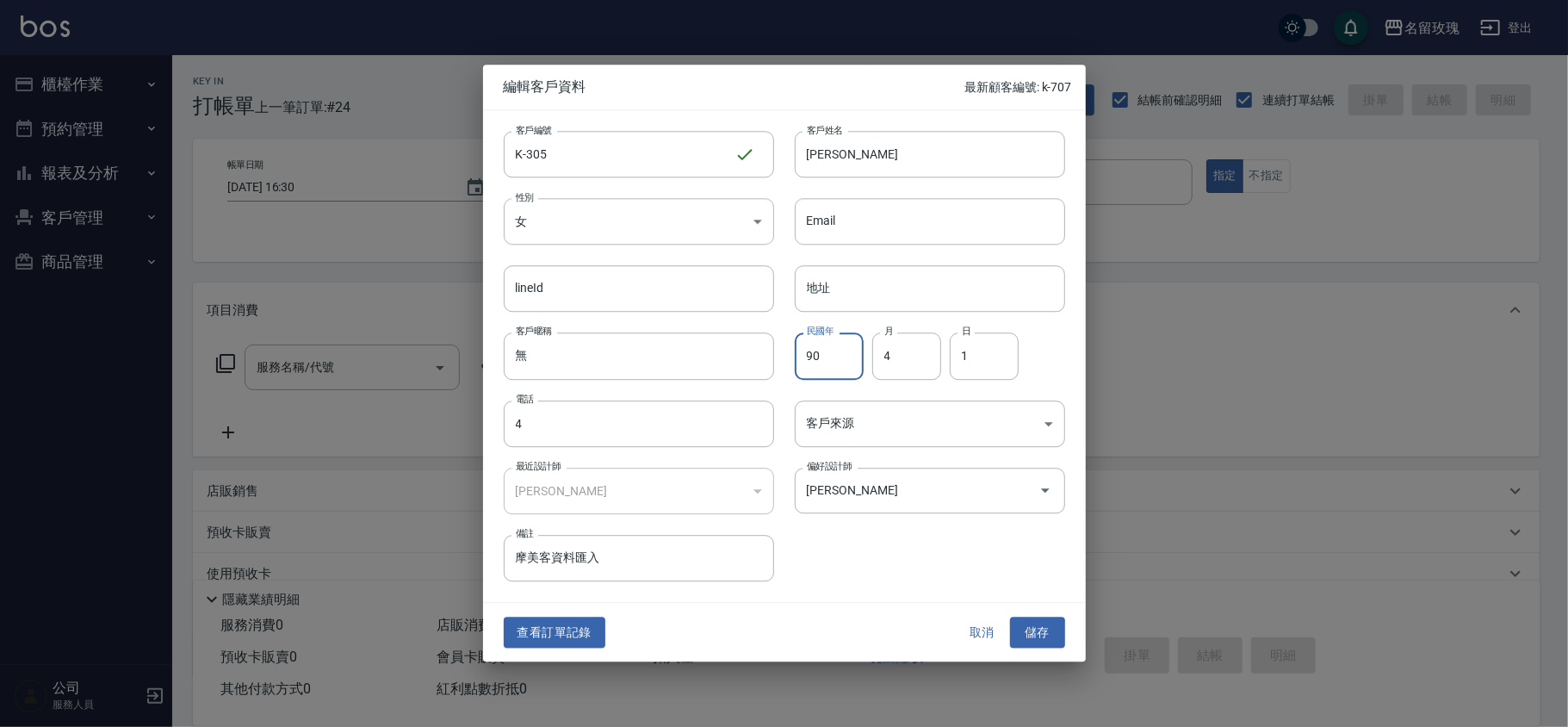
click at [828, 348] on input "90" at bounding box center [829, 357] width 69 height 47
type input "9"
type input "67"
click at [896, 594] on div "客戶編號 K-305 ​ 客戶編號 客戶姓名 [PERSON_NAME]姓名 性別 女 [DEMOGRAPHIC_DATA] 性別 Email Email l…" at bounding box center [784, 357] width 603 height 492
click at [1020, 620] on button "儲存" at bounding box center [1037, 632] width 55 height 32
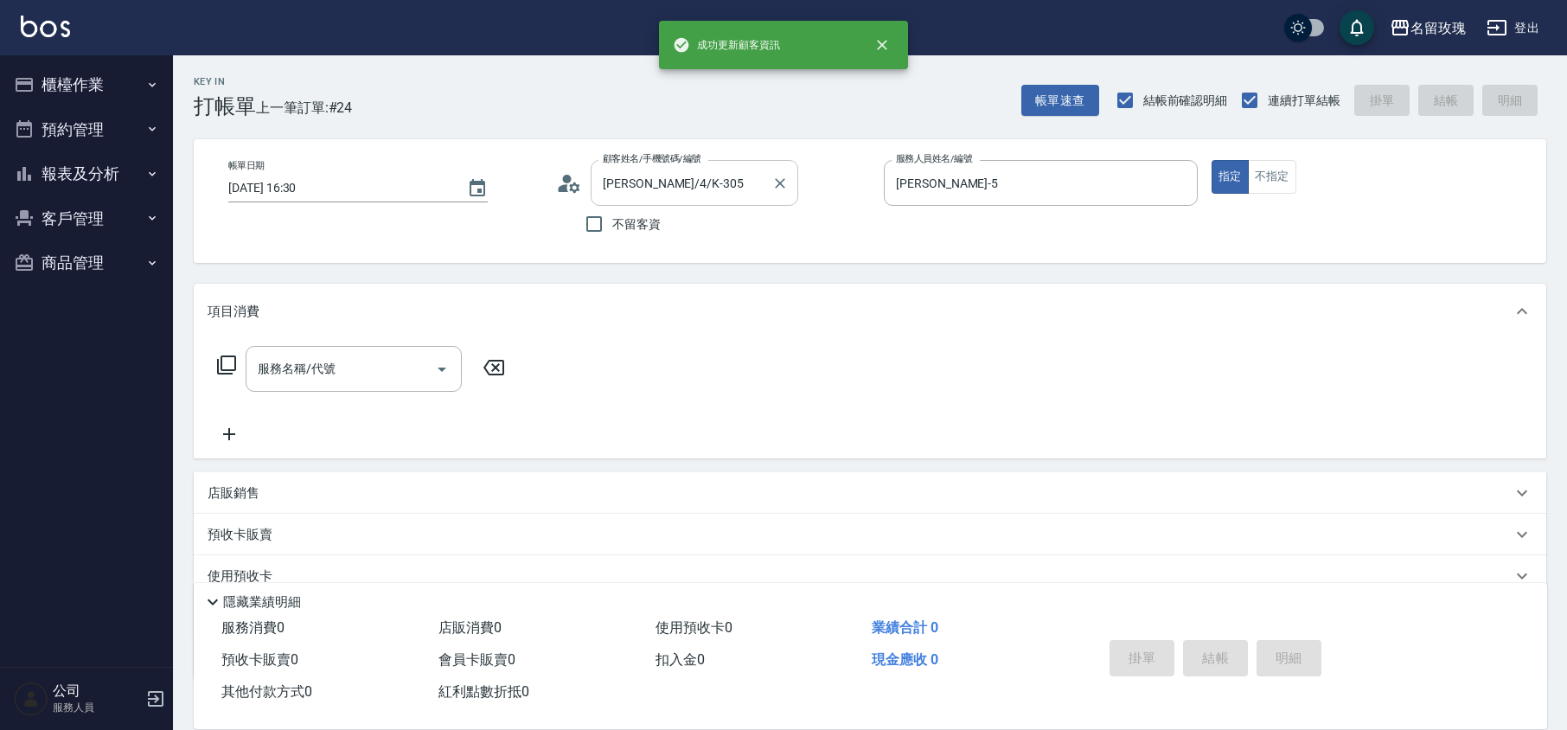
click at [766, 170] on div "[PERSON_NAME]/4/K-305 顧客姓名/手機號碼/編號" at bounding box center [695, 183] width 208 height 46
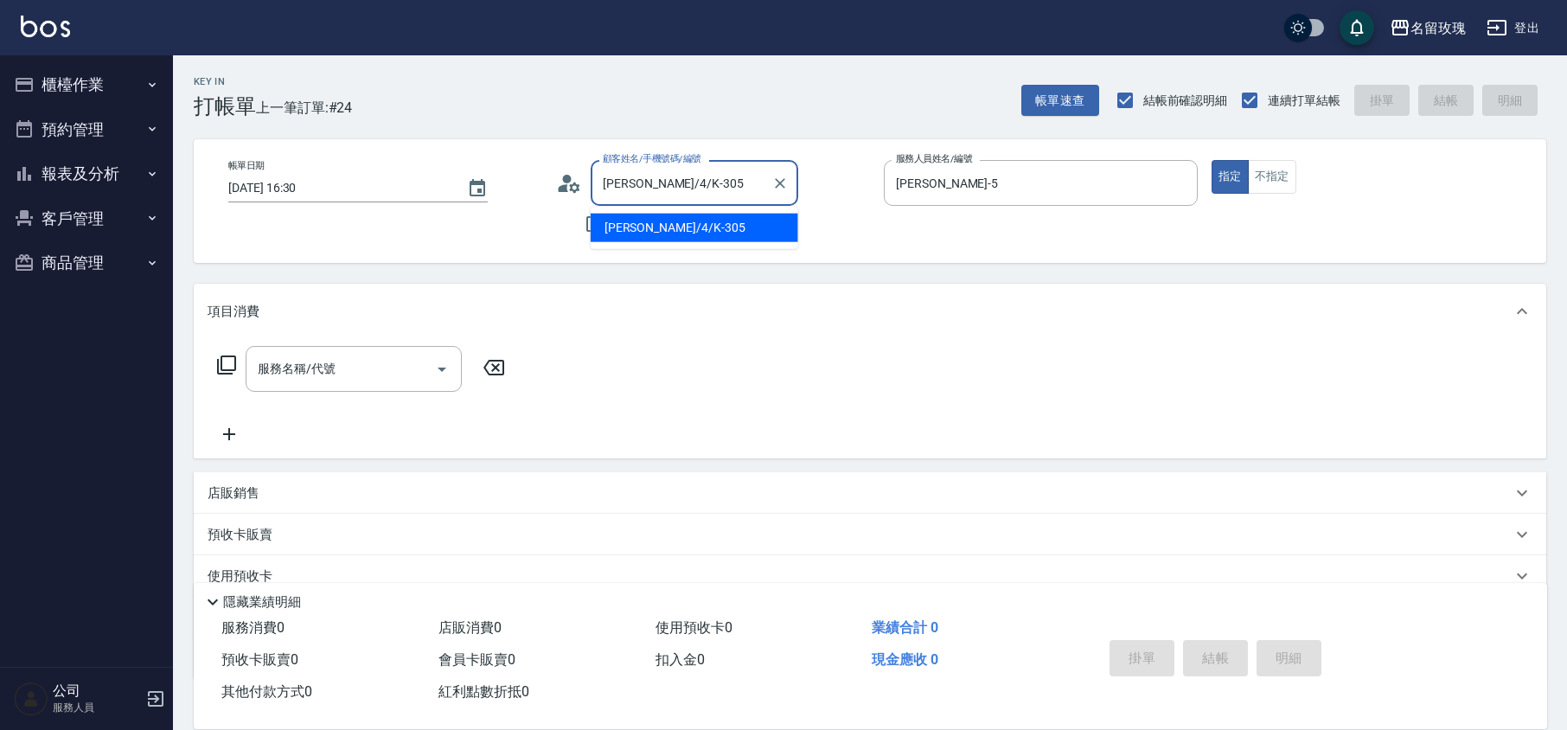
click at [569, 191] on icon at bounding box center [569, 183] width 26 height 26
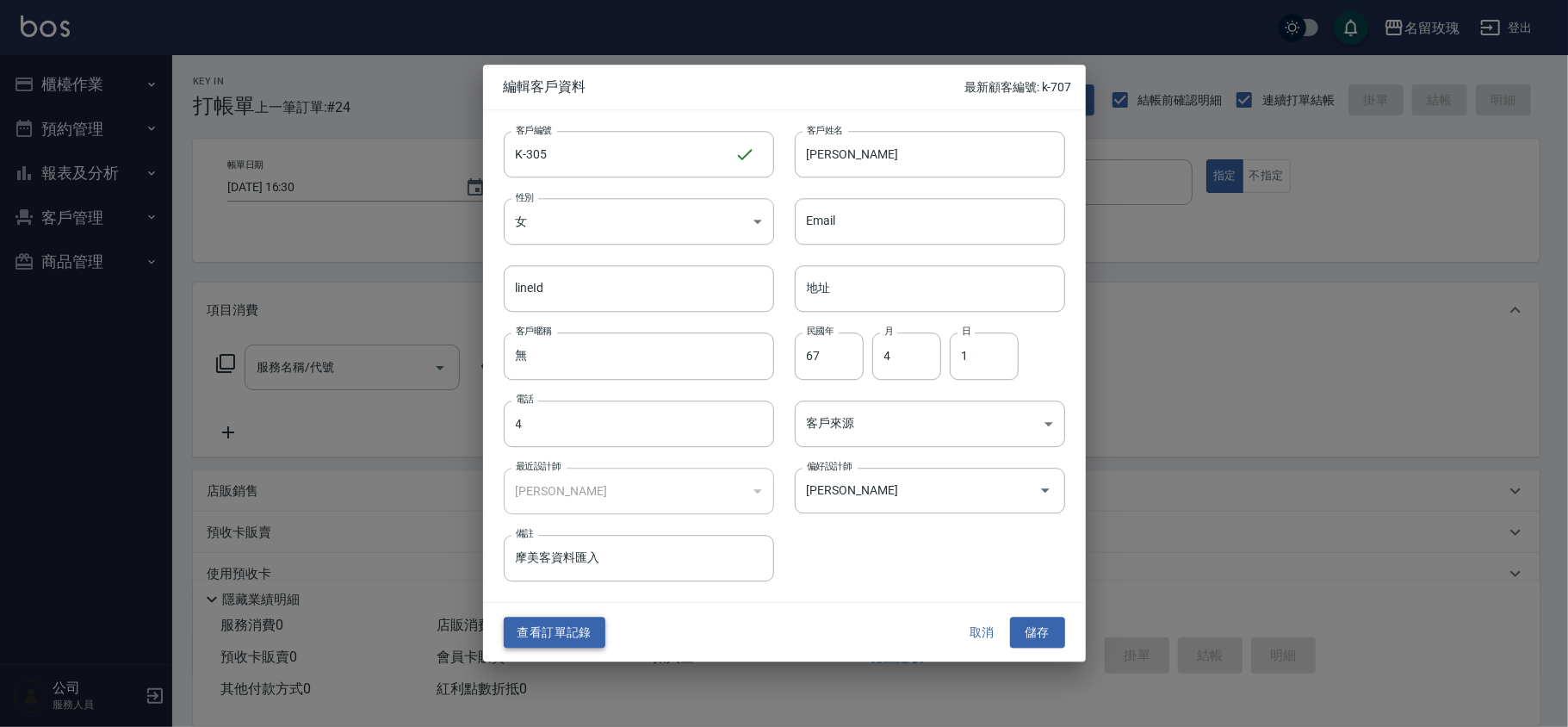
click at [536, 631] on button "查看訂單記錄" at bounding box center [555, 632] width 102 height 32
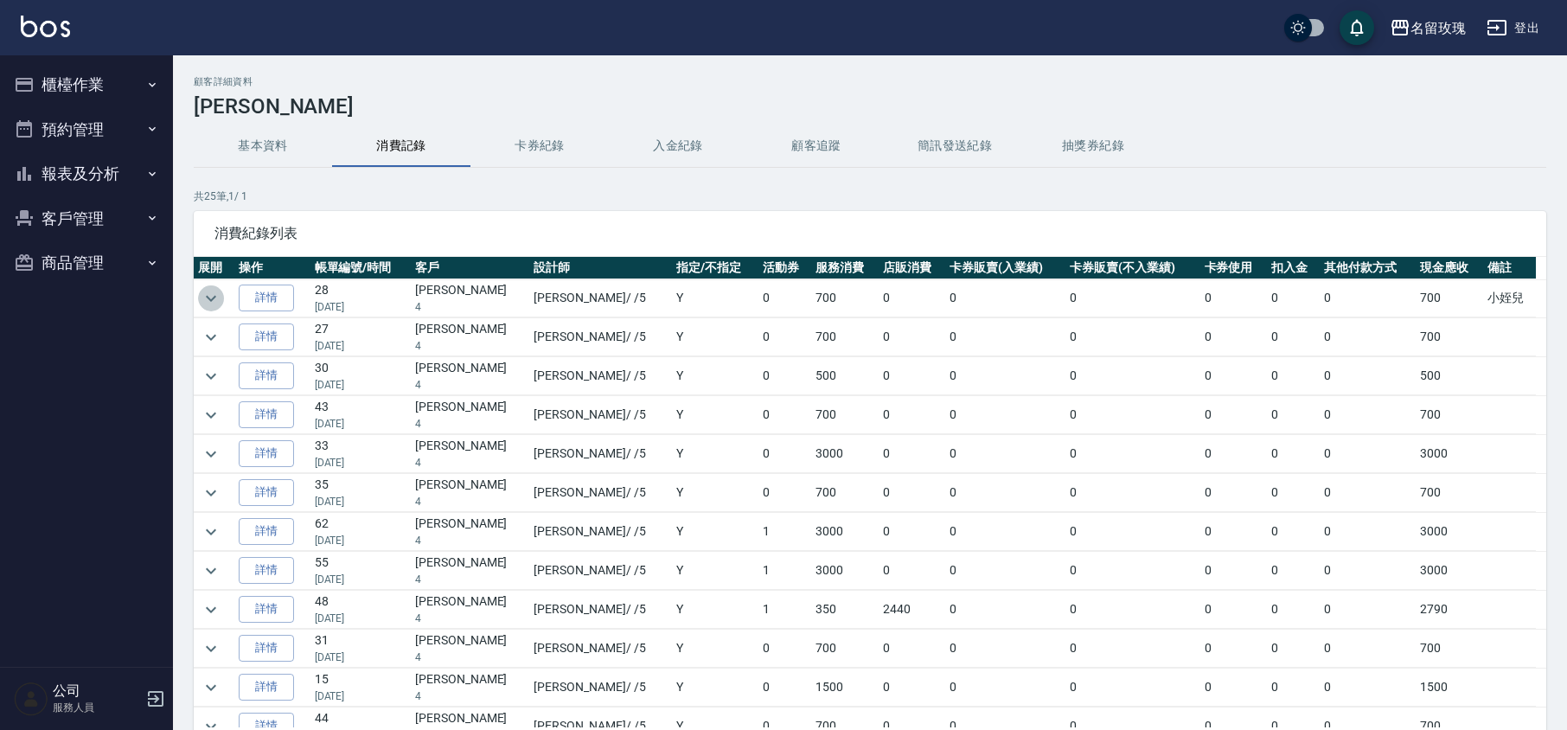
click at [205, 287] on button "expand row" at bounding box center [211, 298] width 26 height 26
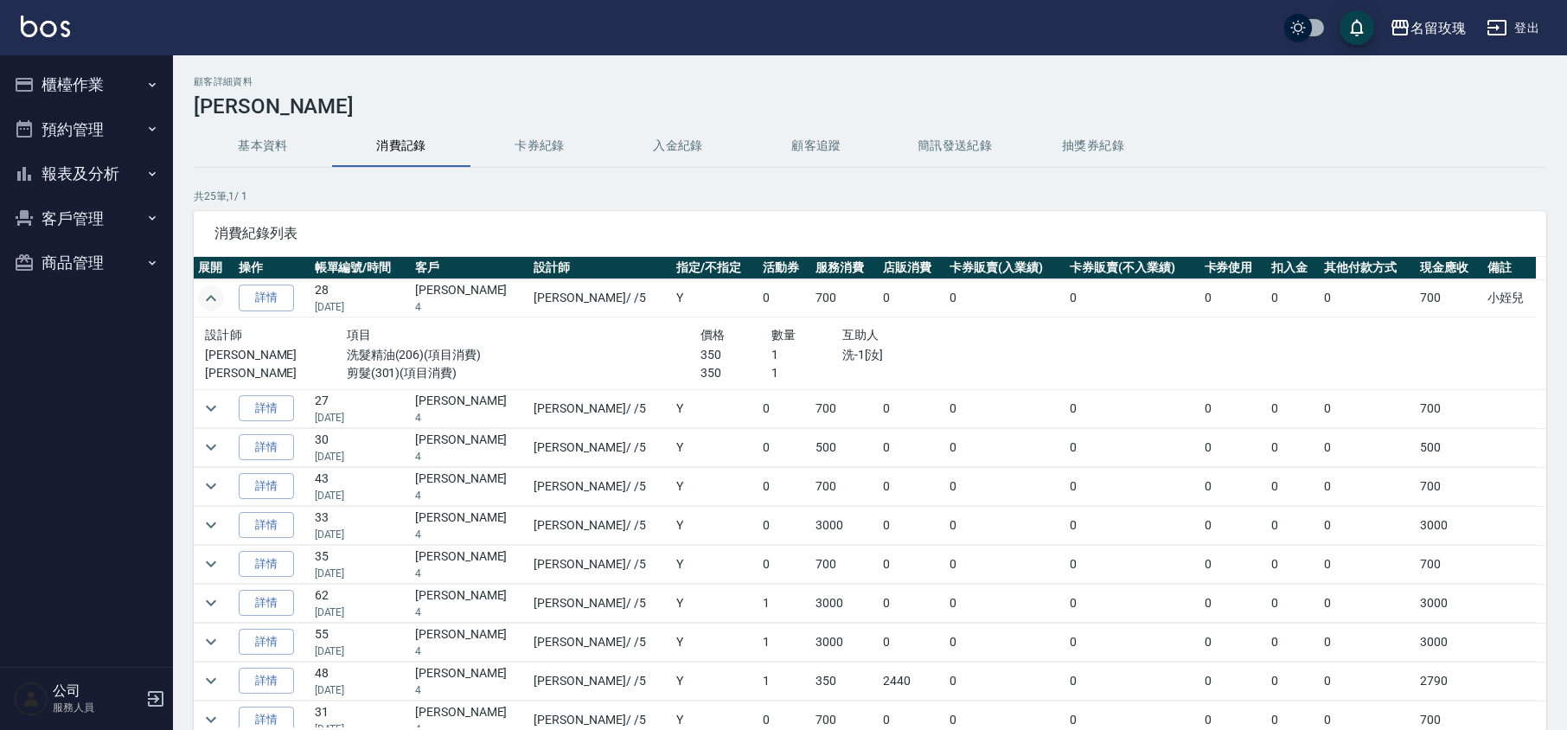
click at [204, 295] on icon "expand row" at bounding box center [211, 298] width 21 height 21
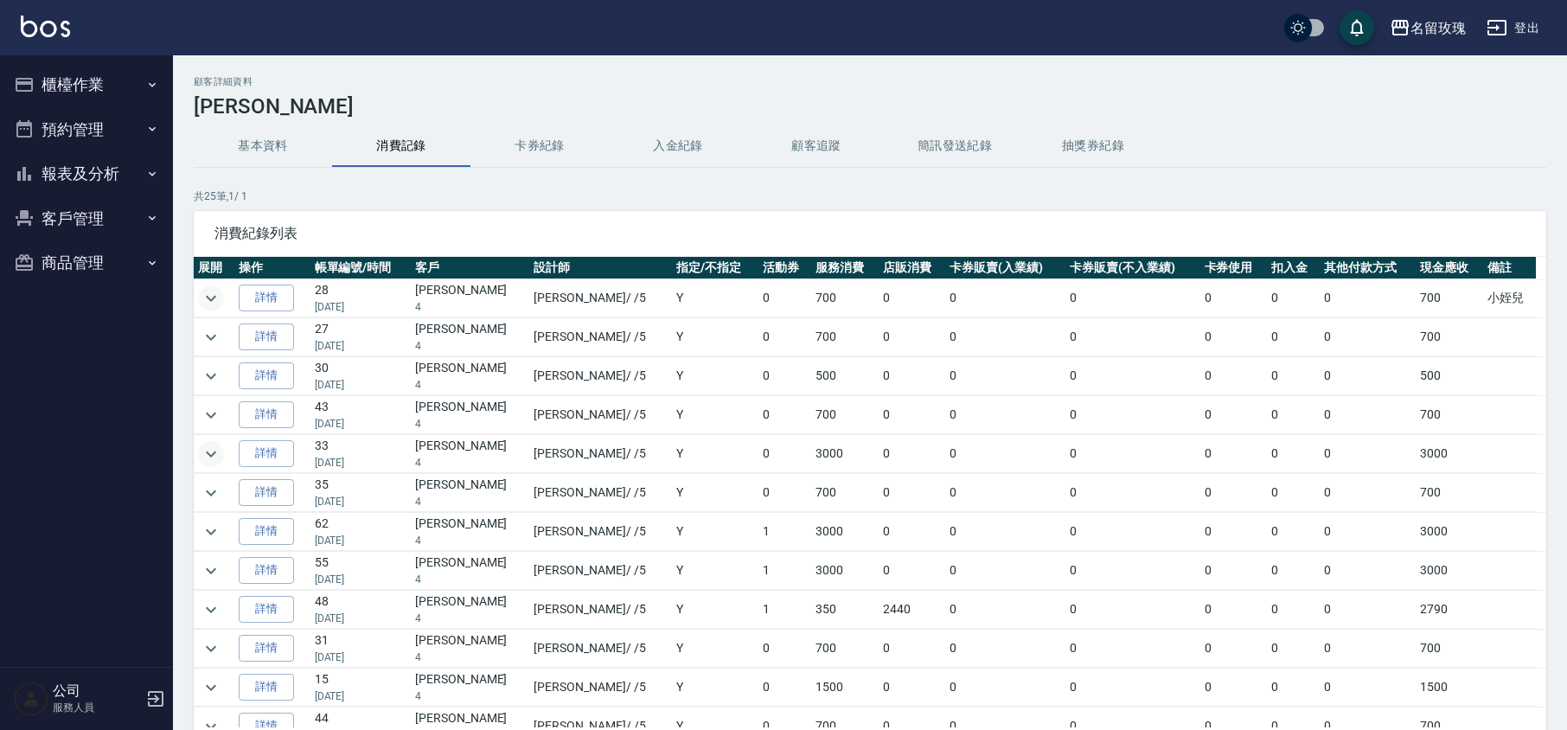
click at [199, 454] on button "expand row" at bounding box center [211, 454] width 26 height 26
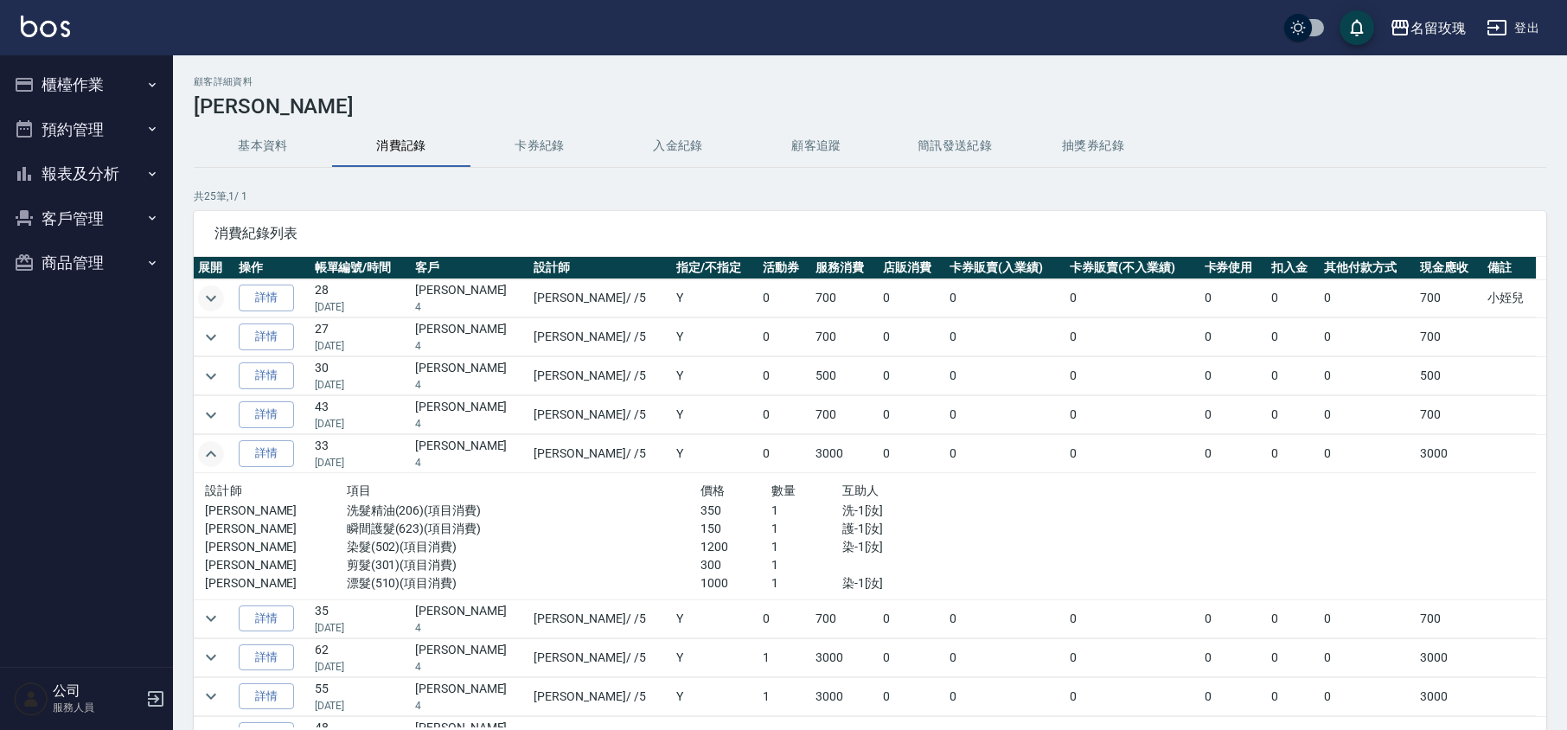
click at [202, 450] on icon "expand row" at bounding box center [211, 454] width 21 height 21
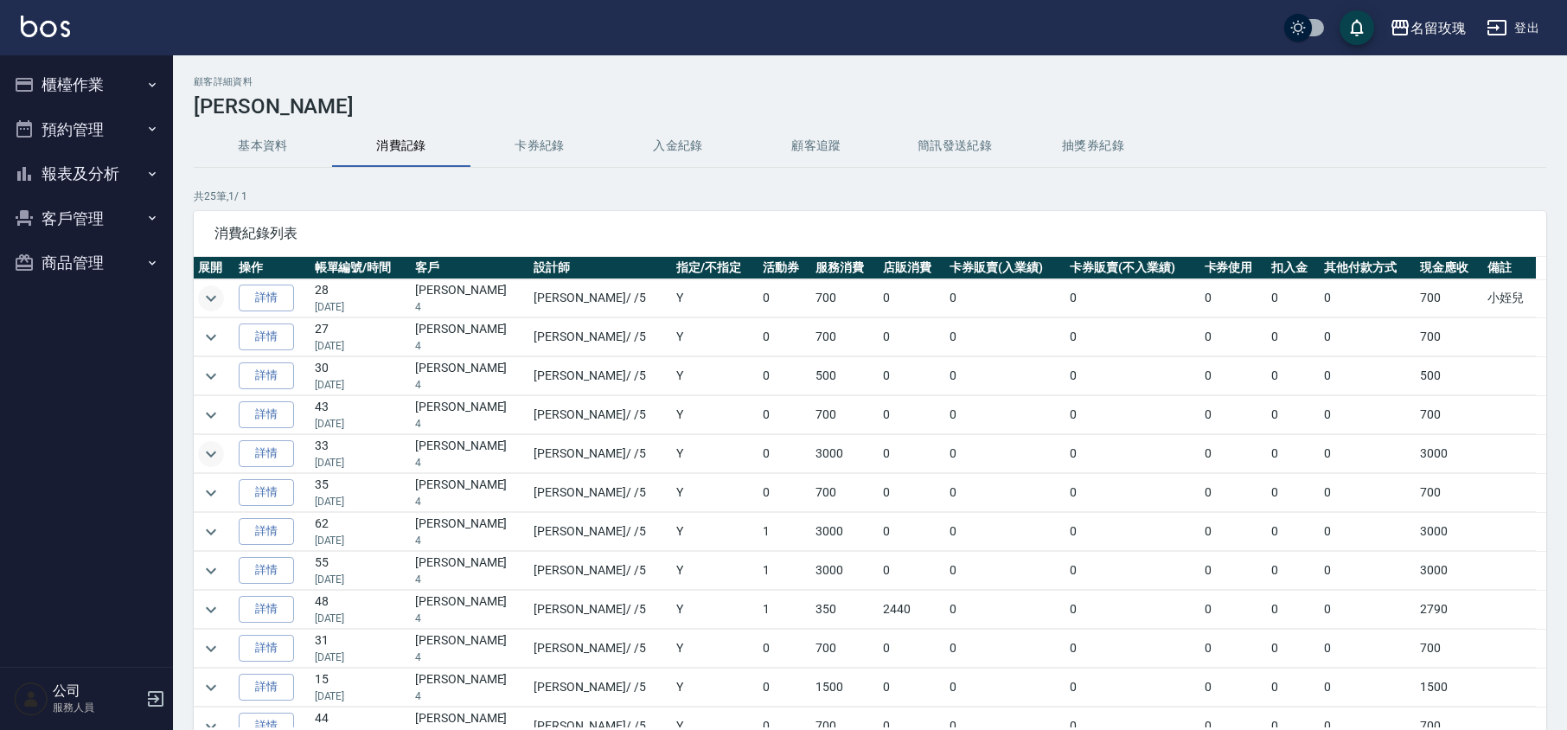
click at [91, 74] on button "櫃檯作業" at bounding box center [86, 84] width 159 height 45
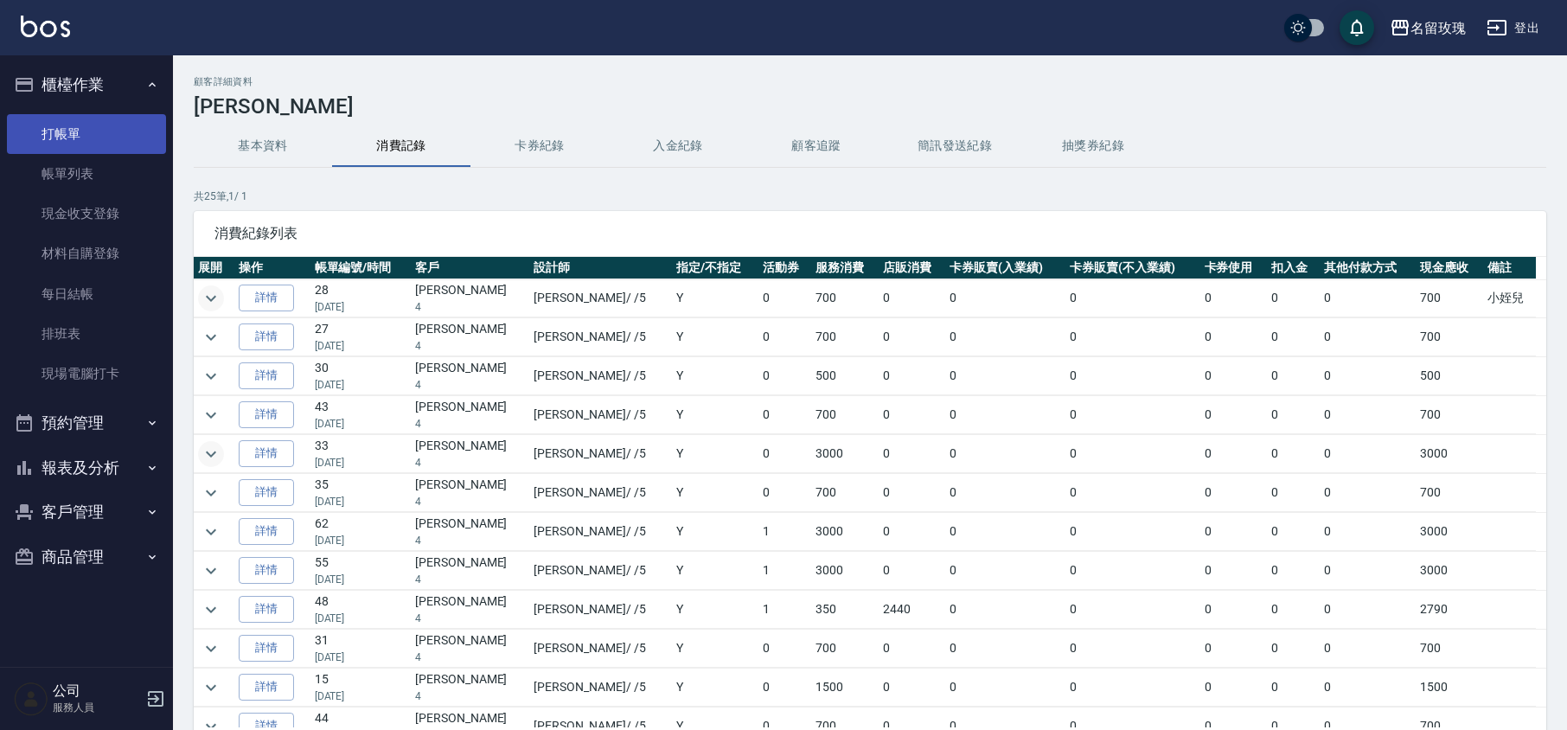
click at [119, 135] on link "打帳單" at bounding box center [86, 134] width 159 height 40
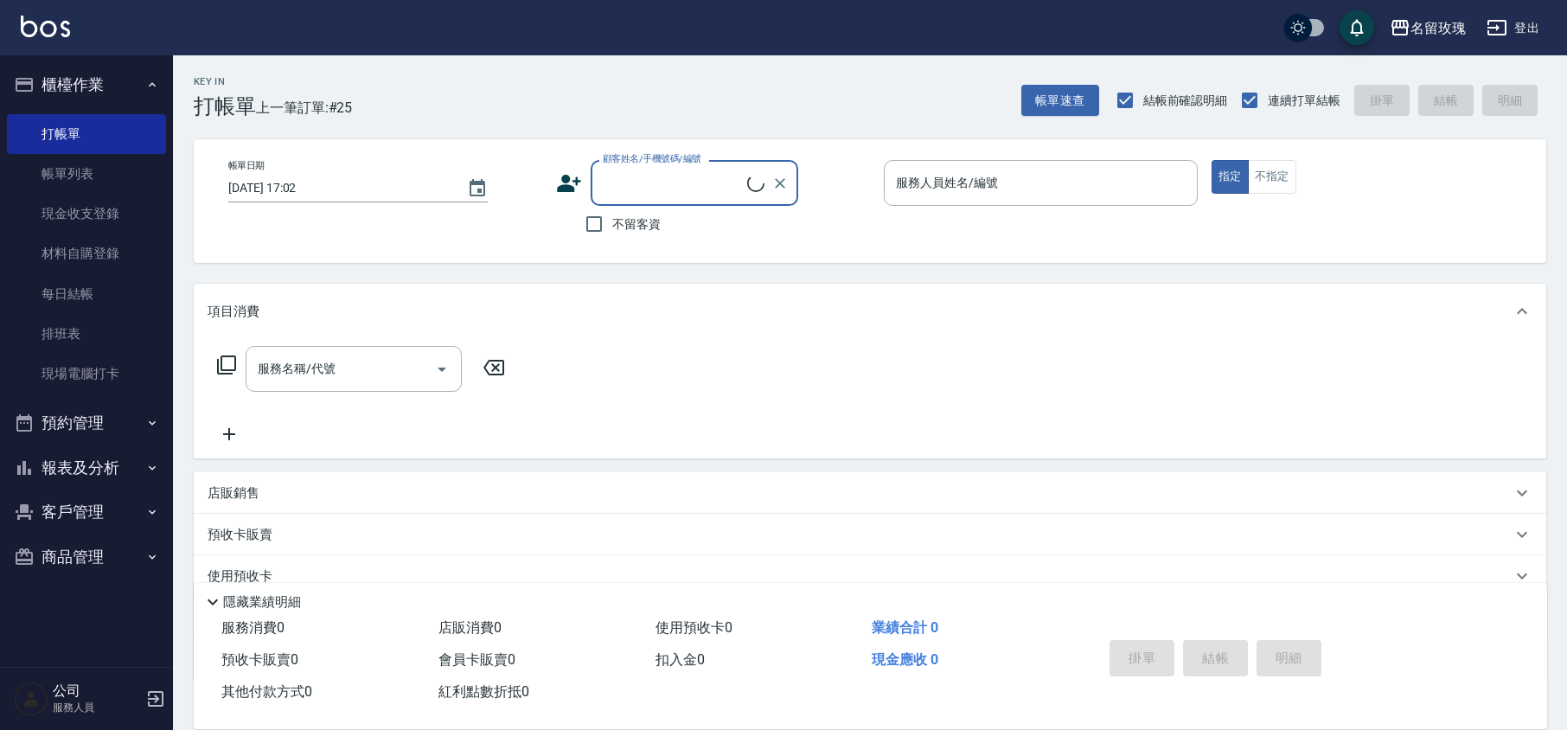
click at [634, 174] on input "顧客姓名/手機號碼/編號" at bounding box center [672, 183] width 149 height 30
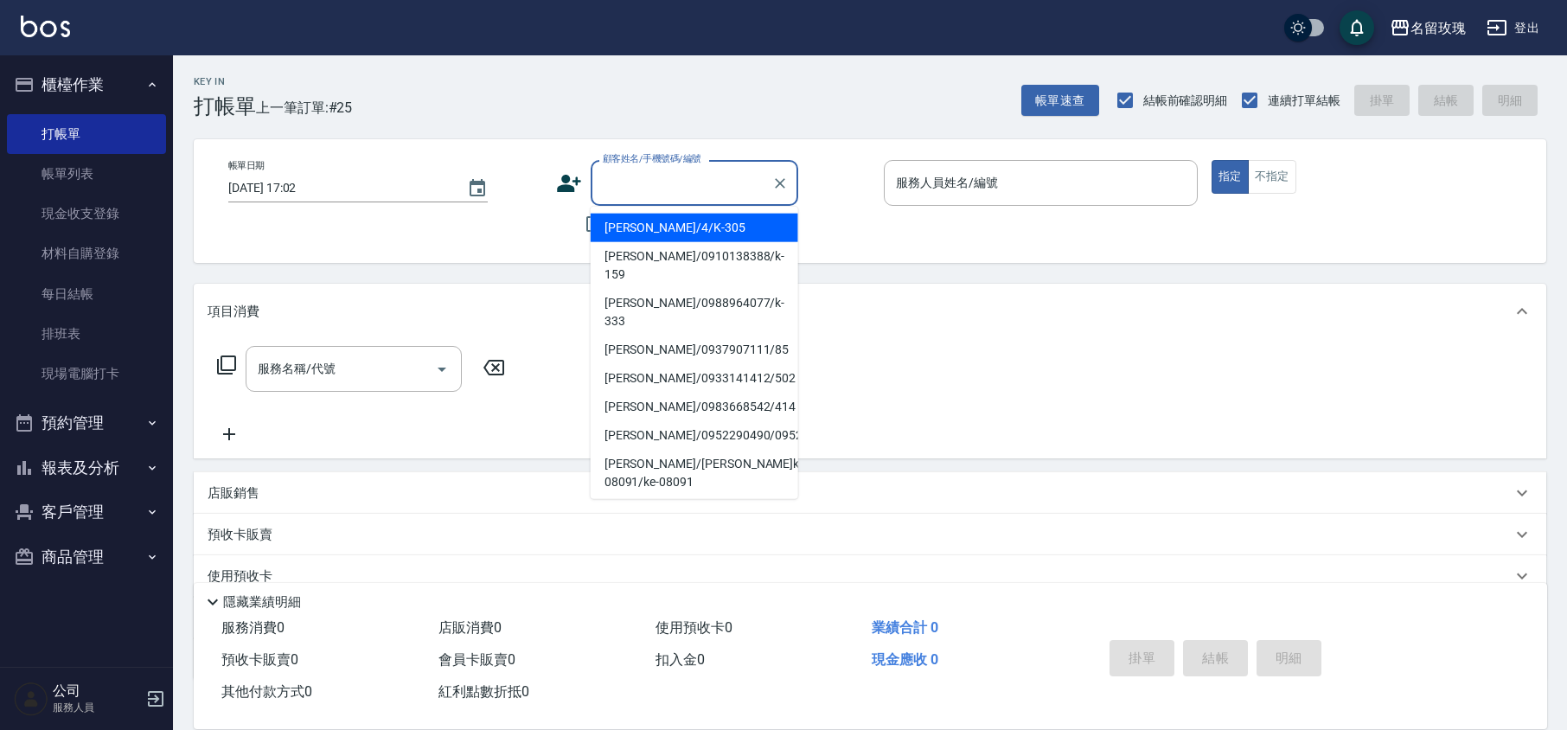
click at [655, 227] on li "[PERSON_NAME]/4/K-305" at bounding box center [695, 228] width 208 height 29
type input "[PERSON_NAME]/4/K-305"
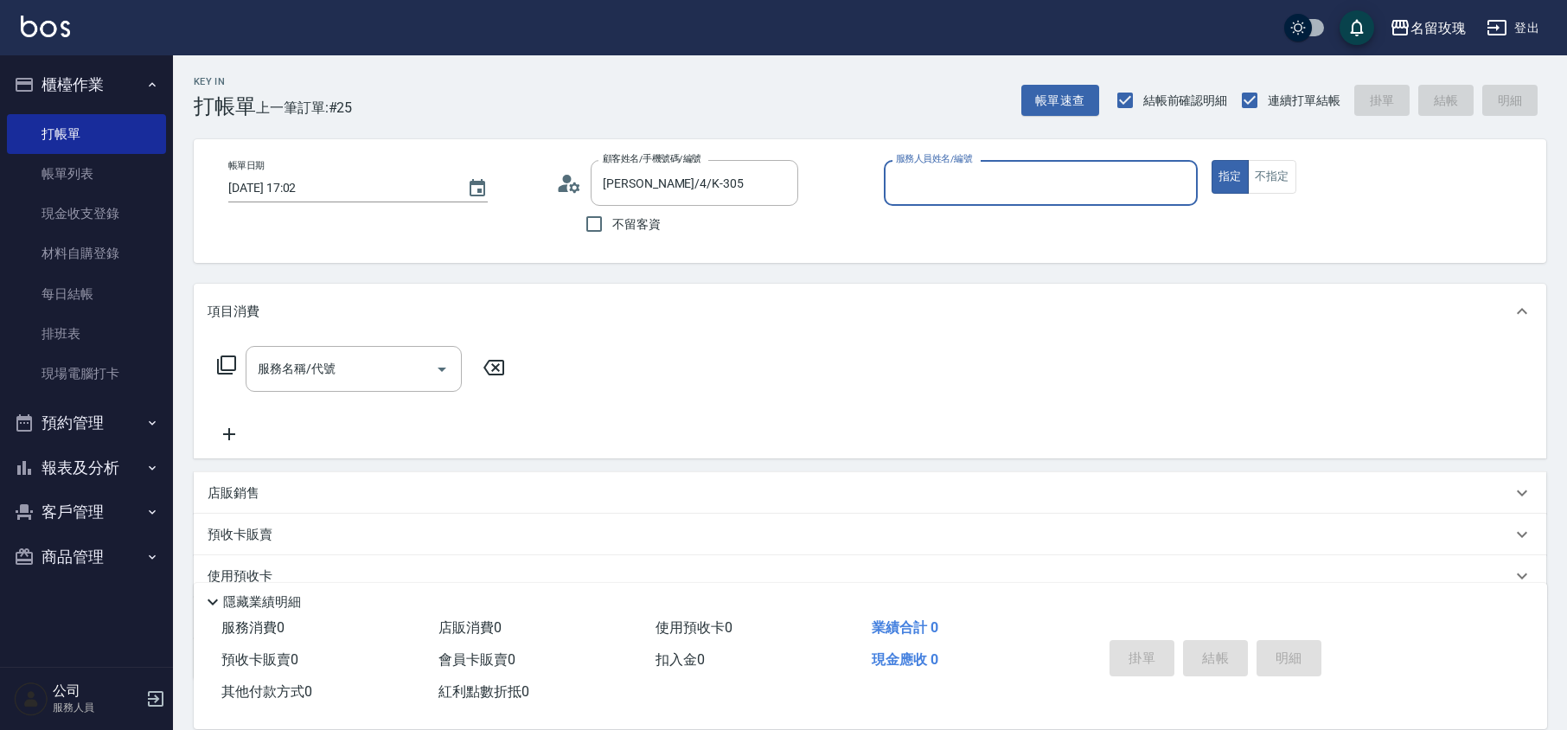
type input "[PERSON_NAME]-5"
click at [330, 361] on input "服務名稱/代號" at bounding box center [340, 369] width 175 height 30
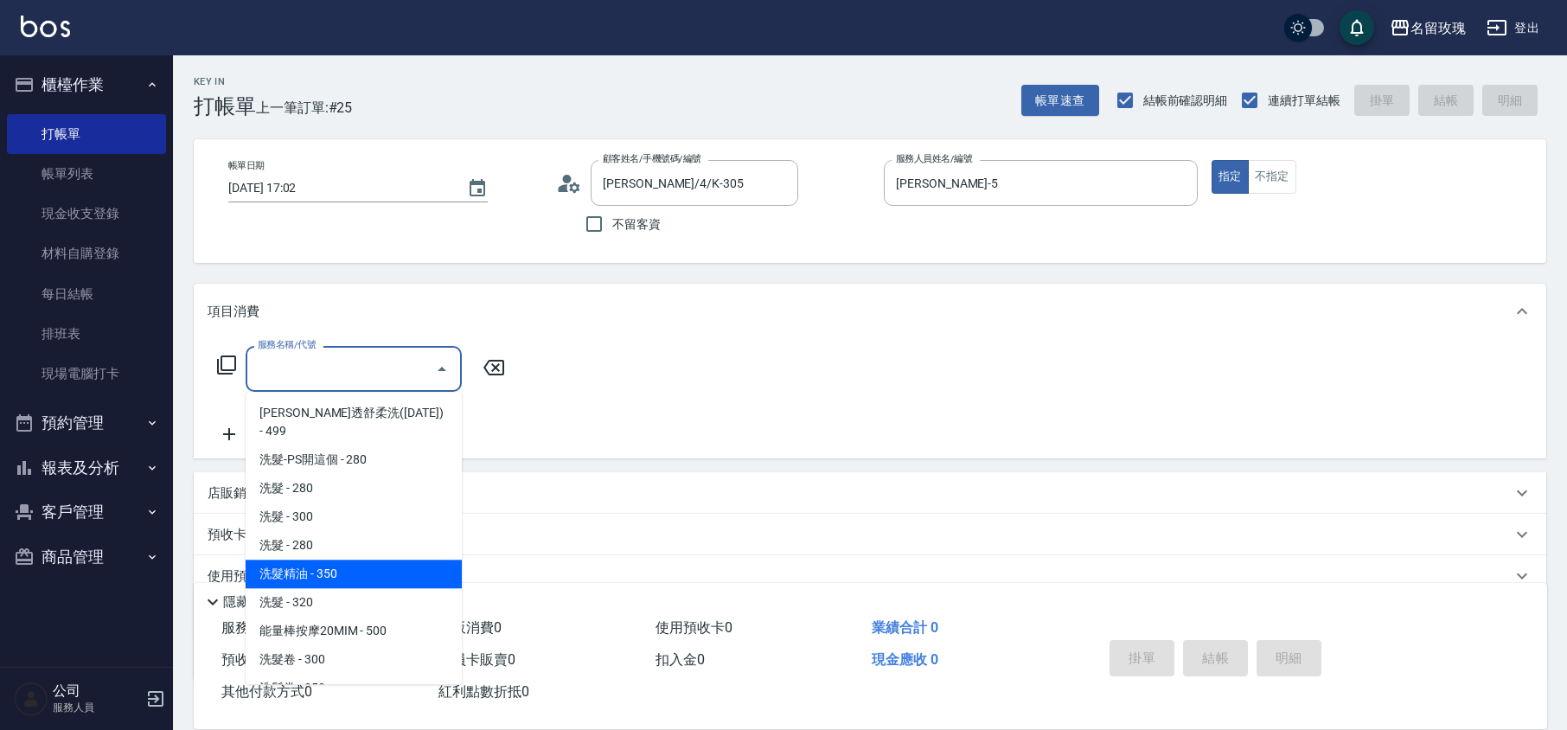
click at [343, 559] on span "洗髮精油 - 350" at bounding box center [354, 573] width 216 height 29
type input "洗髮精油(206)"
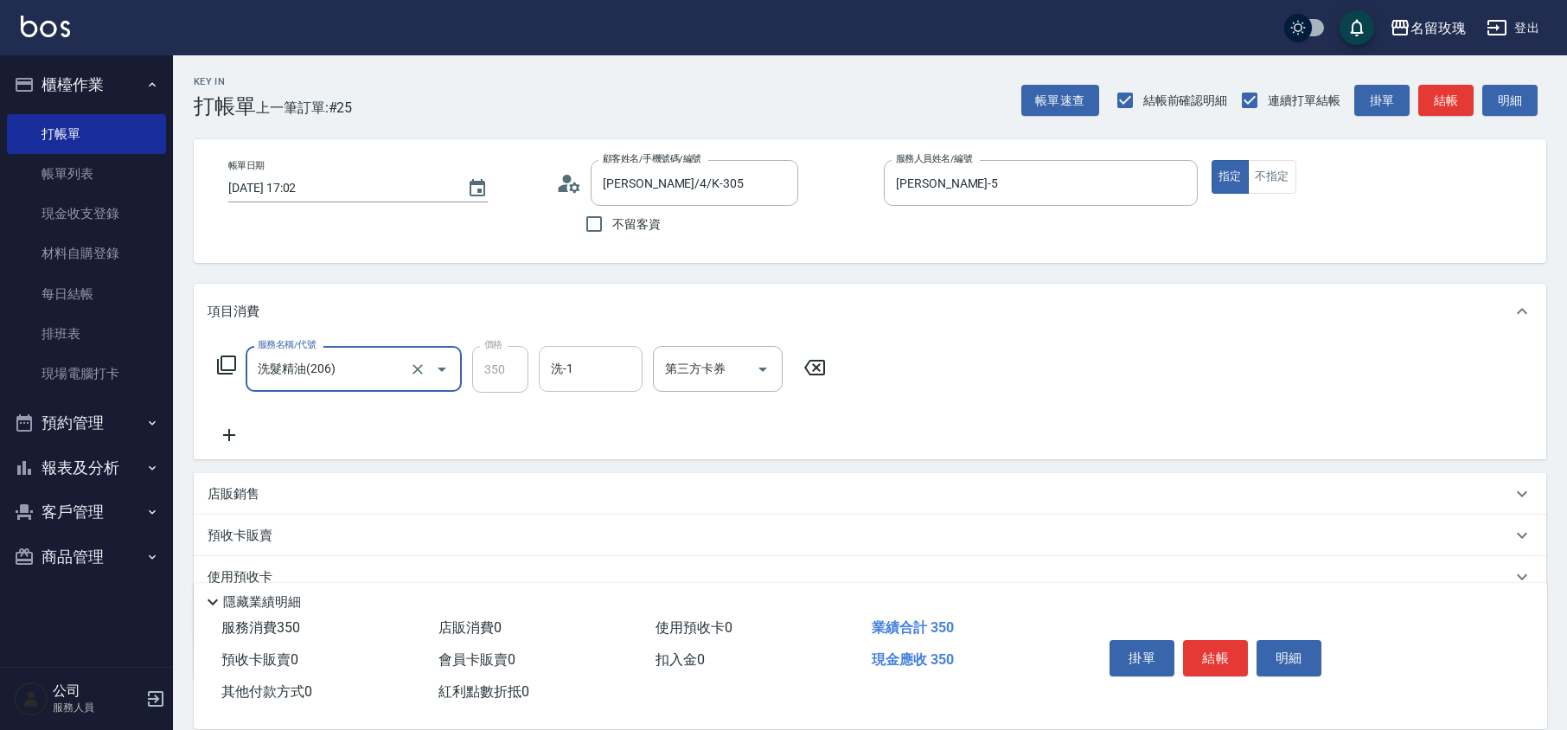
click at [555, 371] on input "洗-1" at bounding box center [590, 369] width 88 height 30
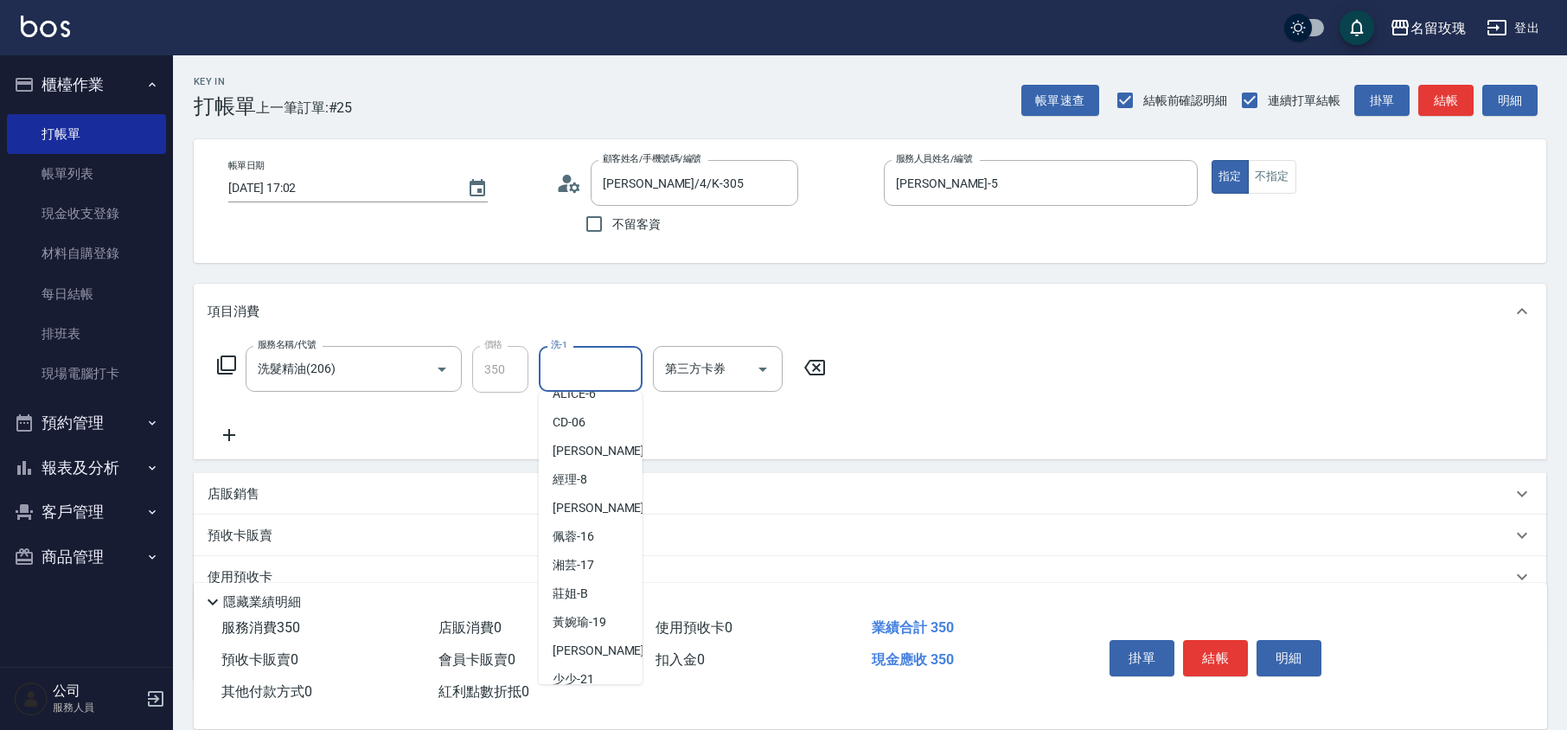
scroll to position [340, 0]
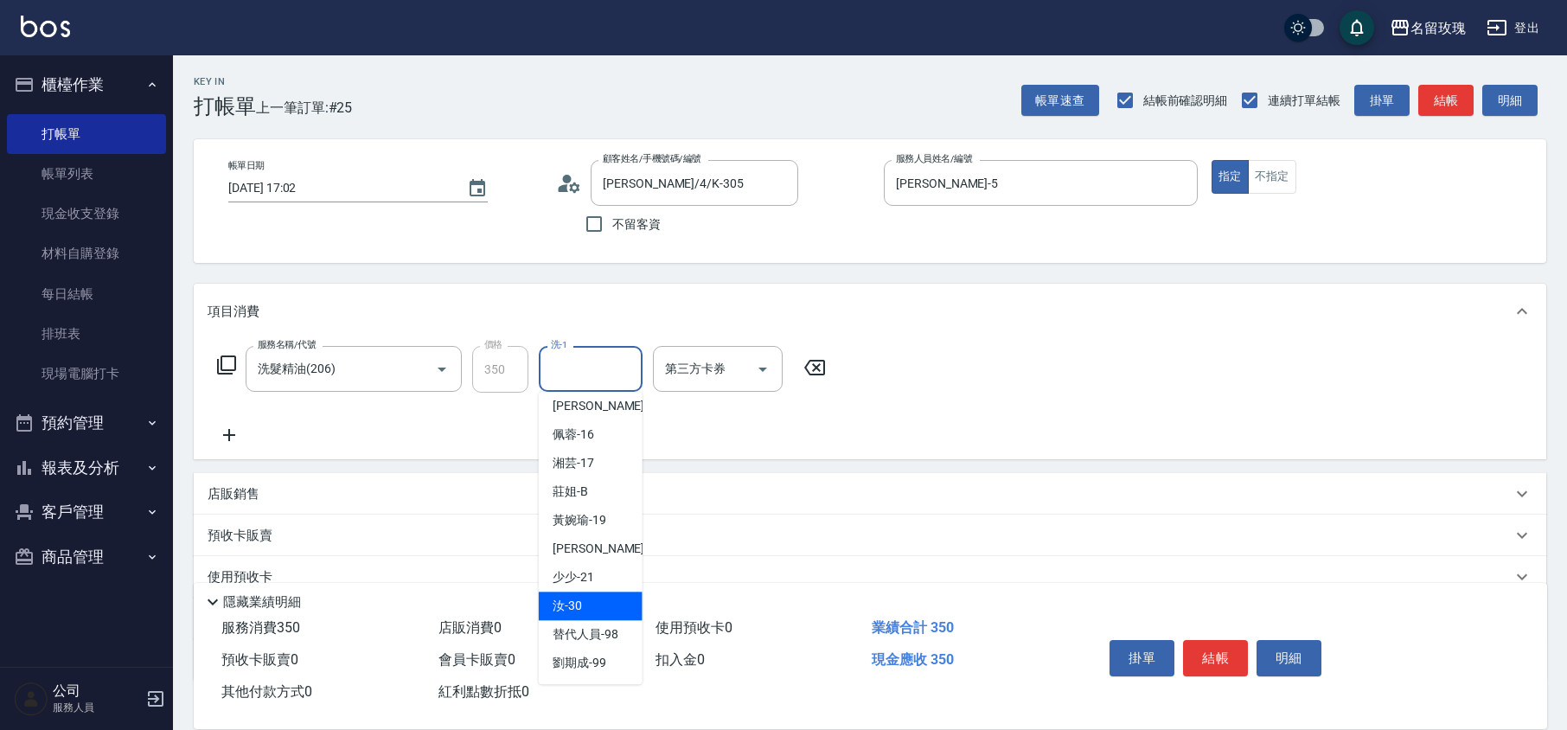
click at [579, 610] on span "汝 -30" at bounding box center [566, 606] width 29 height 18
type input "汝-30"
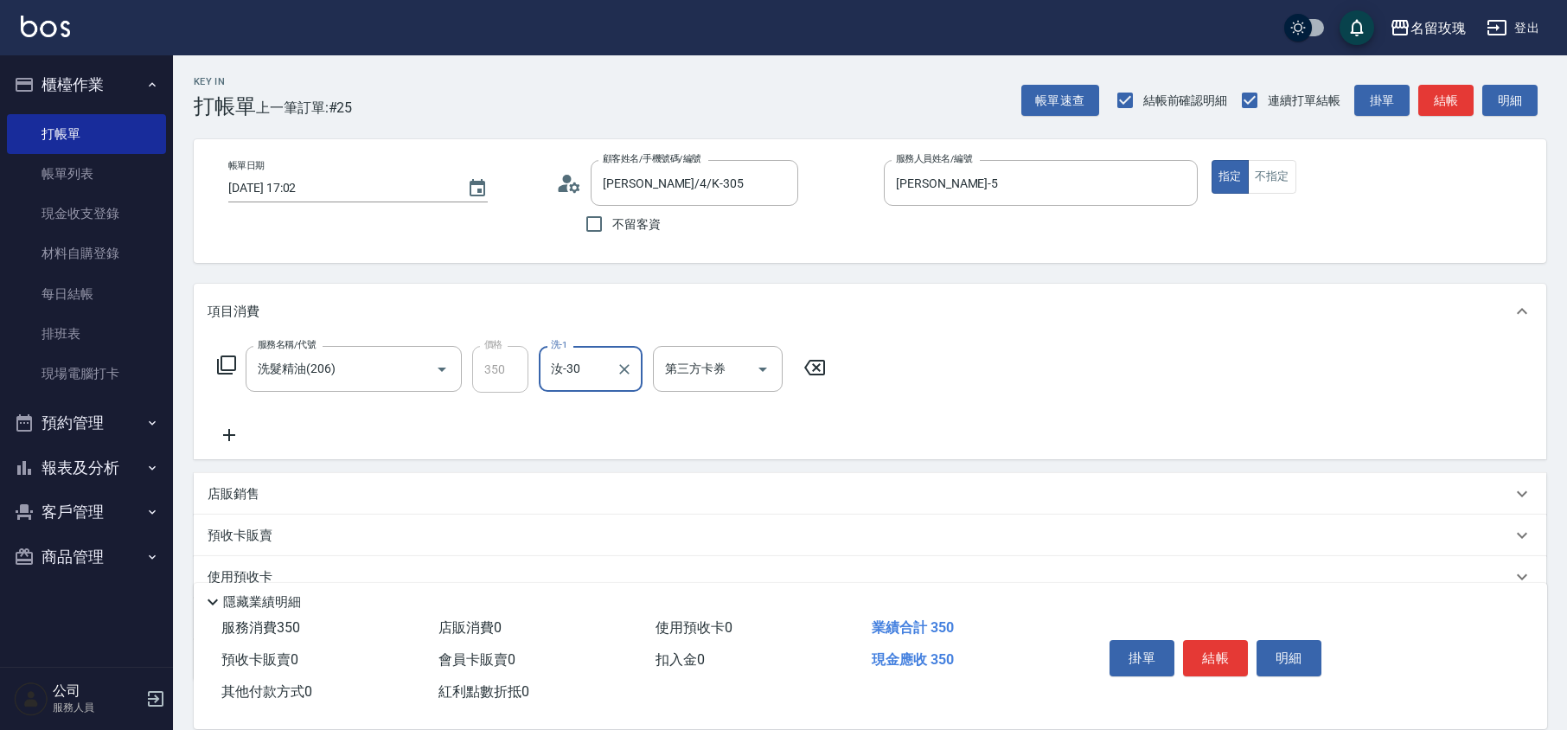
click at [226, 356] on icon at bounding box center [226, 364] width 19 height 19
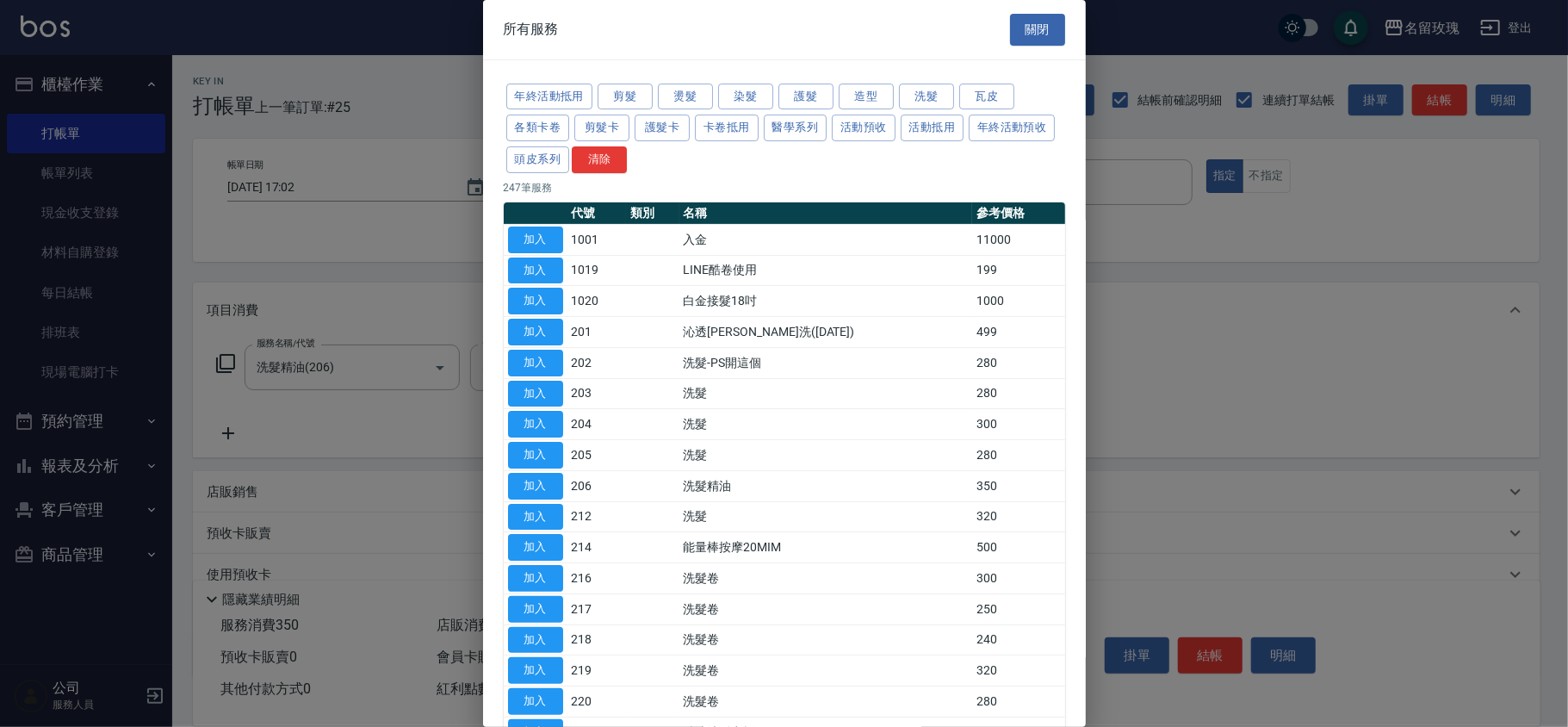
click at [805, 81] on div "年終活動抵用 剪髮 燙髮 染髮 護髮 造型 洗髮 瓦皮 各類卡卷 剪髮卡 護髮卡 卡卷抵用 醫學系列 活動預收 活動抵用 年終活動預收 頭皮系列 清除" at bounding box center [785, 127] width 562 height 95
click at [793, 104] on button "護髮" at bounding box center [806, 97] width 55 height 27
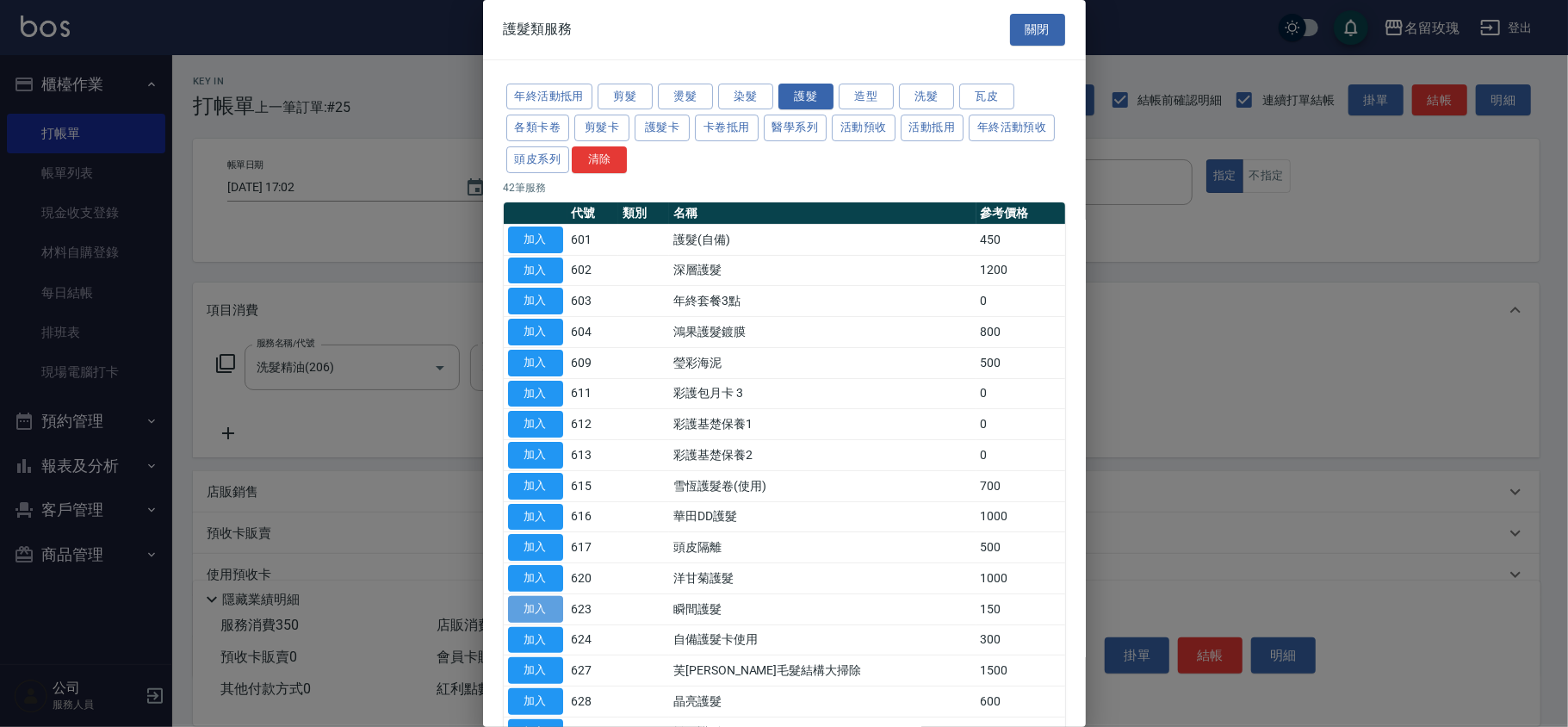
click at [543, 613] on button "加入" at bounding box center [535, 608] width 55 height 27
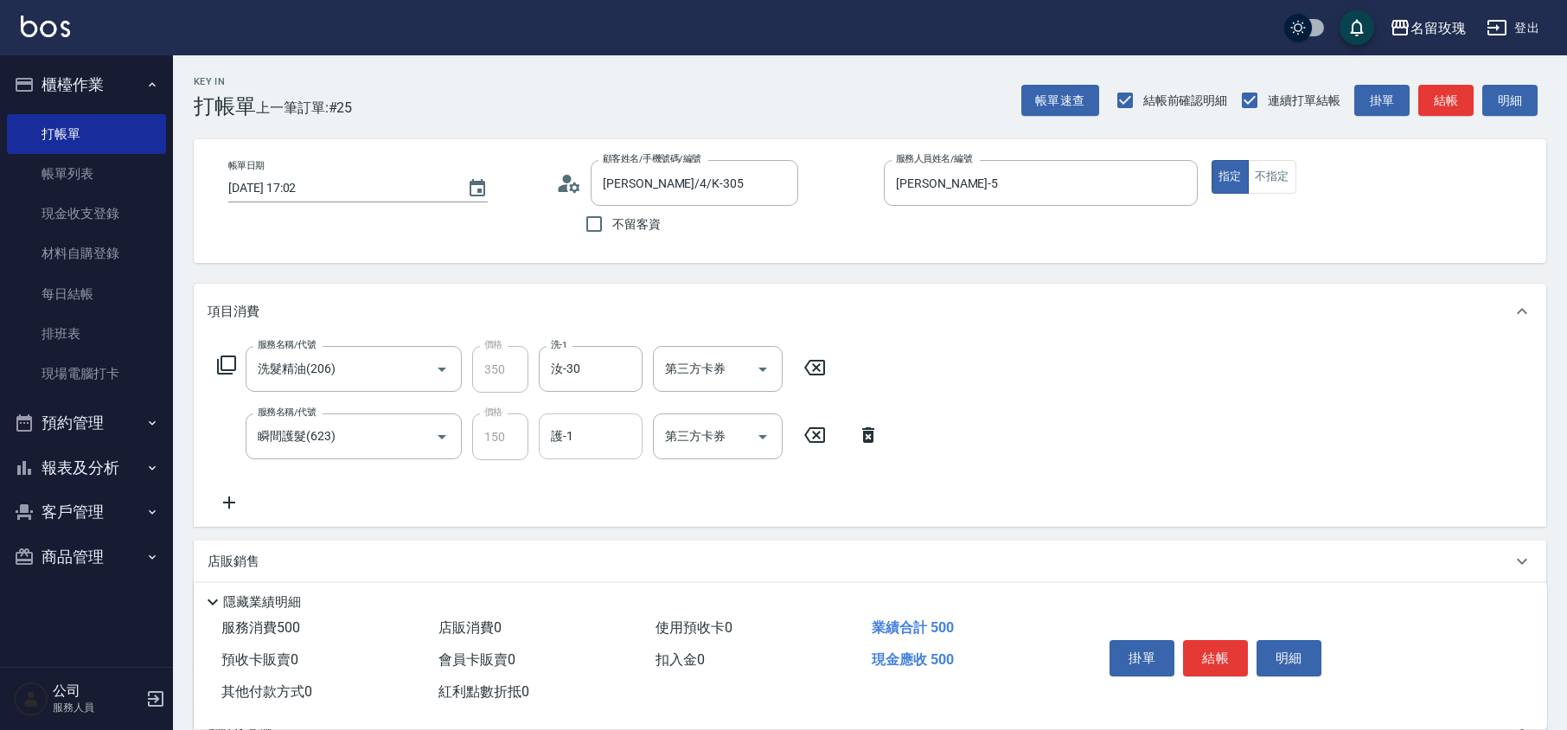
click at [595, 419] on div "護-1" at bounding box center [591, 436] width 104 height 46
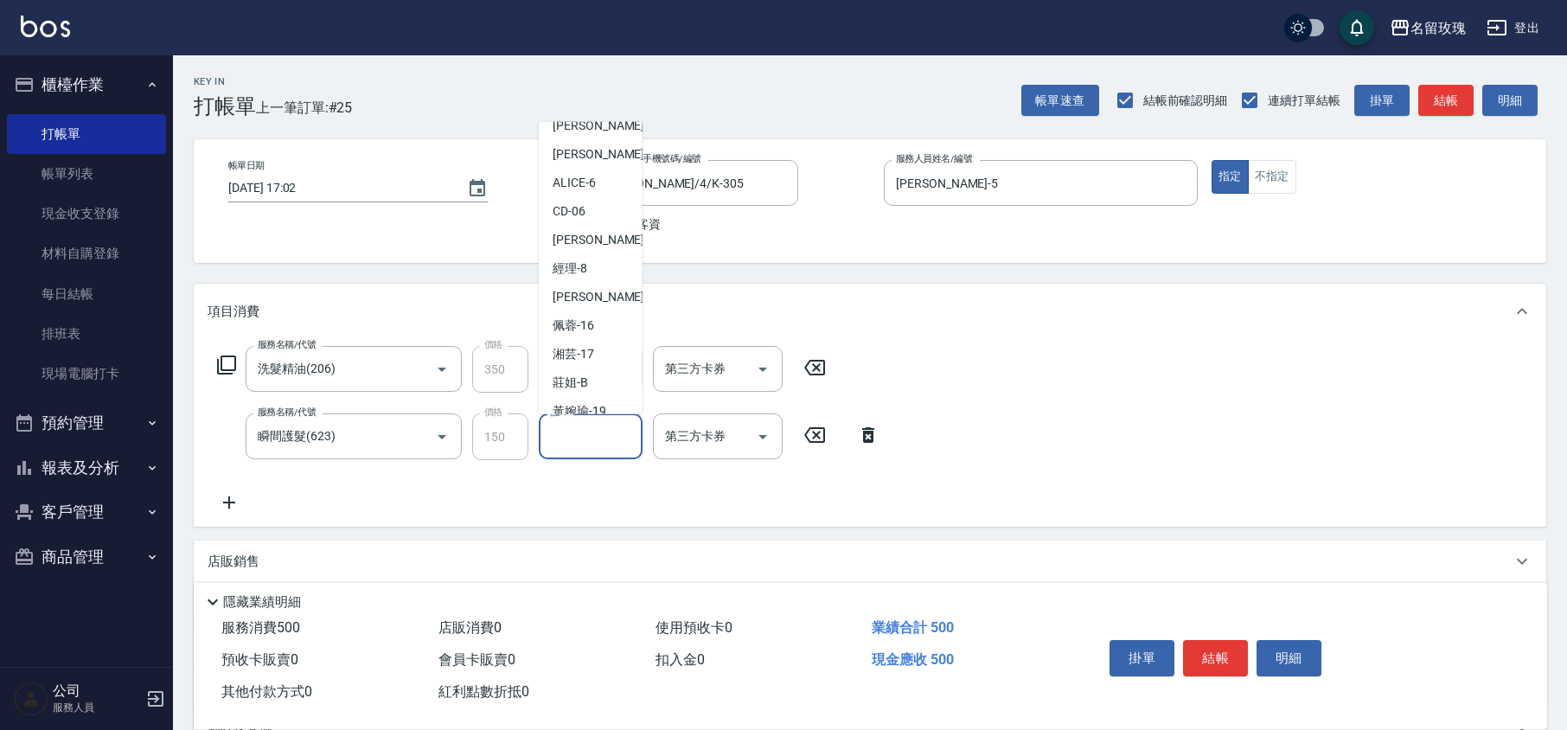
scroll to position [339, 0]
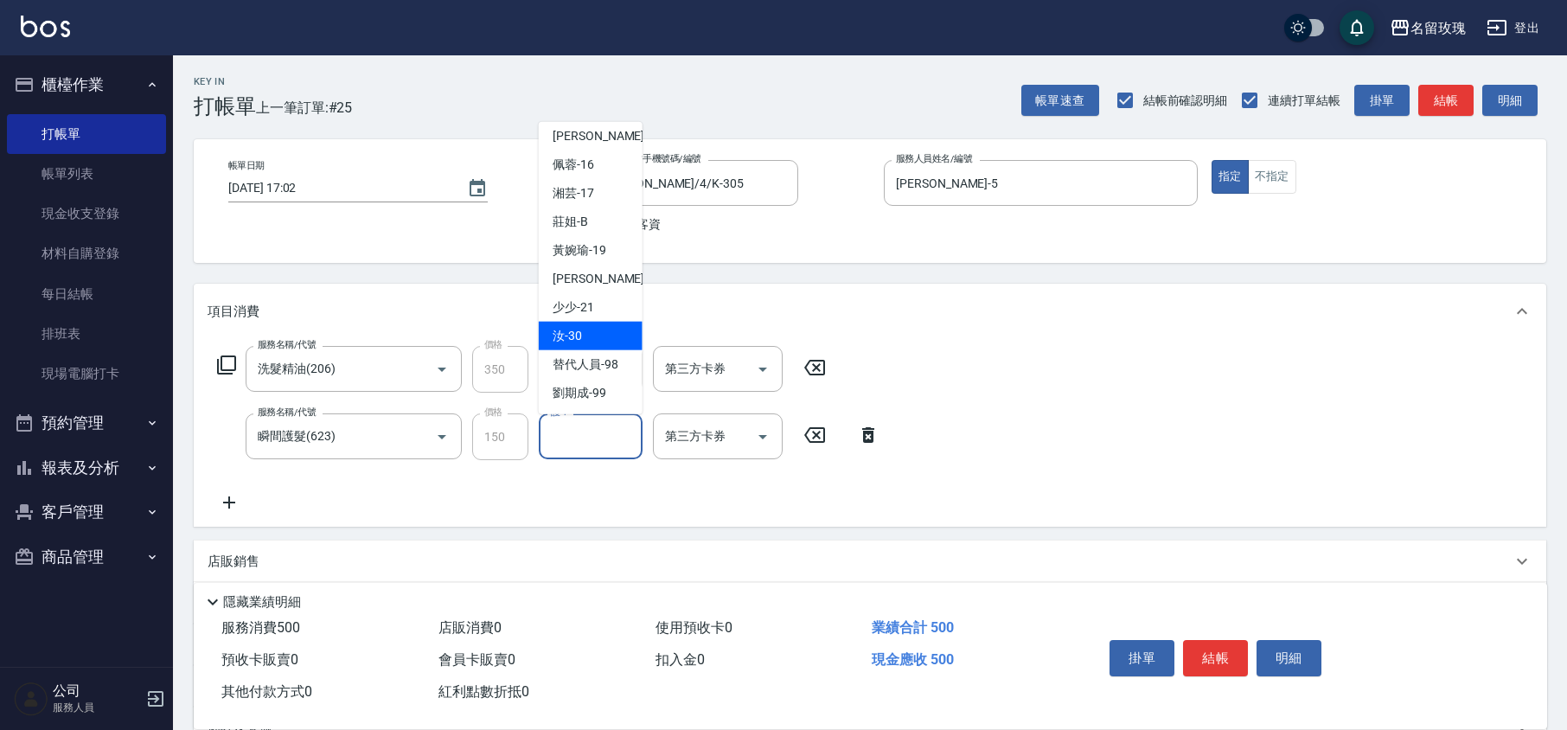
click at [572, 327] on span "汝 -30" at bounding box center [566, 336] width 29 height 18
type input "汝-30"
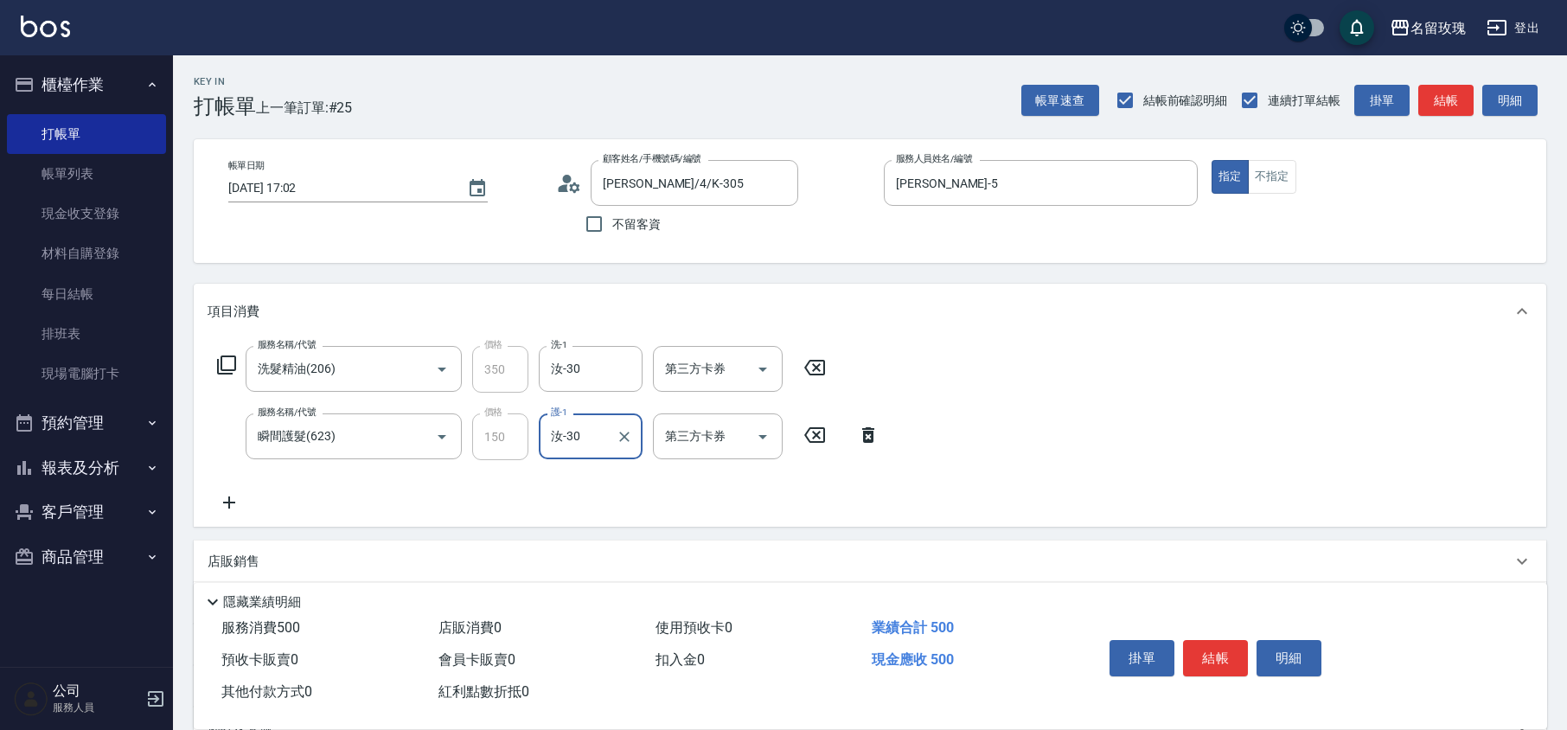
click at [218, 365] on icon at bounding box center [226, 364] width 19 height 19
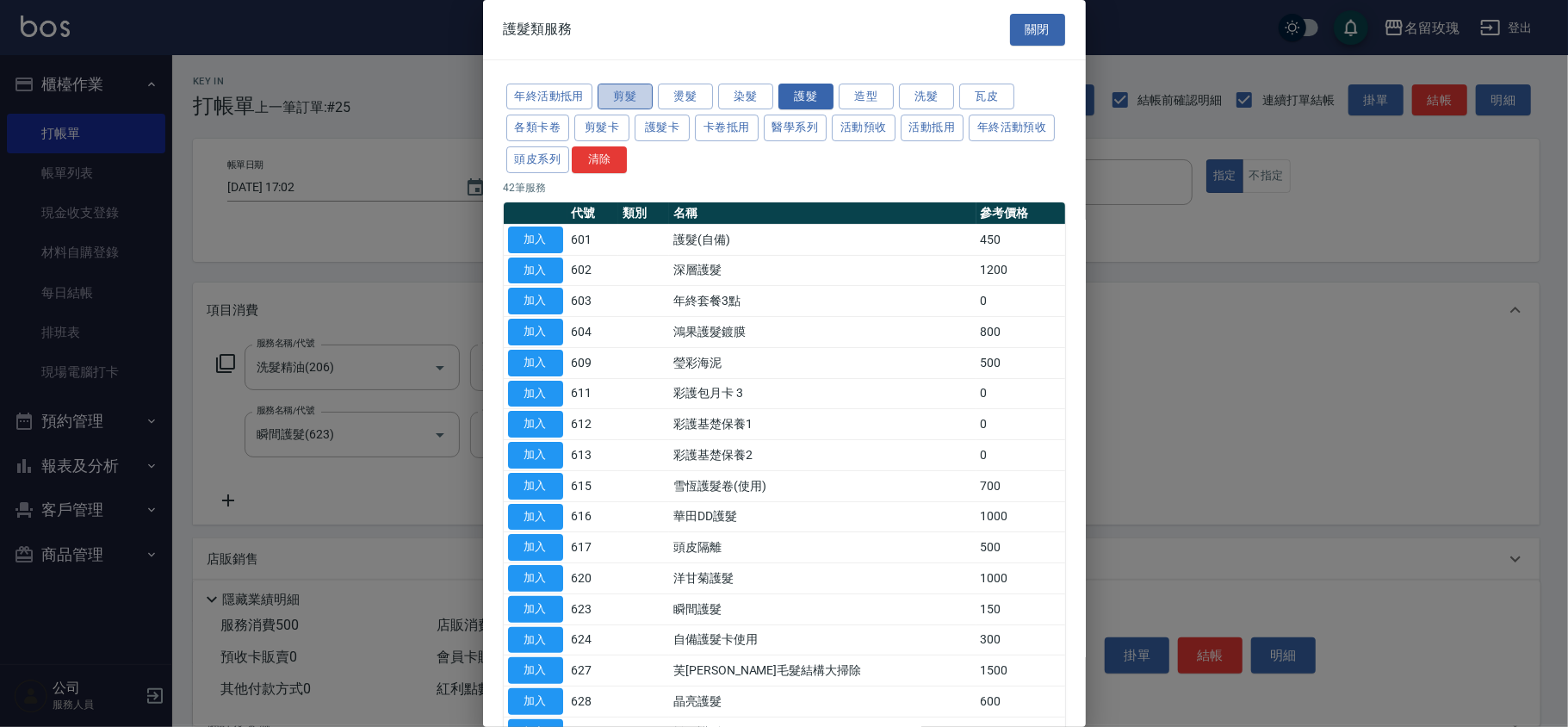
click at [636, 94] on button "剪髮" at bounding box center [625, 97] width 55 height 27
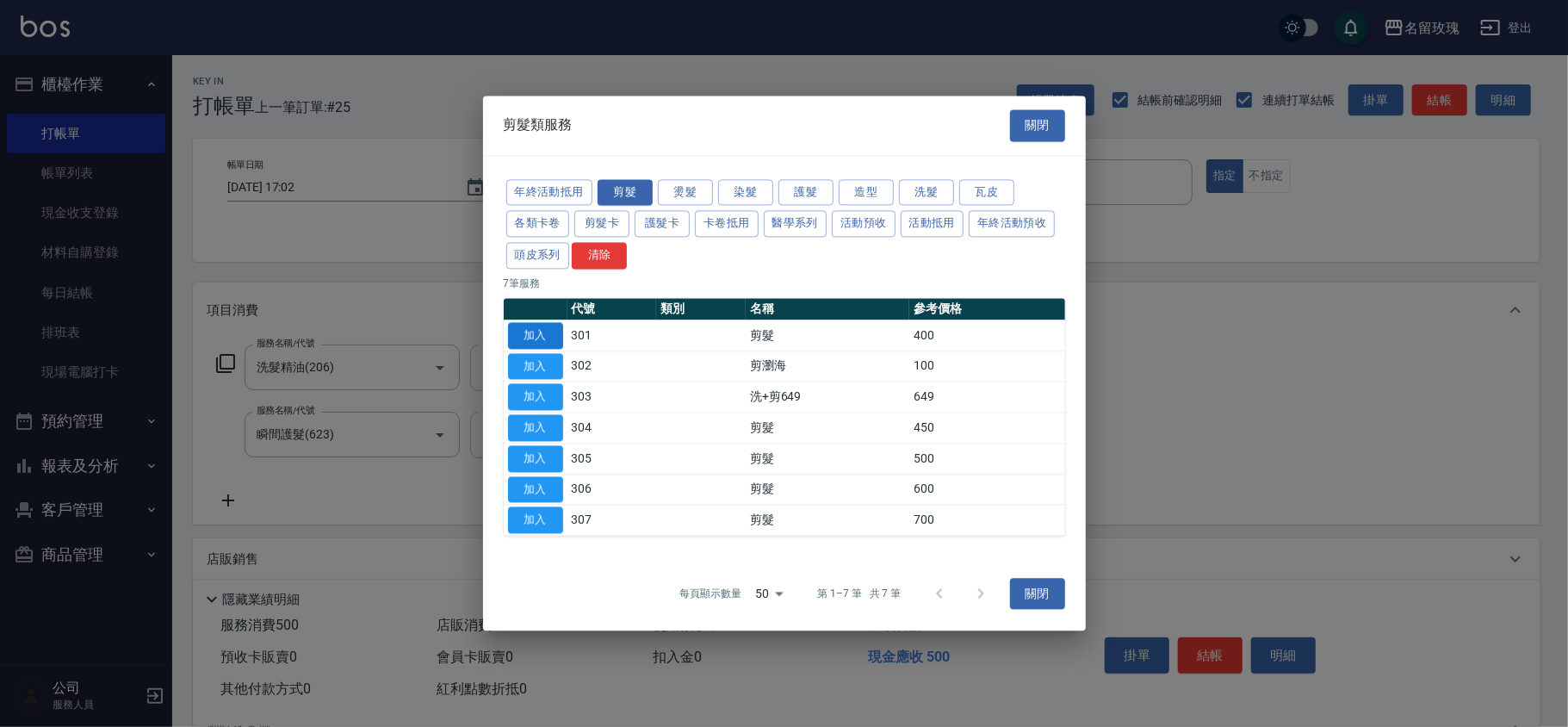
click at [543, 325] on button "加入" at bounding box center [535, 335] width 55 height 27
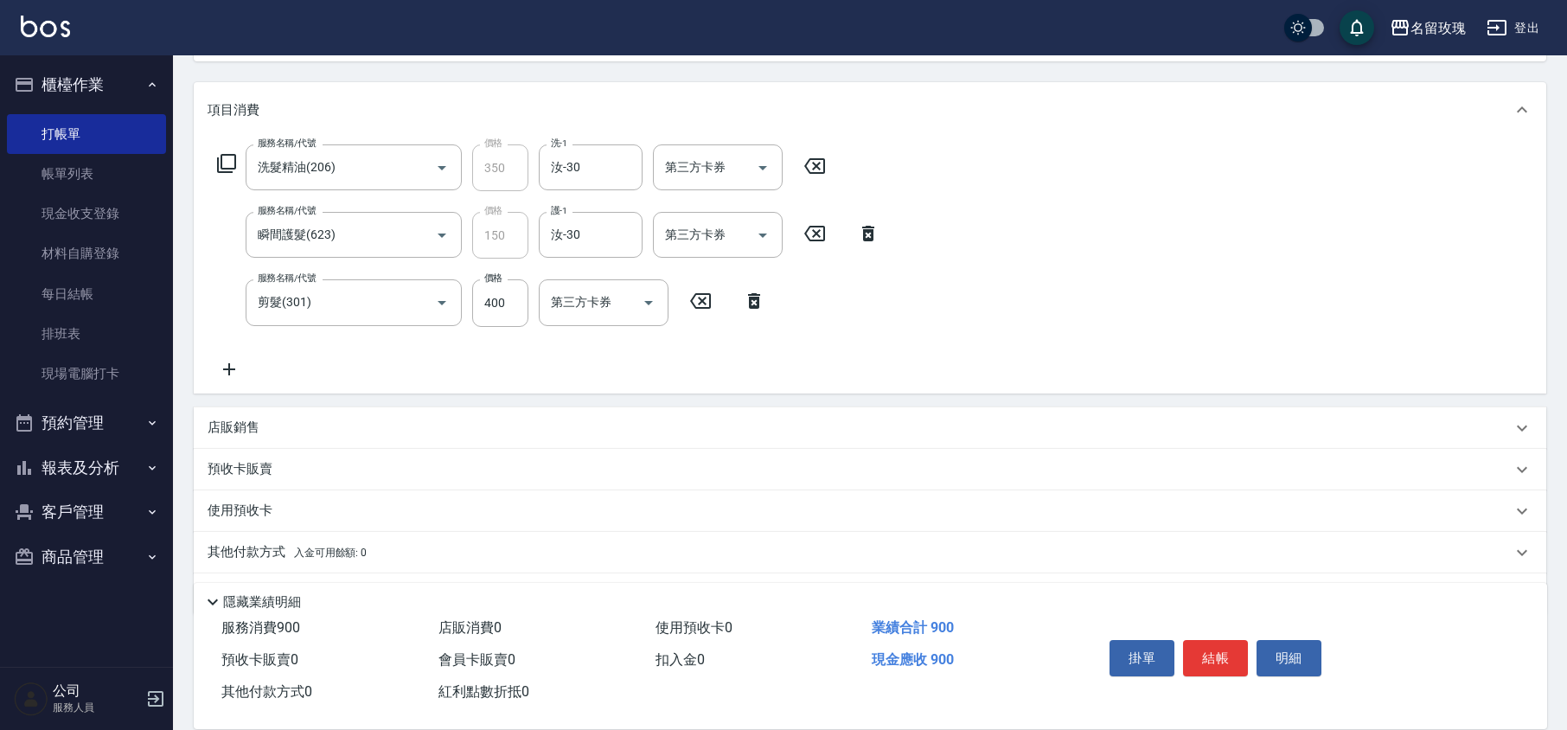
scroll to position [230, 0]
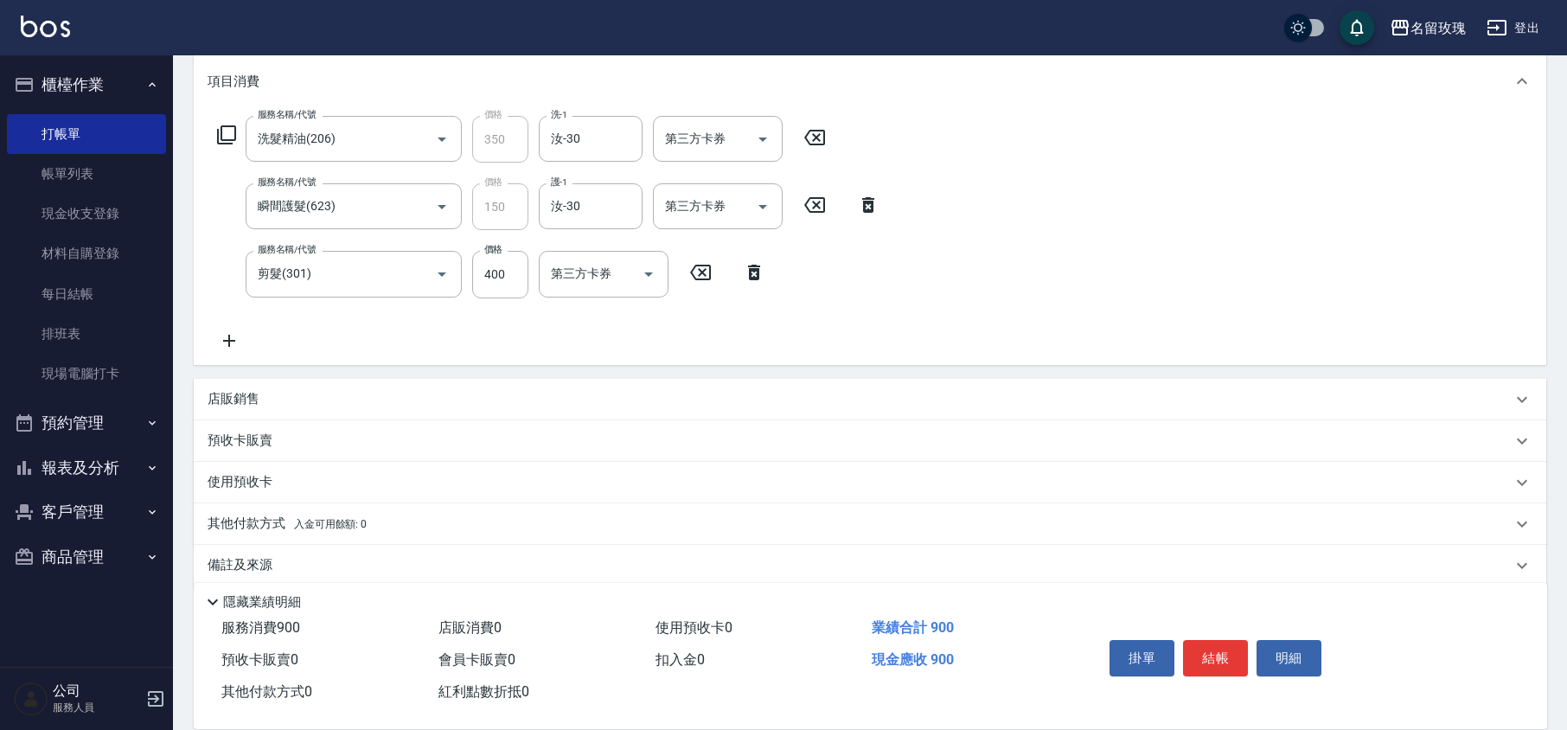
click at [222, 136] on icon at bounding box center [226, 135] width 21 height 21
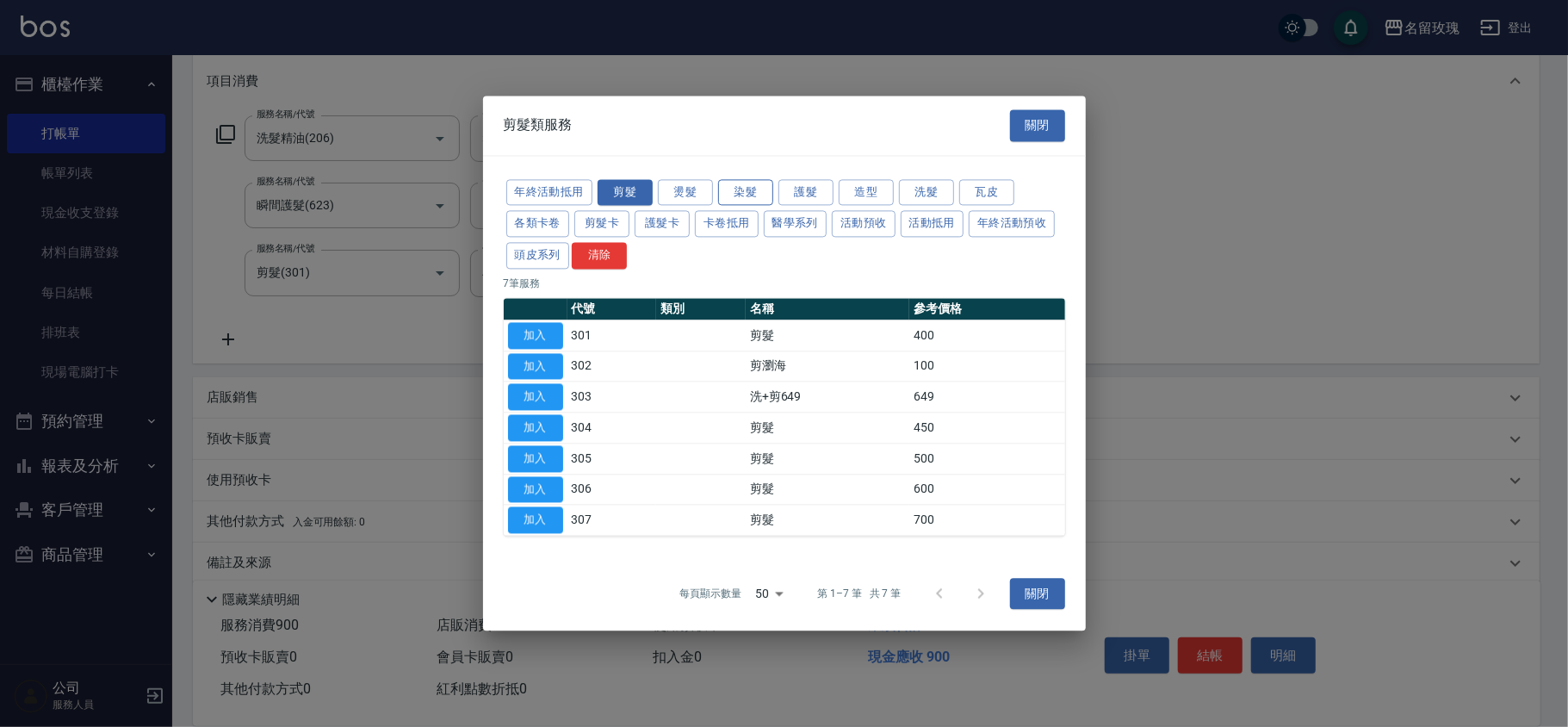
click at [747, 187] on button "染髮" at bounding box center [745, 192] width 55 height 27
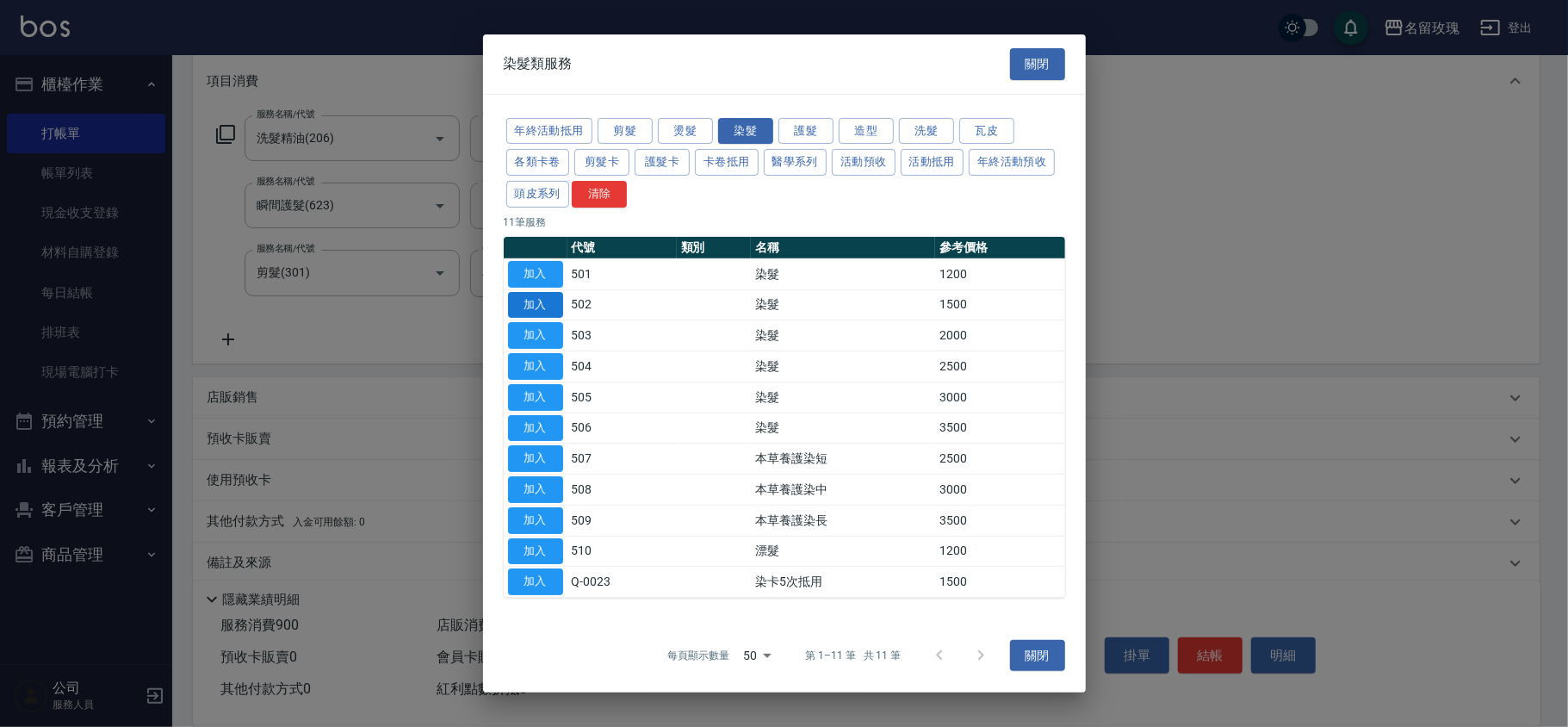
click at [521, 297] on button "加入" at bounding box center [535, 304] width 55 height 27
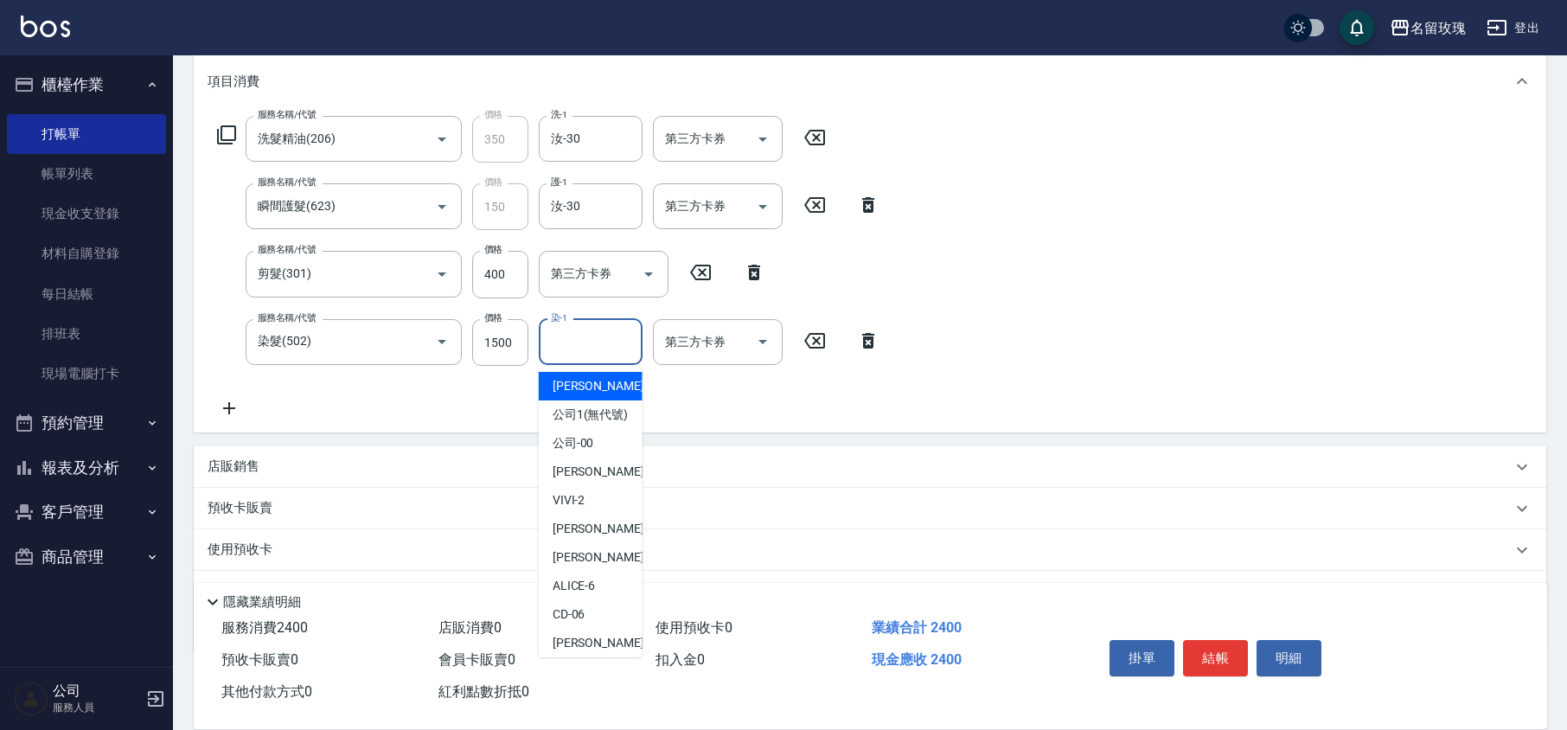
click at [599, 351] on input "染-1" at bounding box center [590, 342] width 88 height 30
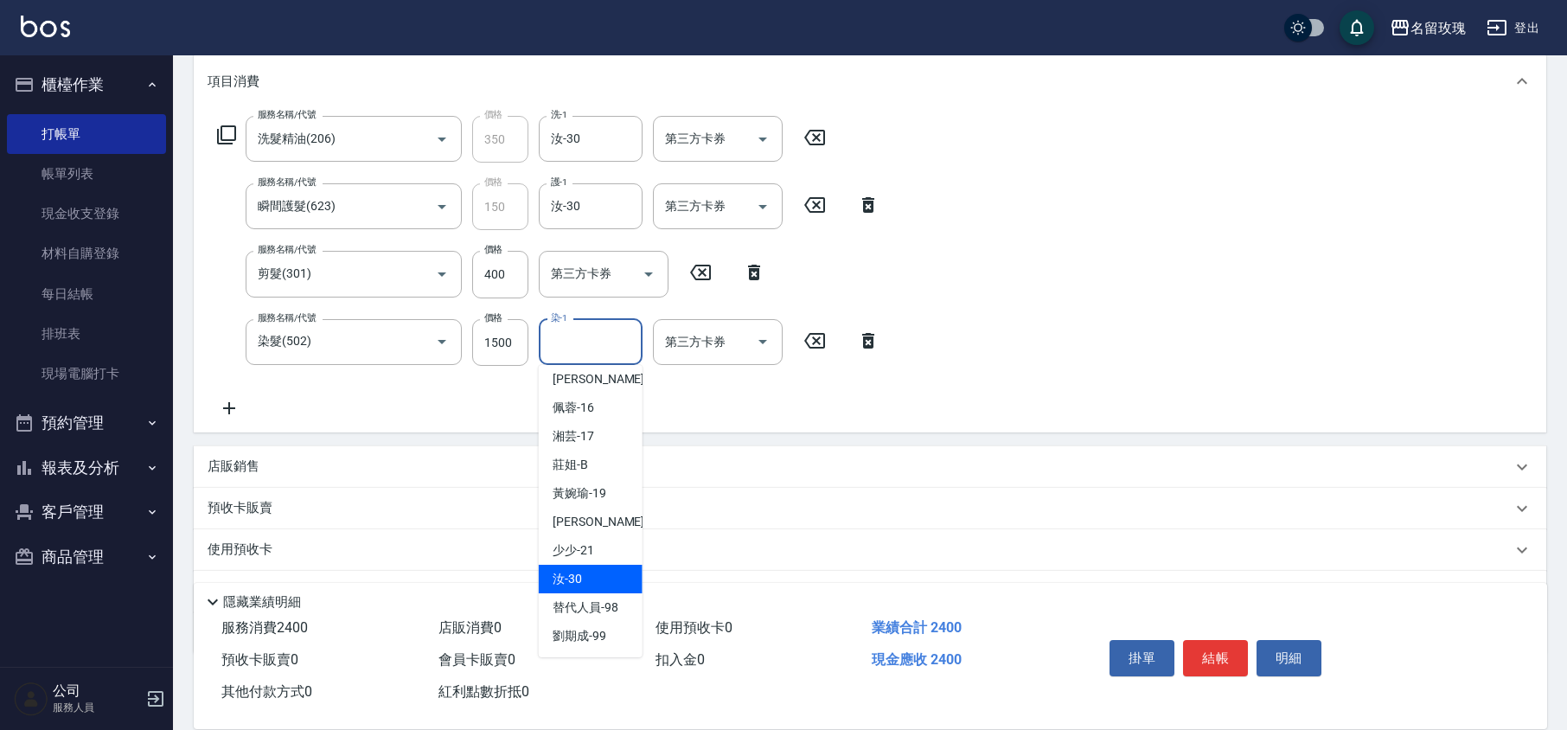
click at [603, 567] on div "汝 -30" at bounding box center [591, 579] width 104 height 29
type input "汝-30"
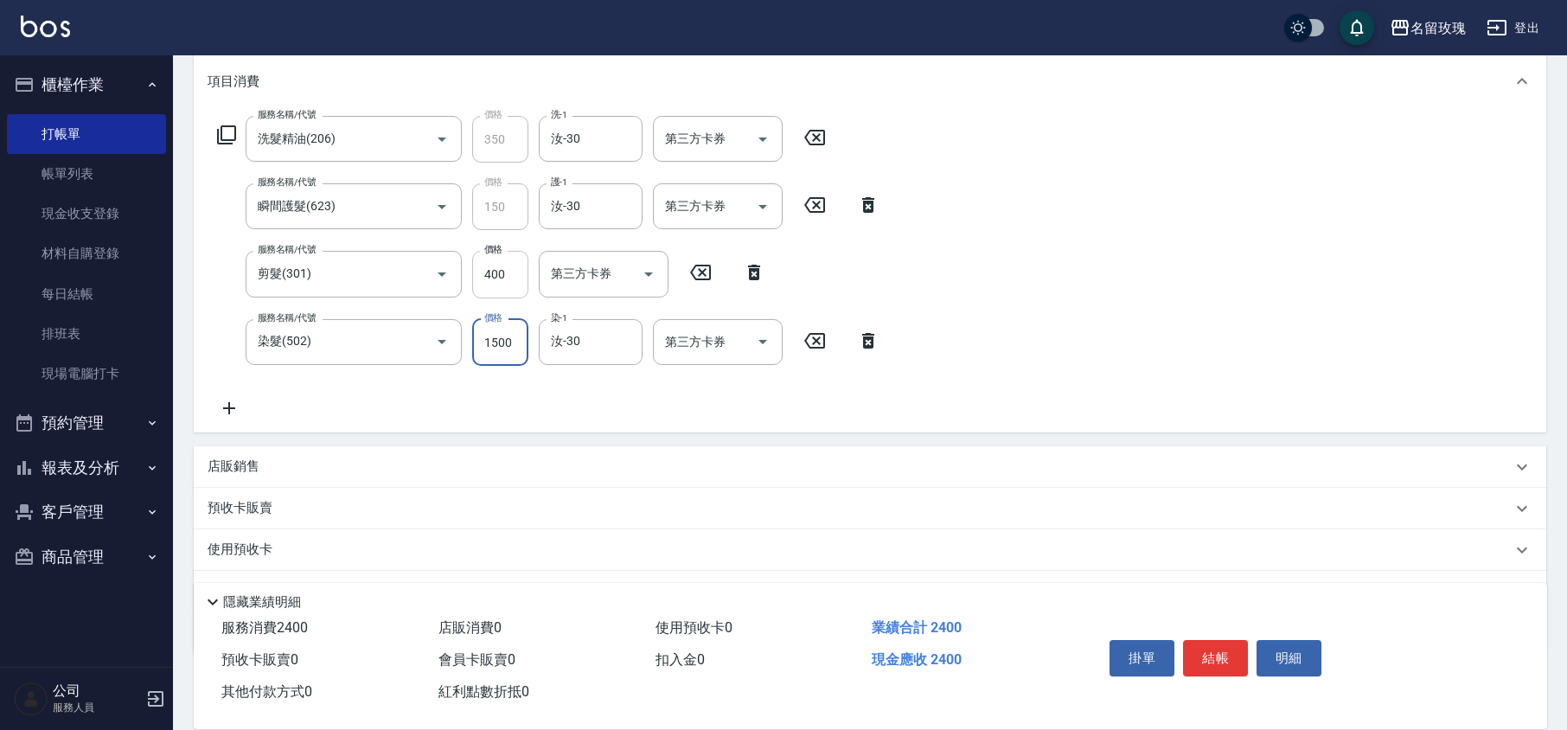
click at [496, 281] on input "400" at bounding box center [500, 274] width 56 height 47
click at [520, 280] on input "400" at bounding box center [500, 274] width 56 height 47
type input "300"
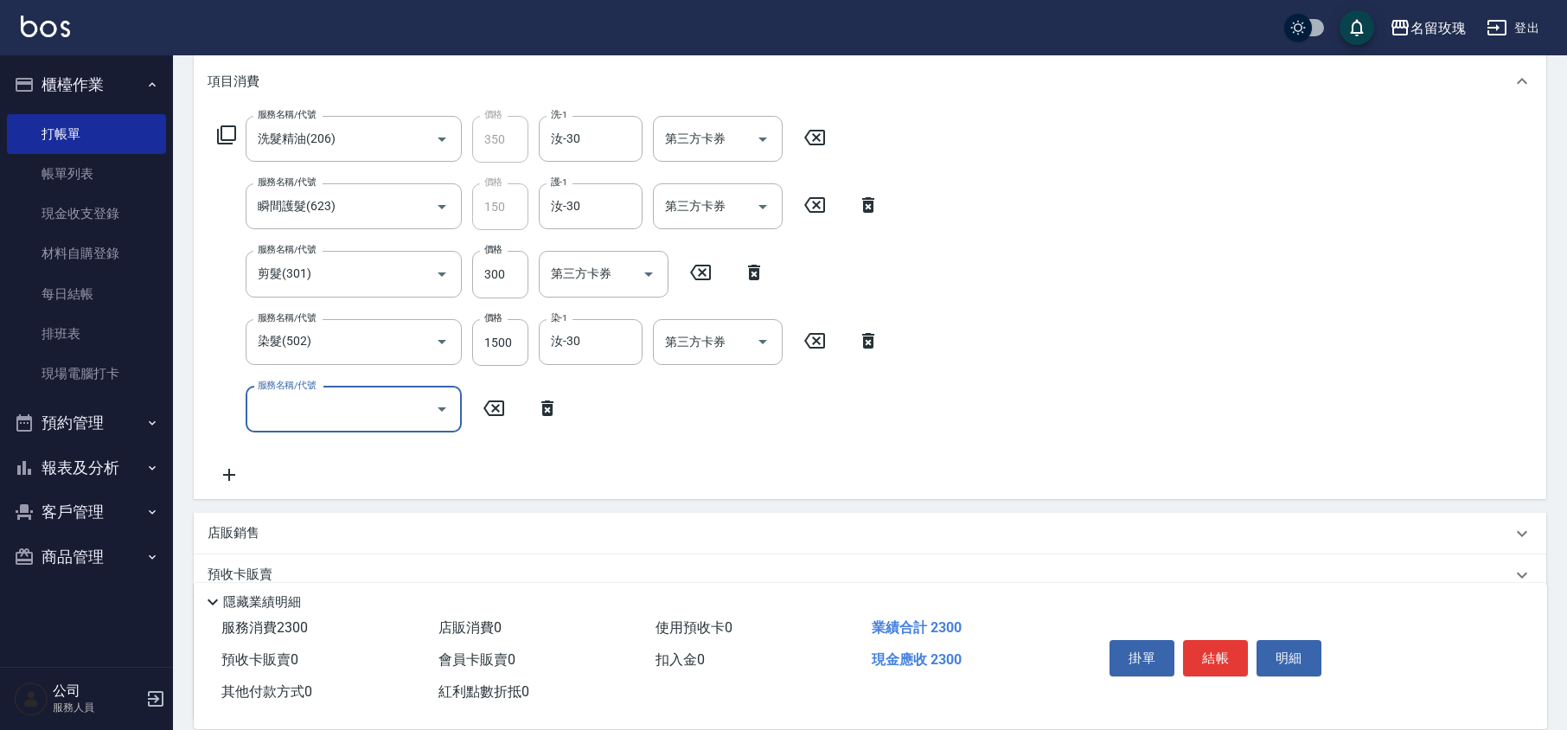
click at [226, 133] on icon at bounding box center [226, 135] width 21 height 21
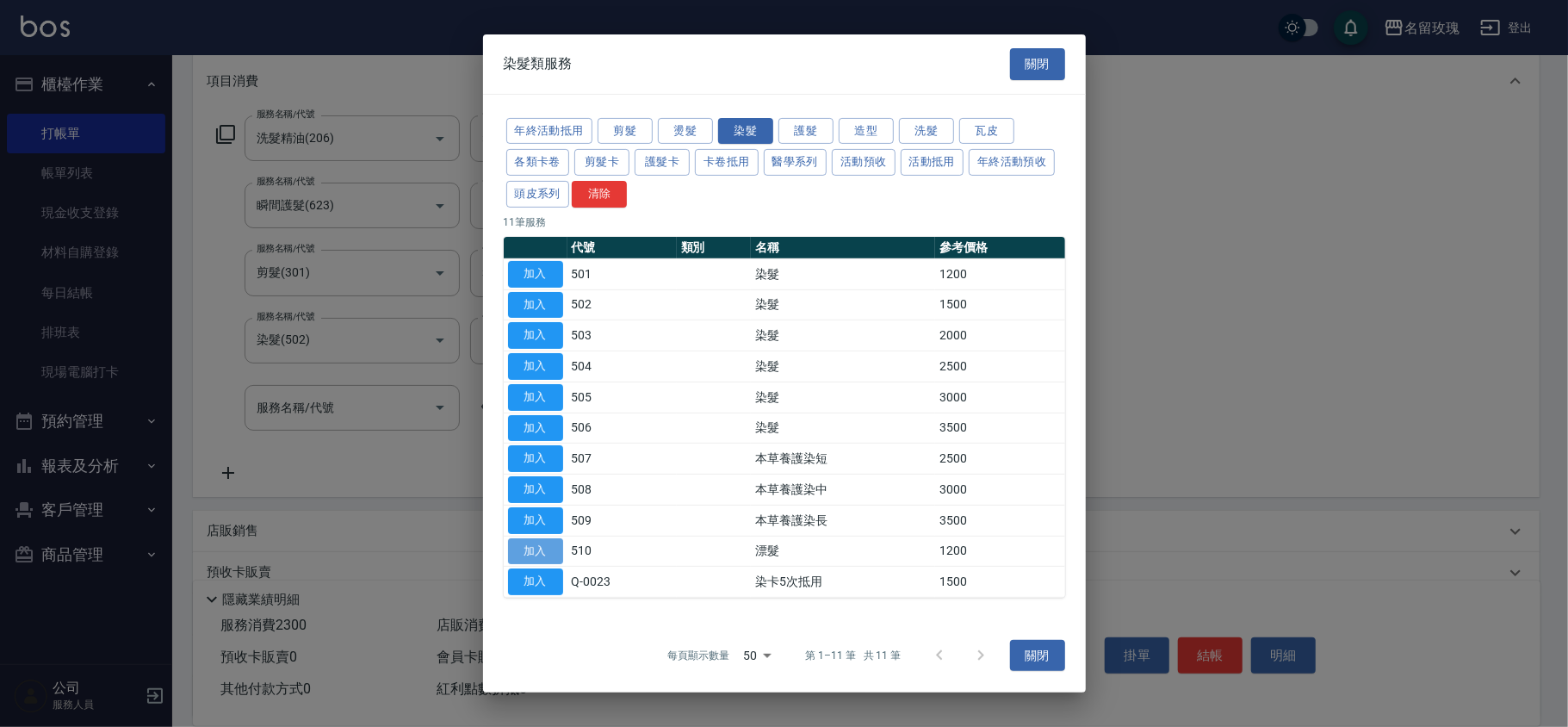
click at [543, 552] on button "加入" at bounding box center [535, 551] width 55 height 27
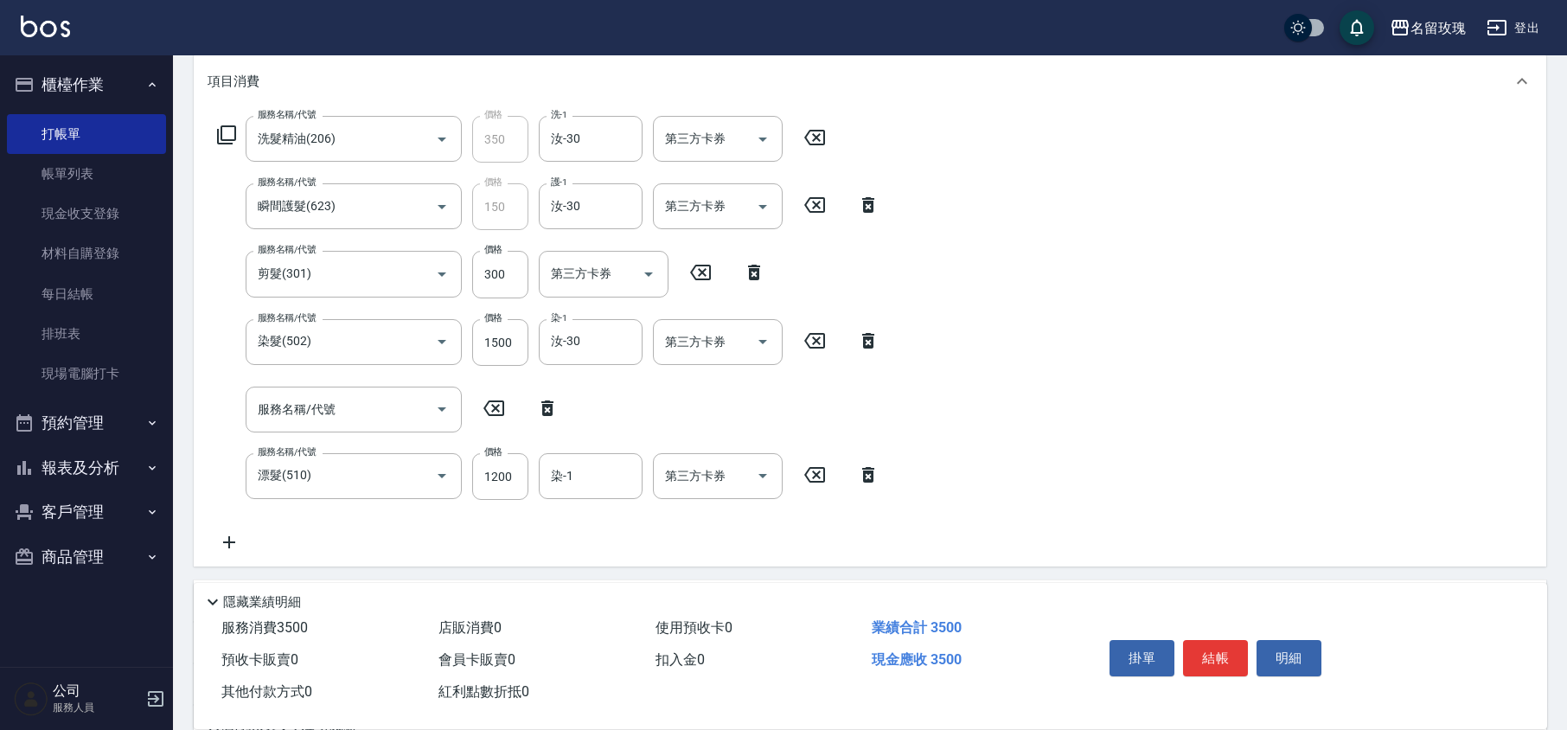
click at [546, 398] on icon at bounding box center [547, 408] width 43 height 21
type input "漂髮(510)"
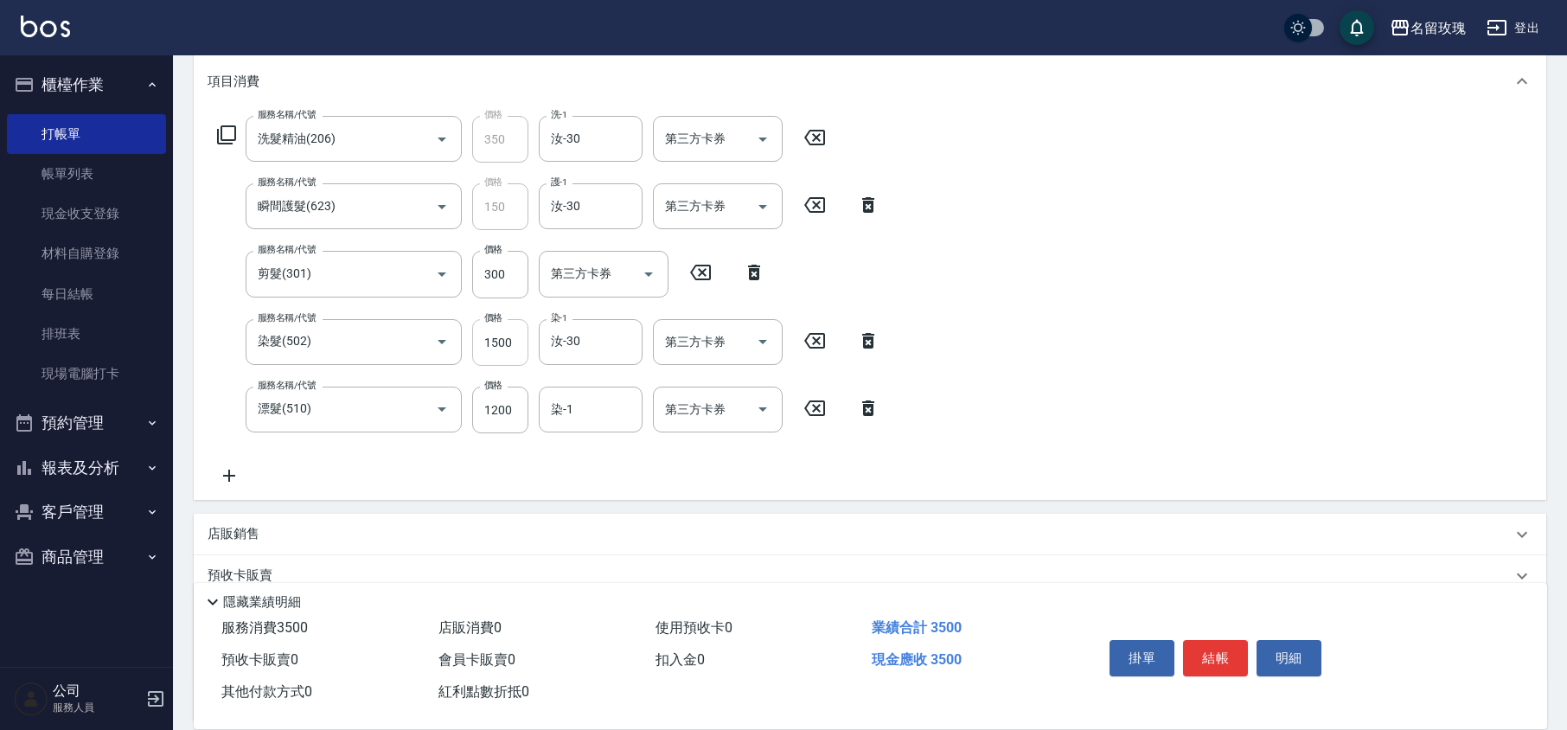
click at [474, 341] on input "1500" at bounding box center [500, 342] width 56 height 47
click at [513, 348] on input "1500" at bounding box center [500, 342] width 56 height 47
type input "1200"
type input "汝-30"
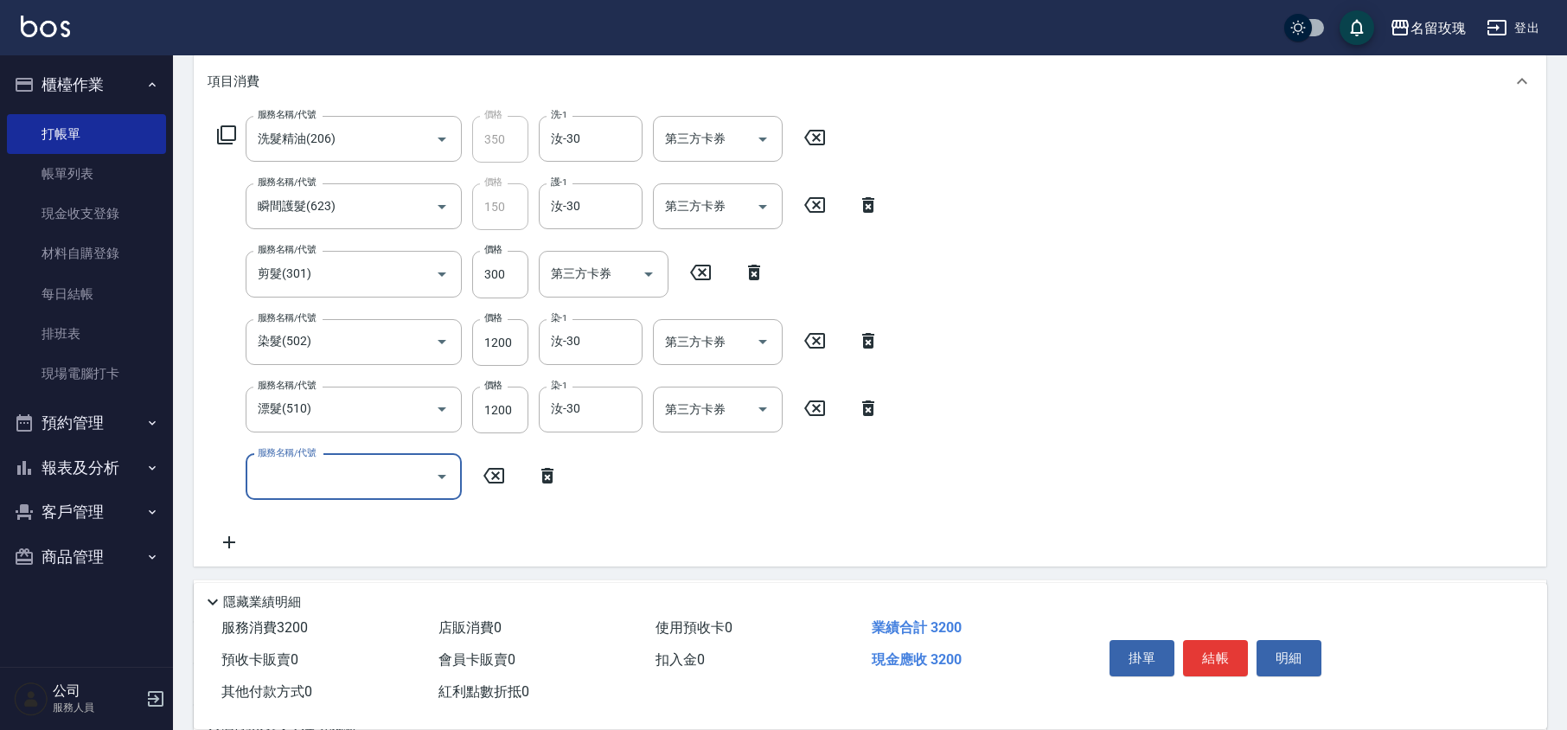
click at [547, 478] on icon at bounding box center [547, 476] width 12 height 16
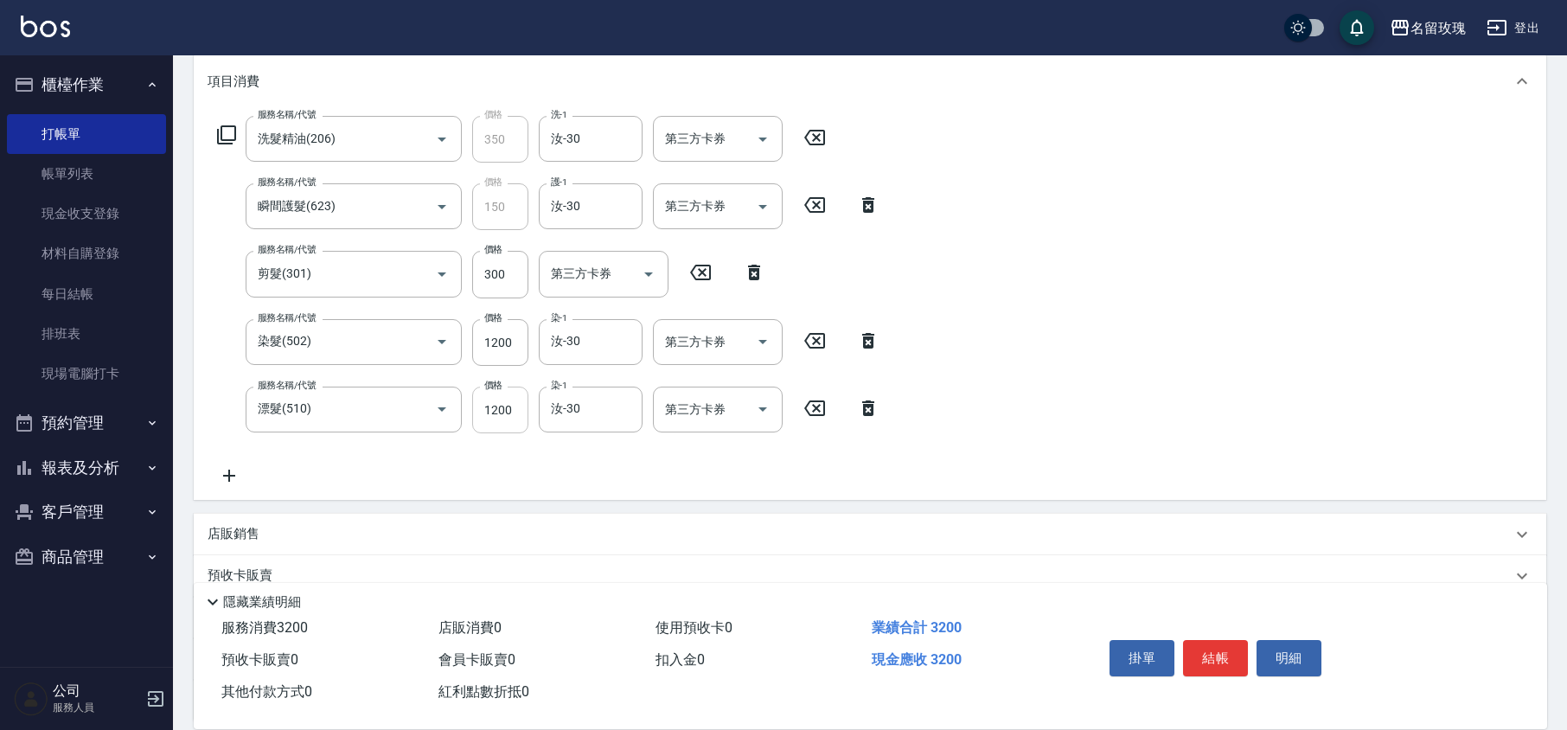
click at [508, 419] on input "1200" at bounding box center [500, 409] width 56 height 47
click at [495, 419] on input "300" at bounding box center [500, 409] width 56 height 47
type input "1000"
click at [520, 493] on div "服務名稱/代號 洗髮精油(206) 服務名稱/代號 價格 350 價格 洗-1 汝-30 洗-1 第三方卡券 第三方卡券 服務名稱/代號 瞬間護髮(623) …" at bounding box center [870, 304] width 1352 height 391
type input "[DATE] 17:03"
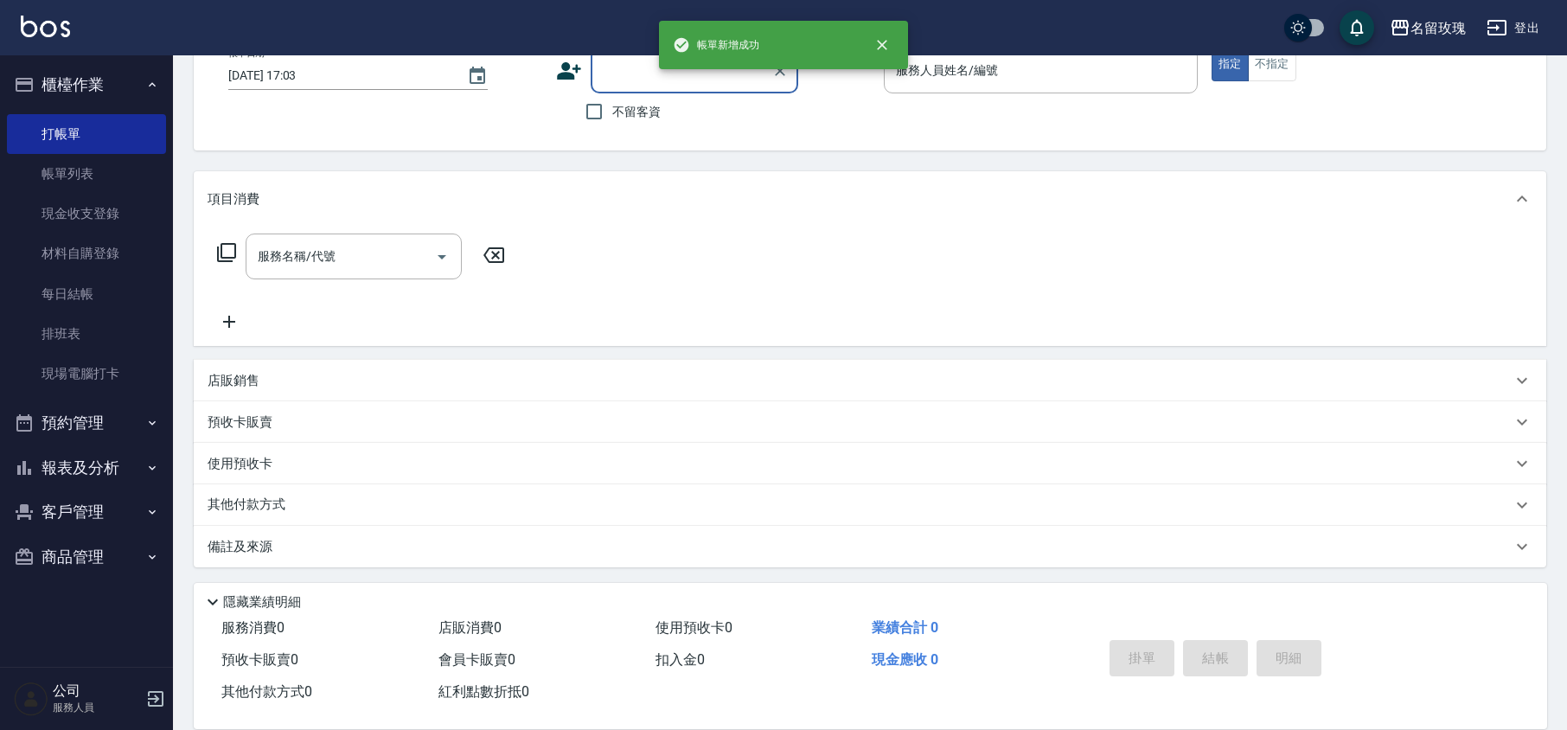
scroll to position [0, 0]
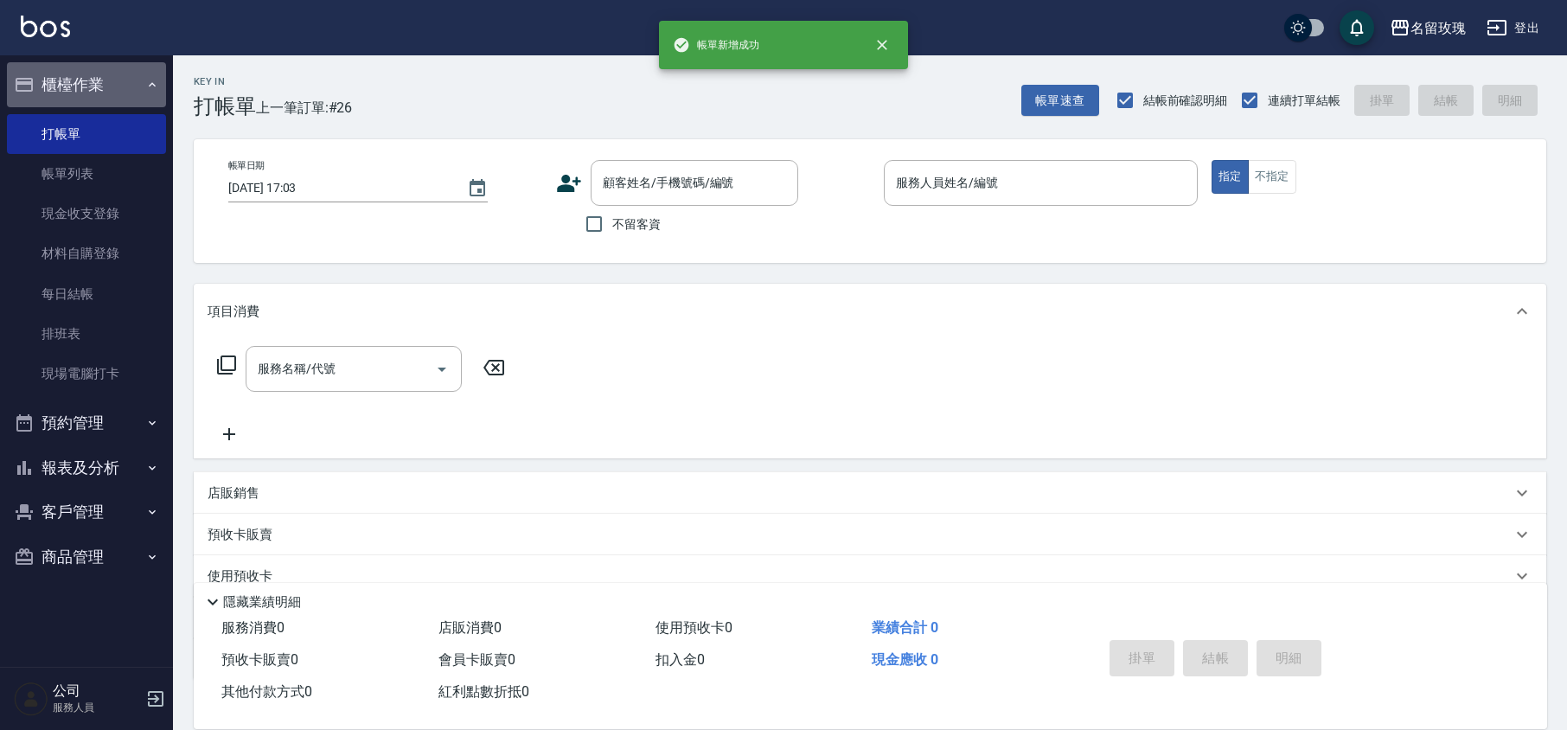
click at [108, 70] on button "櫃檯作業" at bounding box center [86, 84] width 159 height 45
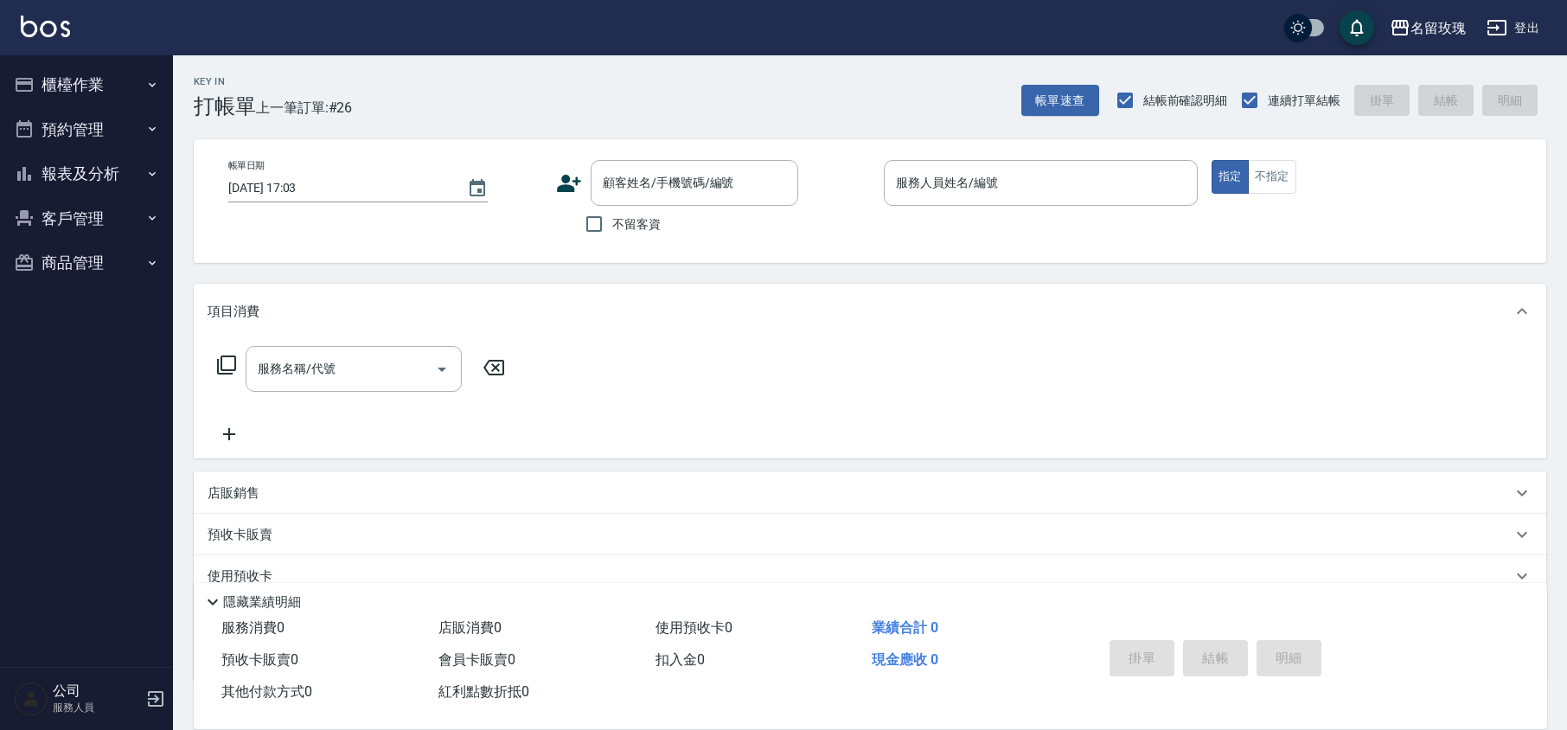
click at [86, 168] on button "報表及分析" at bounding box center [86, 173] width 159 height 45
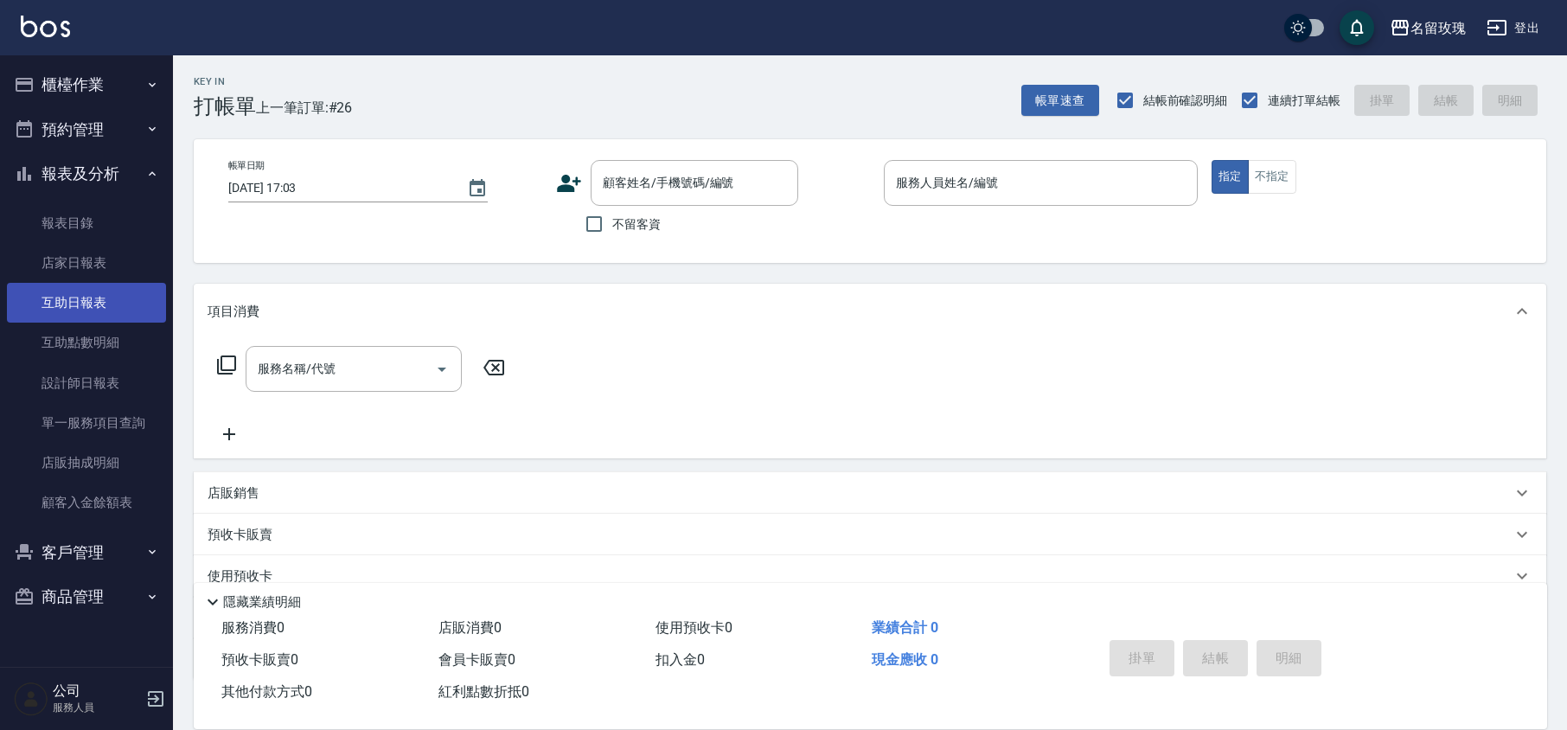
click at [76, 295] on link "互助日報表" at bounding box center [86, 303] width 159 height 40
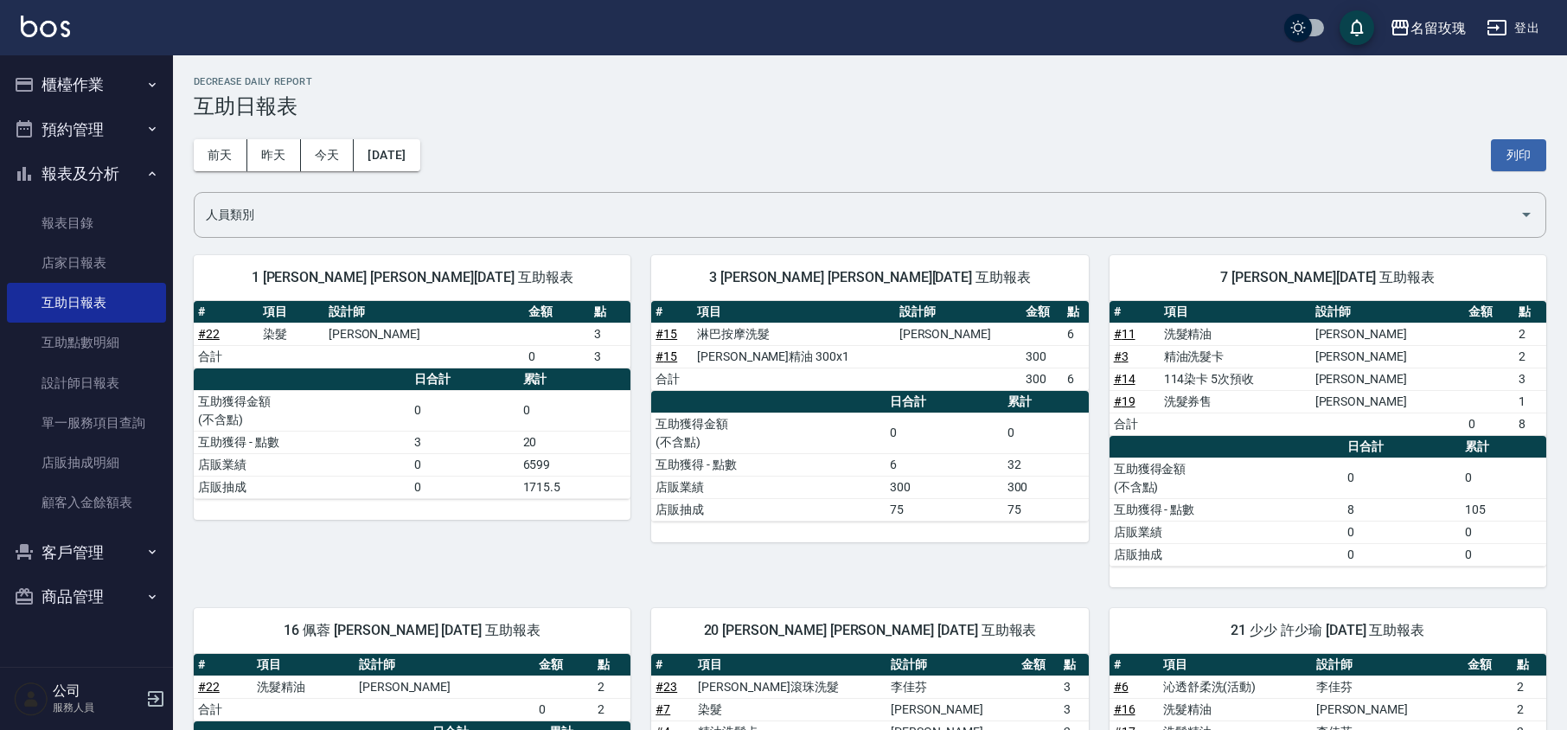
click at [645, 145] on div "[DATE] [DATE] [DATE] [DATE] 列印" at bounding box center [870, 154] width 1352 height 73
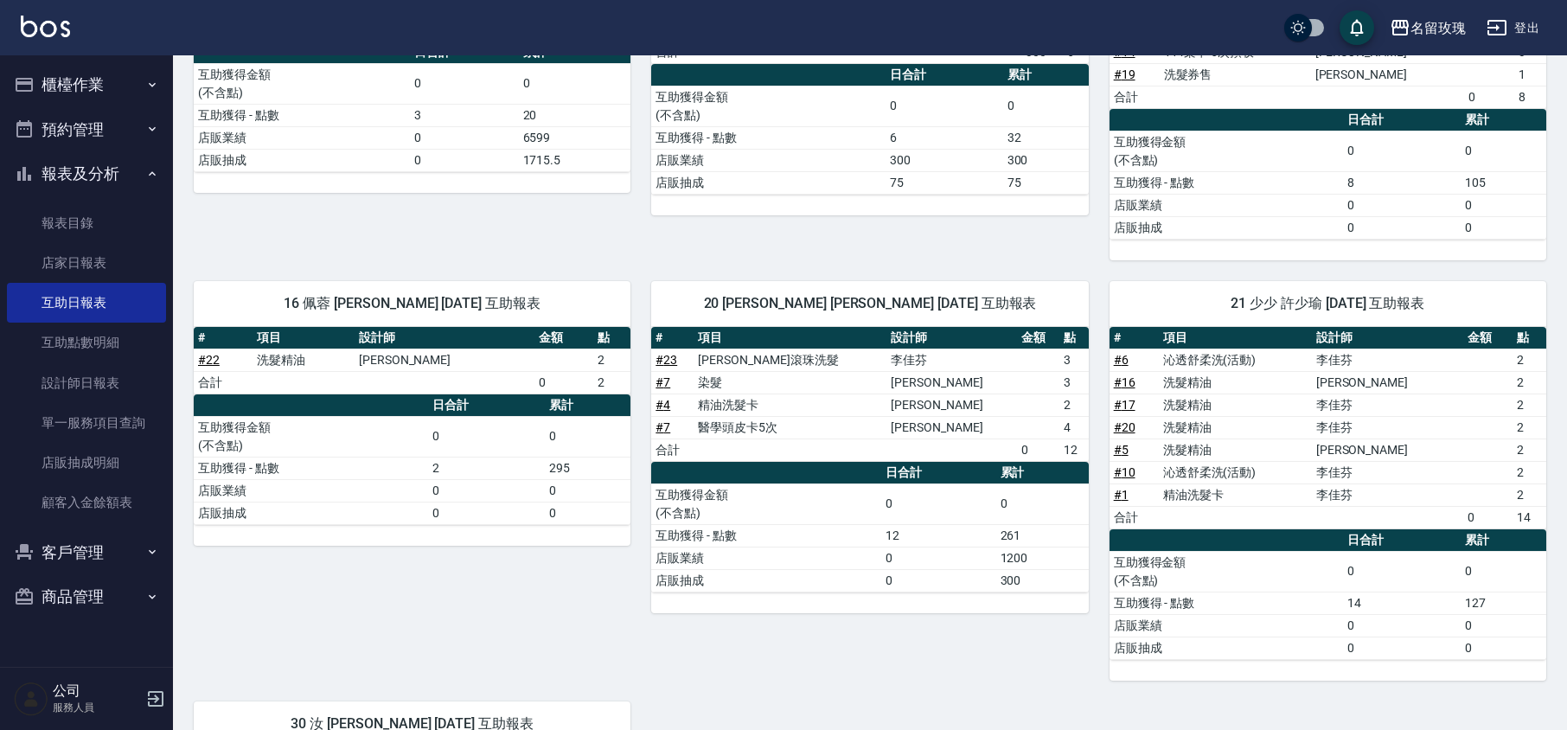
scroll to position [313, 0]
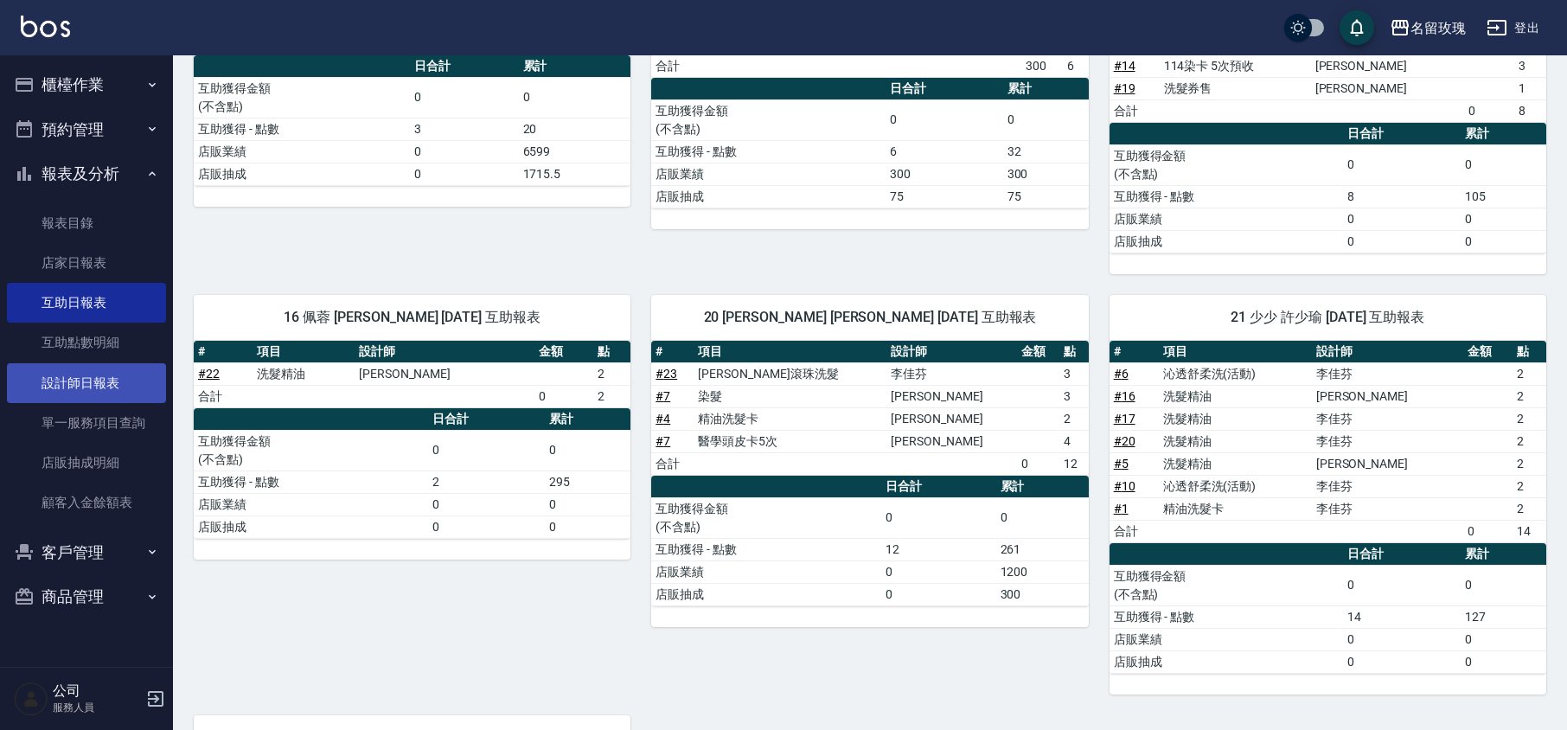
click at [119, 374] on link "設計師日報表" at bounding box center [86, 383] width 159 height 40
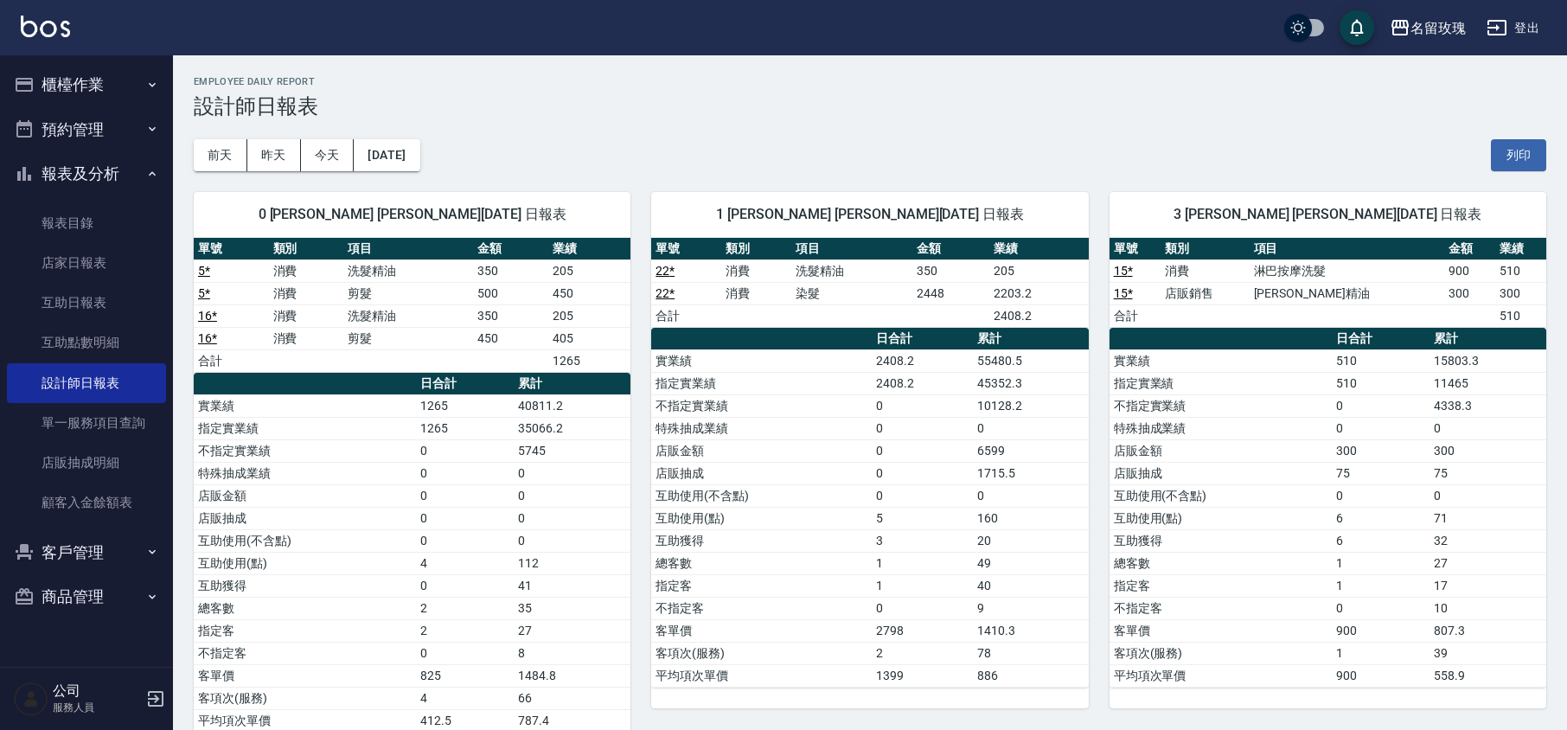
click at [512, 92] on div "Employee Daily Report 設計師日報表" at bounding box center [870, 97] width 1352 height 42
click at [140, 175] on button "報表及分析" at bounding box center [86, 173] width 159 height 45
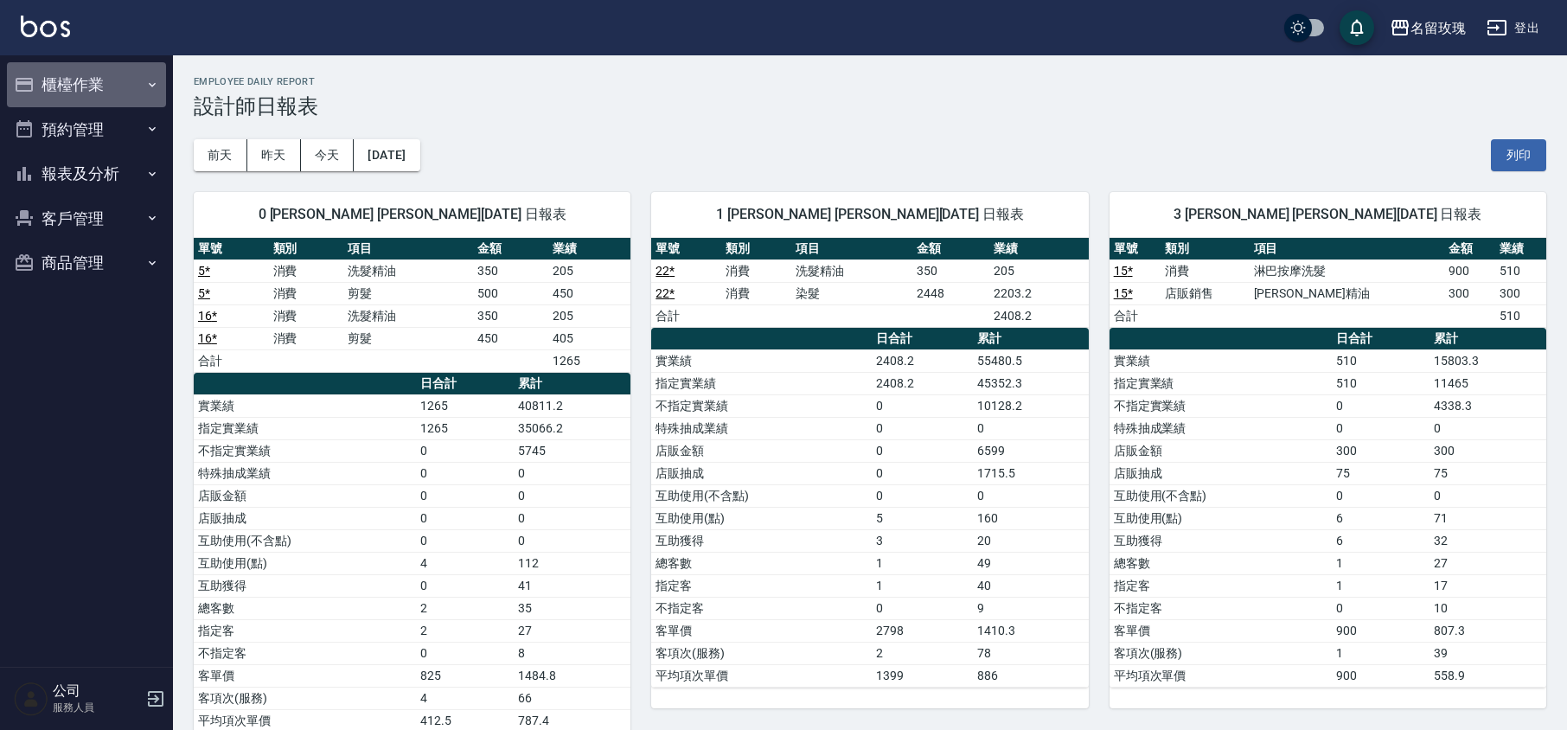
click at [63, 77] on button "櫃檯作業" at bounding box center [86, 84] width 159 height 45
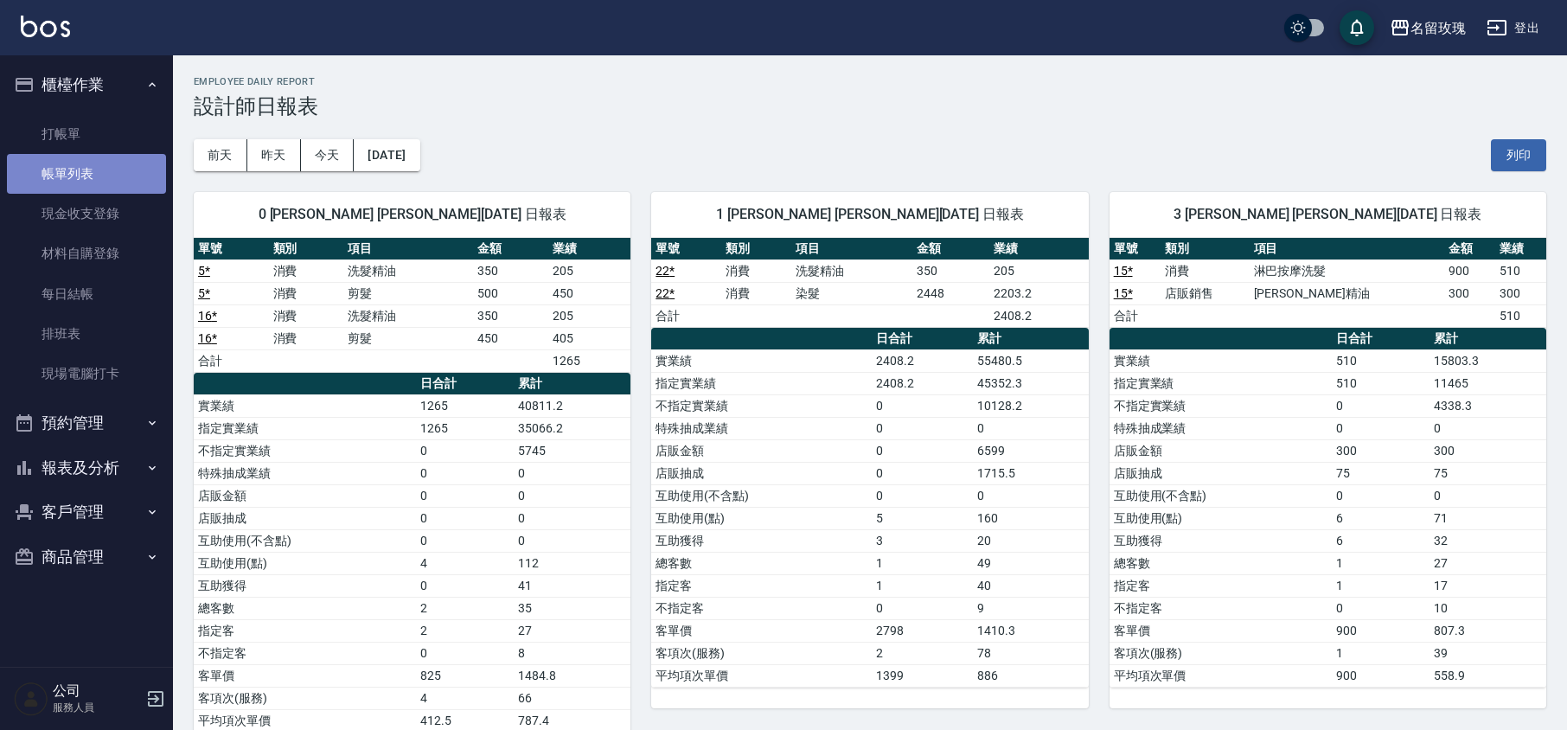
click at [66, 154] on link "帳單列表" at bounding box center [86, 174] width 159 height 40
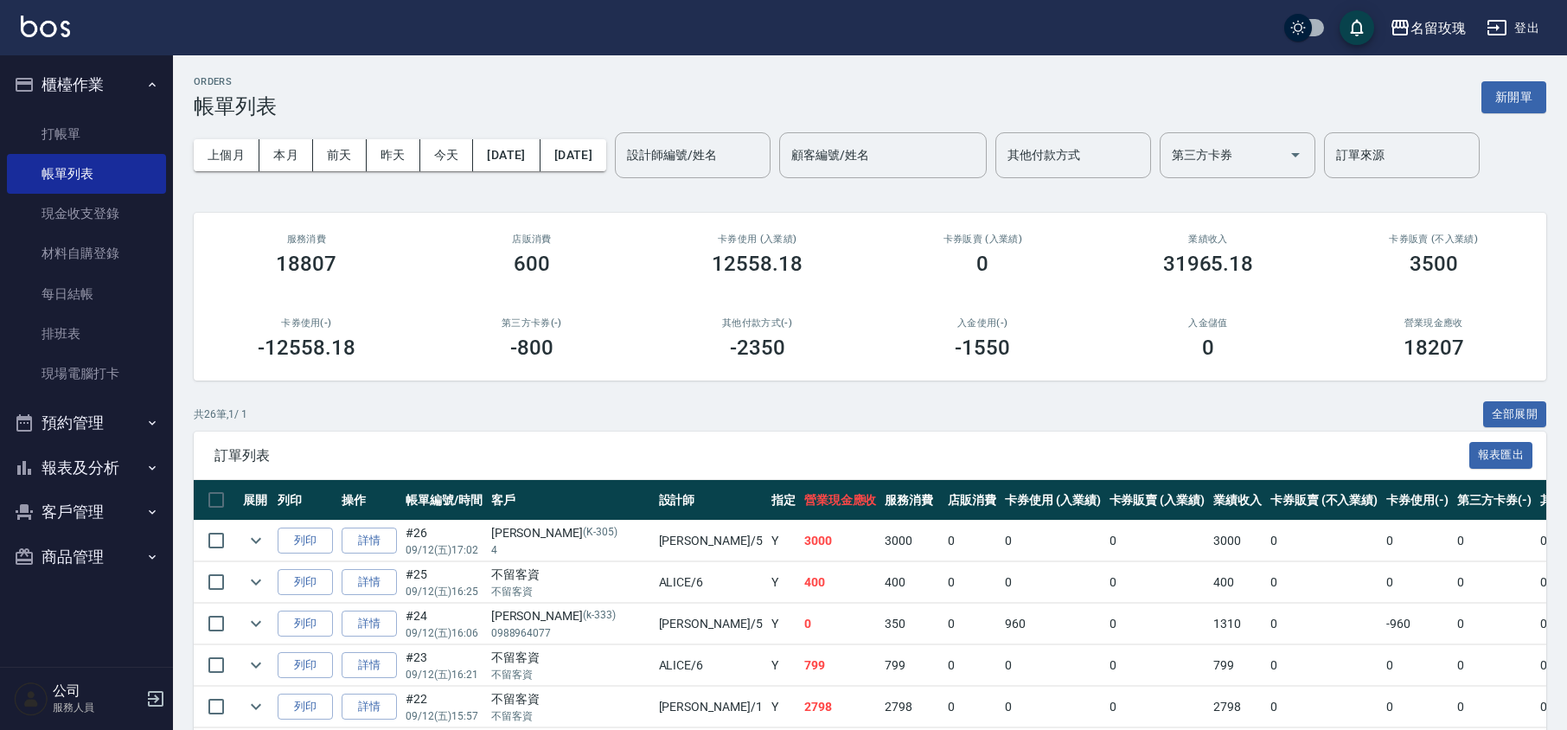
click at [742, 85] on div "ORDERS 帳單列表 新開單" at bounding box center [870, 97] width 1352 height 42
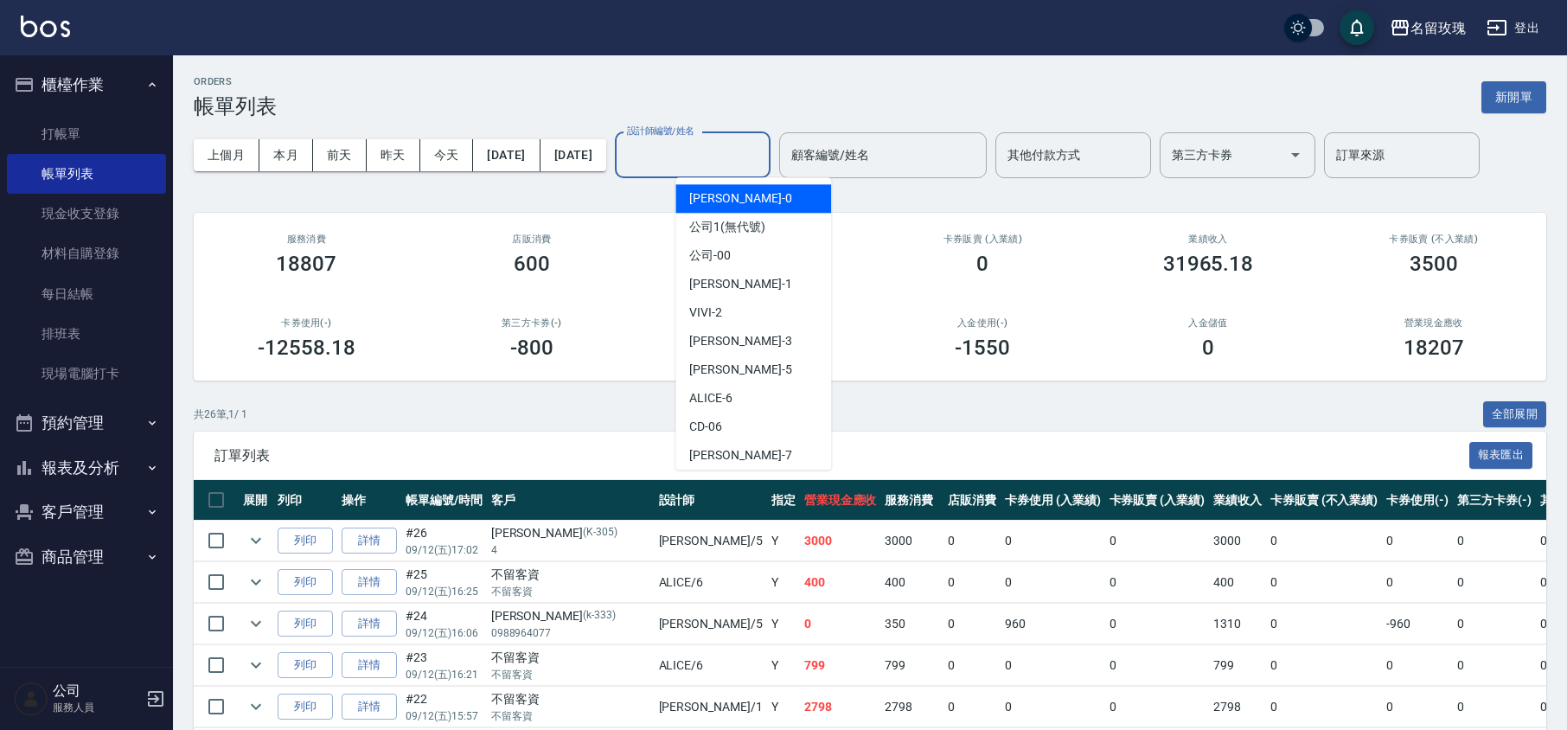
click at [747, 144] on div "設計師編號/姓名 設計師編號/姓名" at bounding box center [693, 155] width 156 height 46
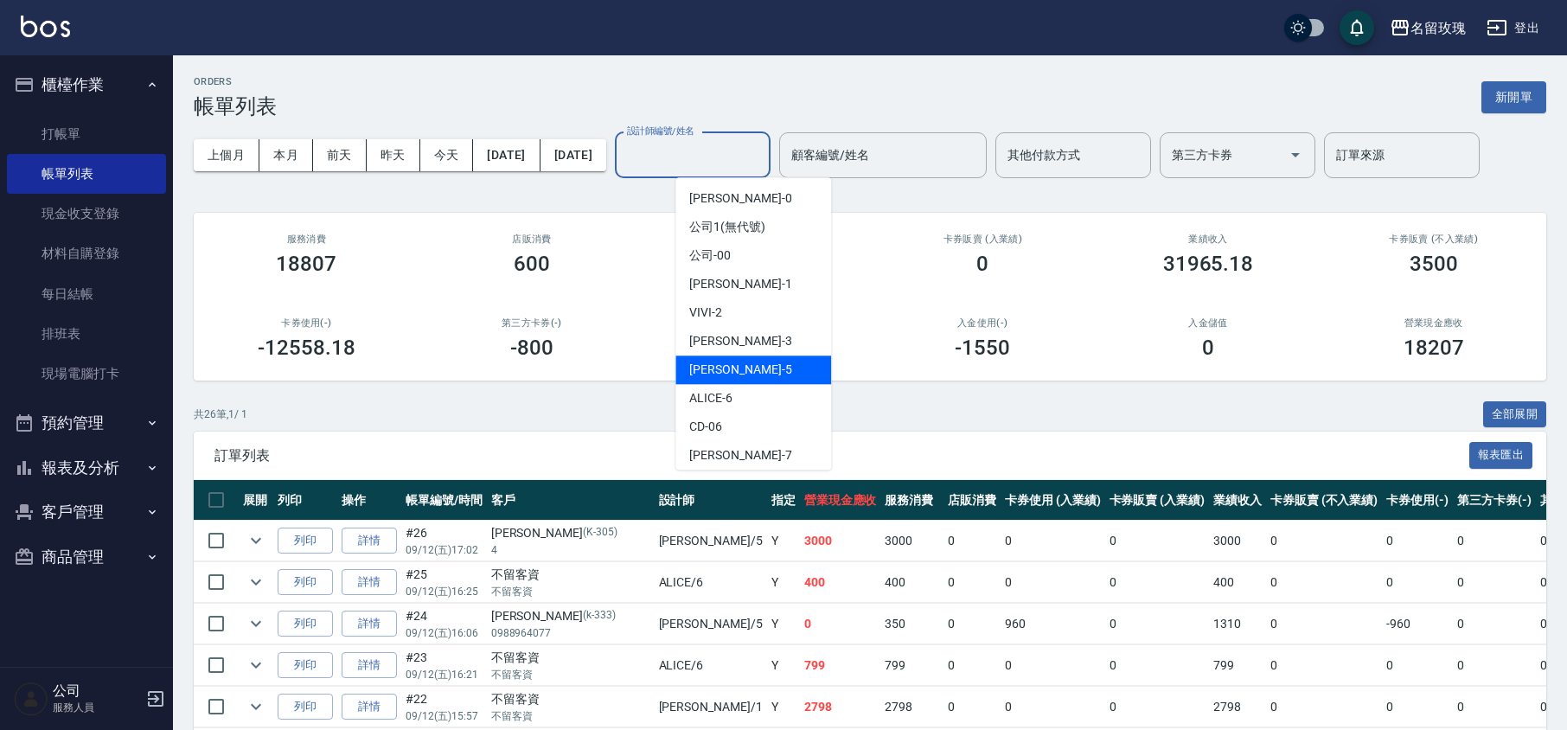
click at [757, 358] on div "[PERSON_NAME] -5" at bounding box center [753, 369] width 156 height 29
type input "[PERSON_NAME]-5"
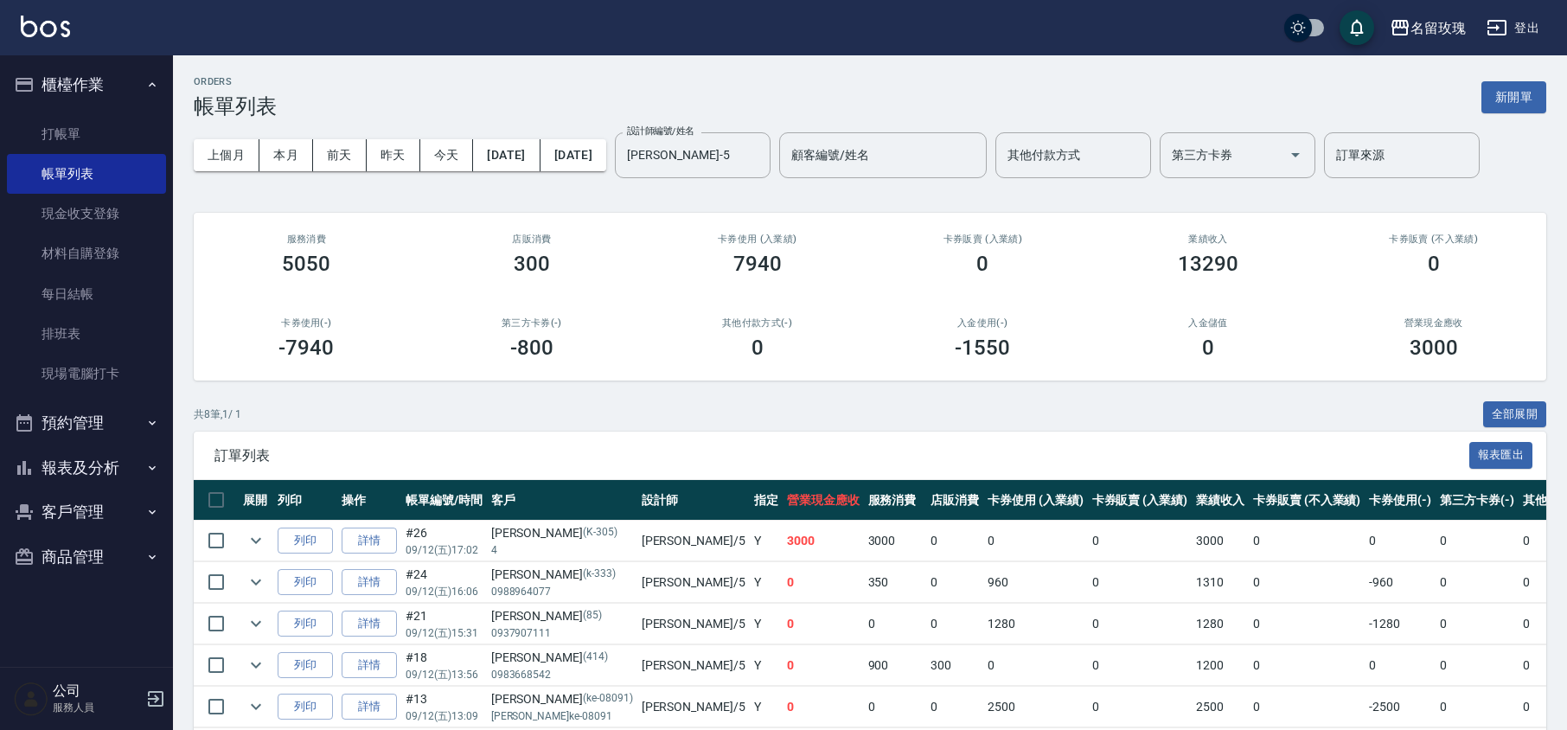
click at [789, 62] on div "ORDERS 帳單列表 新開單 上個月 本月 [DATE] [DATE] [DATE] [DATE] [DATE] 設計師編號/姓名 [PERSON_NAME…" at bounding box center [870, 487] width 1394 height 865
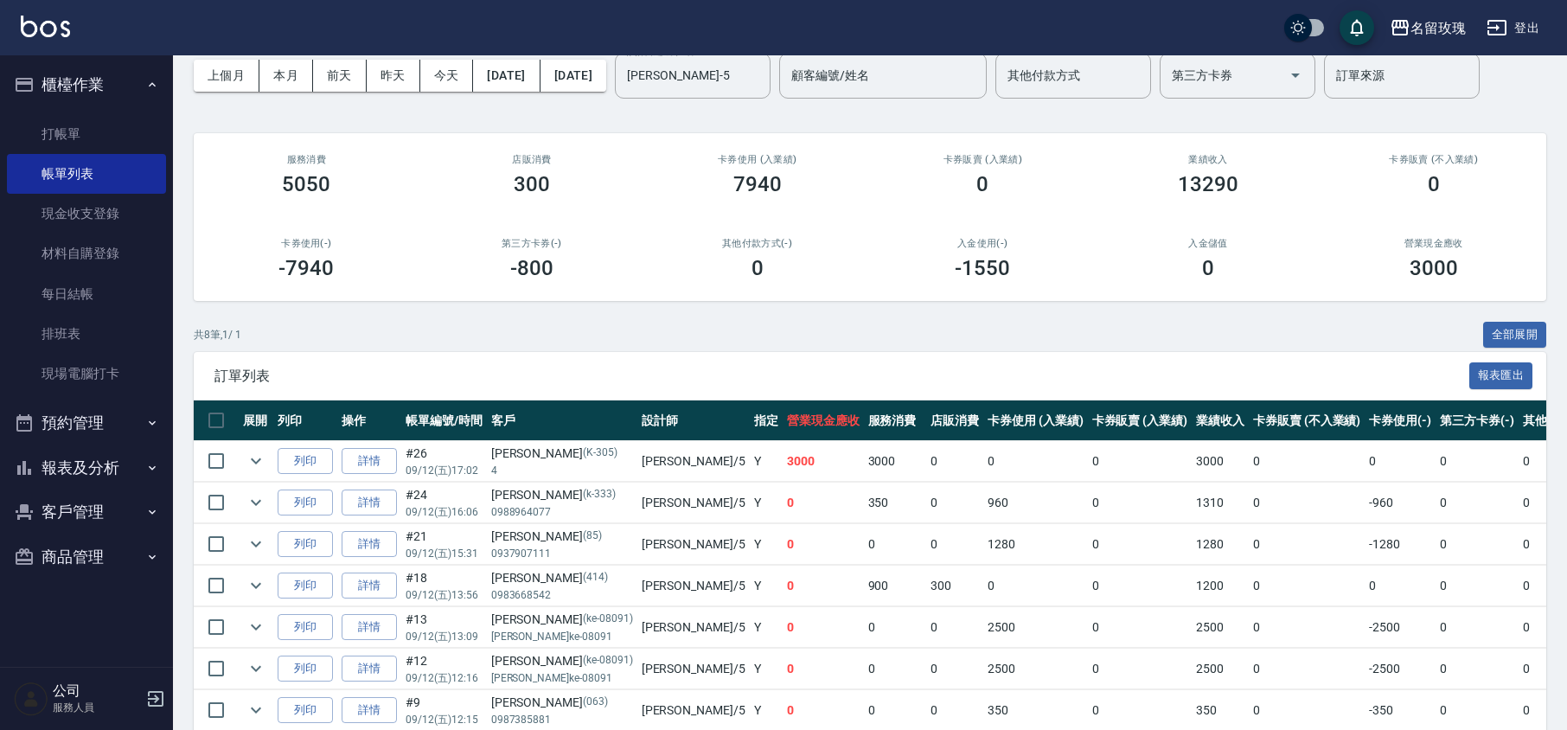
scroll to position [213, 0]
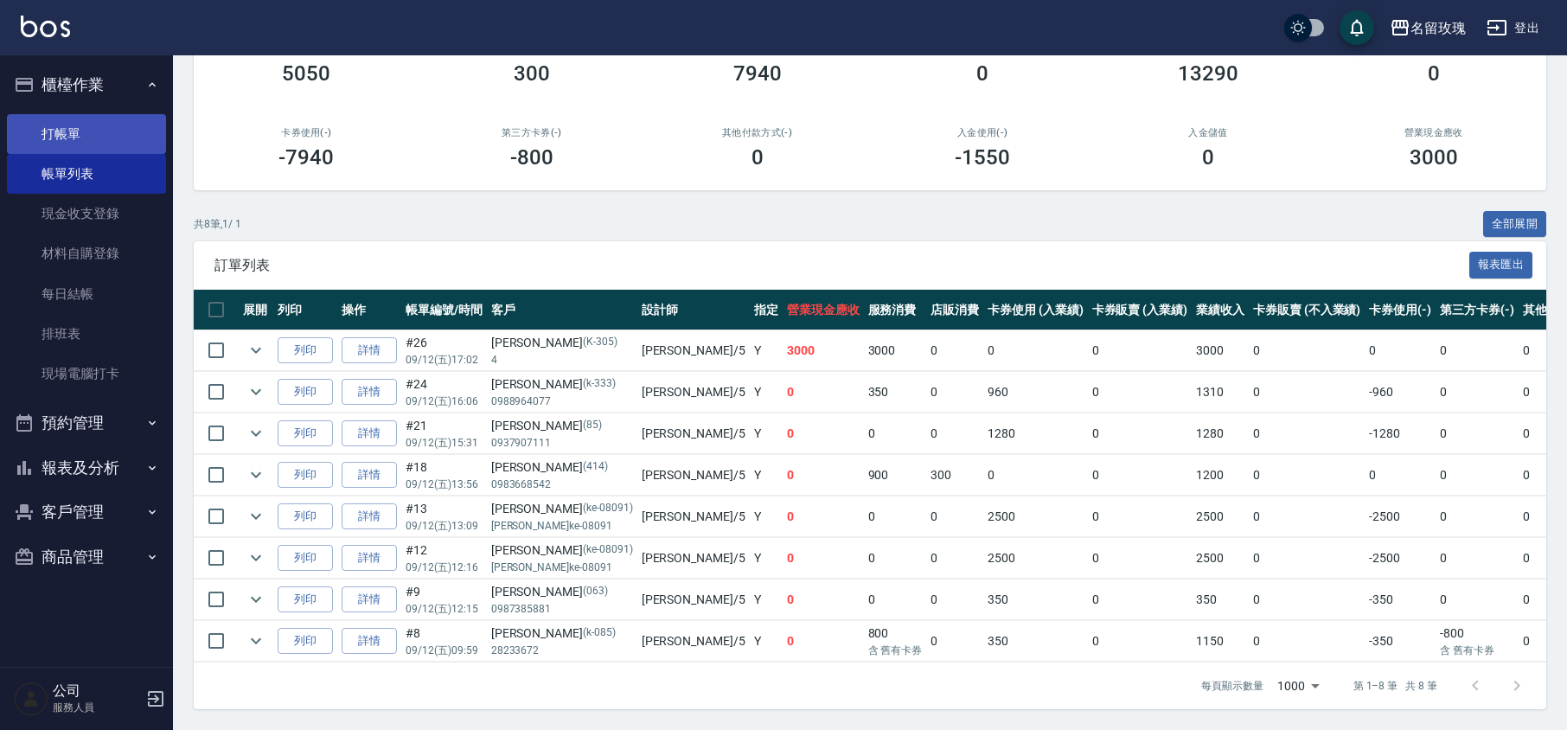
click at [60, 123] on link "打帳單" at bounding box center [86, 134] width 159 height 40
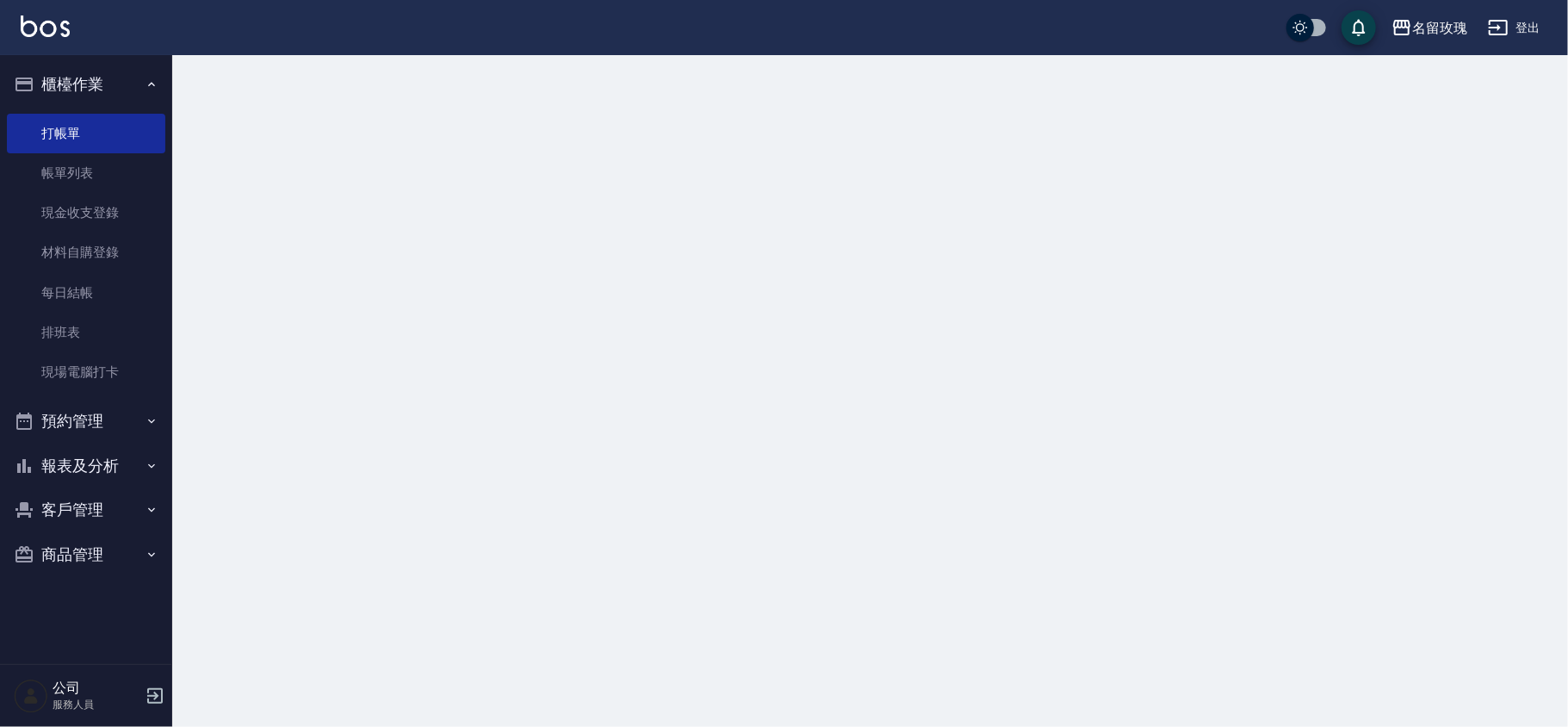
click at [76, 81] on button "櫃檯作業" at bounding box center [86, 84] width 158 height 45
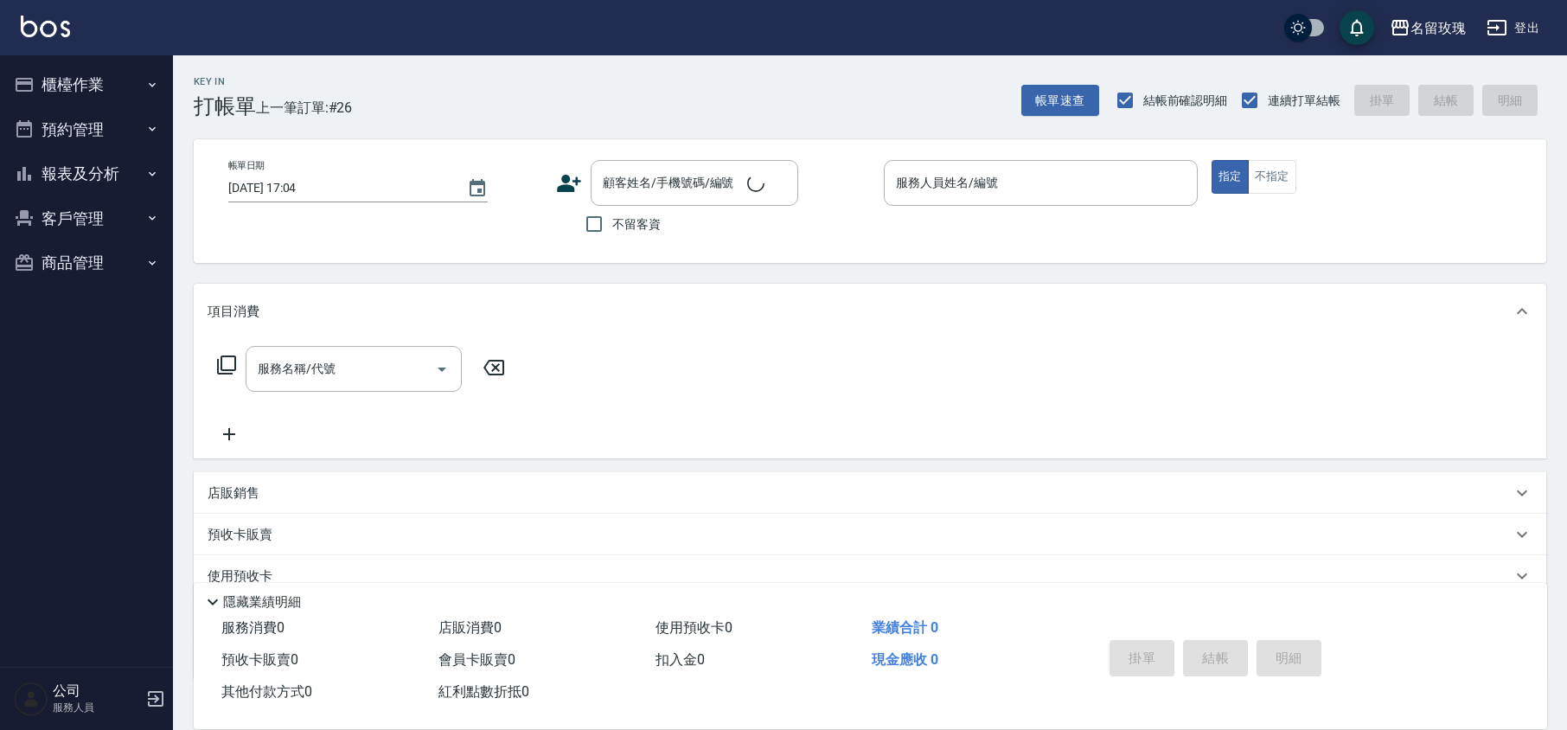
click at [302, 73] on div "Key In 打帳單 上一筆訂單:#26" at bounding box center [262, 86] width 179 height 63
